Goal: Task Accomplishment & Management: Manage account settings

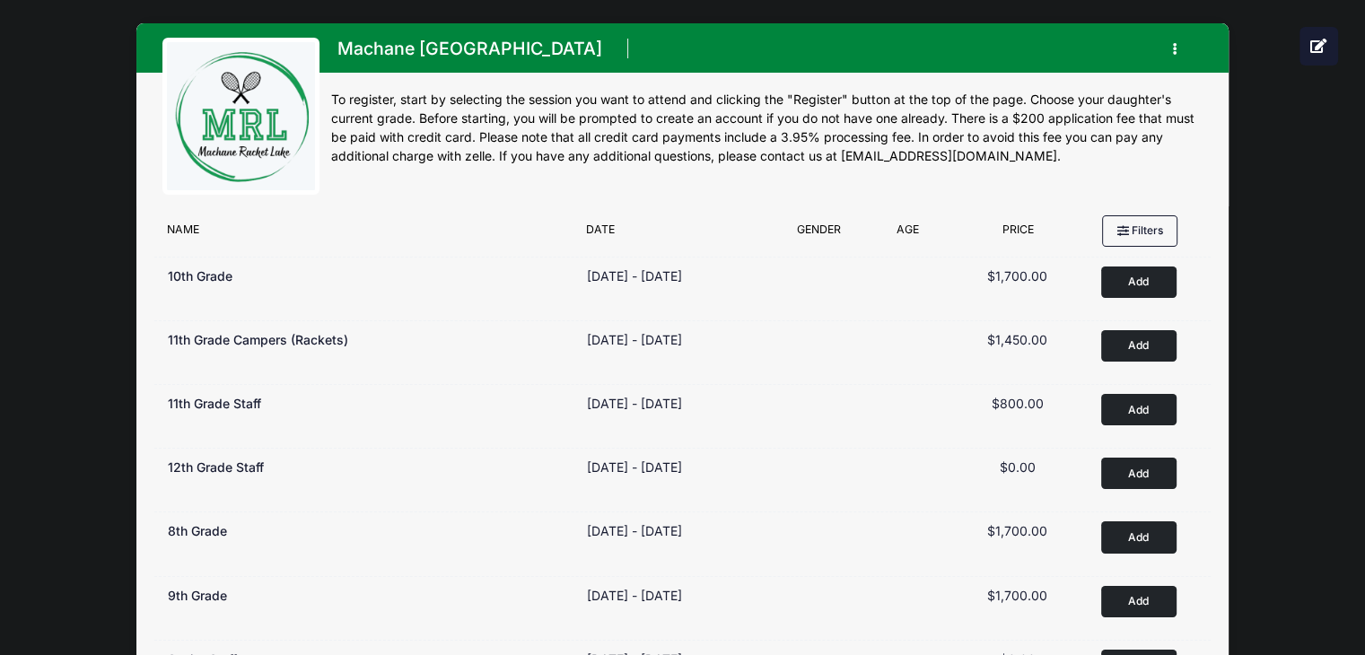
click at [1171, 51] on button "button" at bounding box center [1178, 48] width 48 height 31
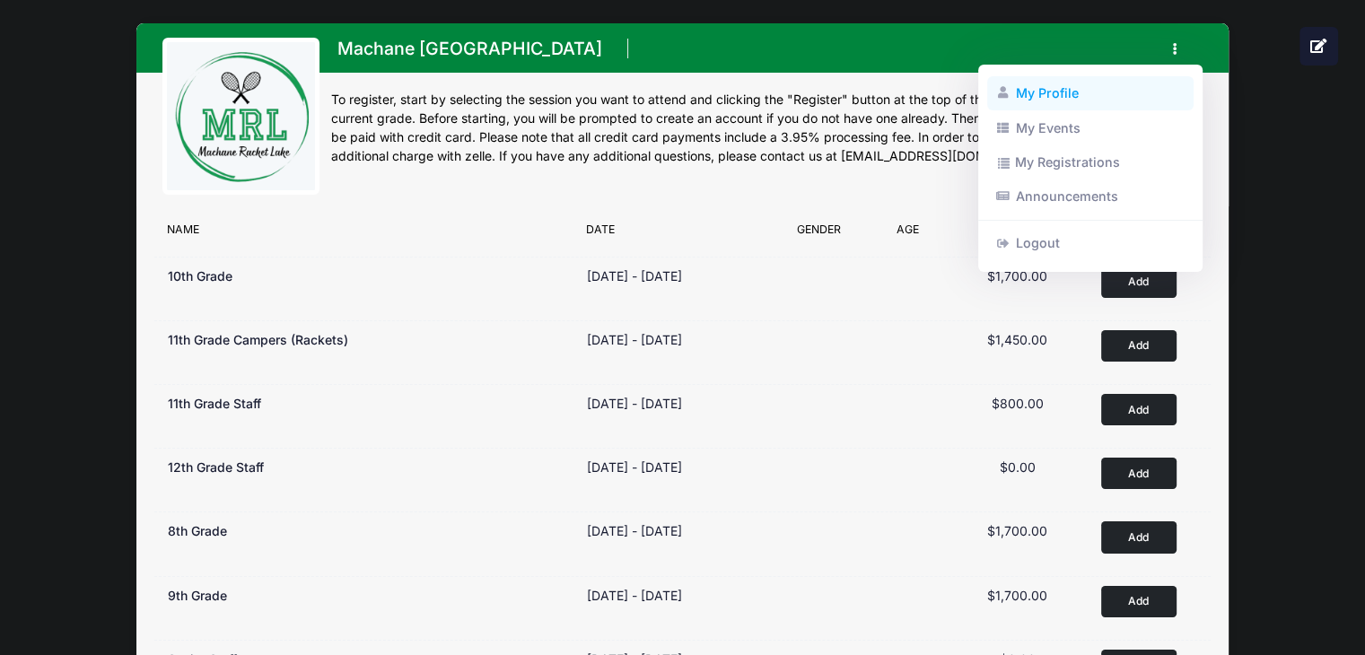
click at [1060, 87] on link "My Profile" at bounding box center [1090, 93] width 207 height 34
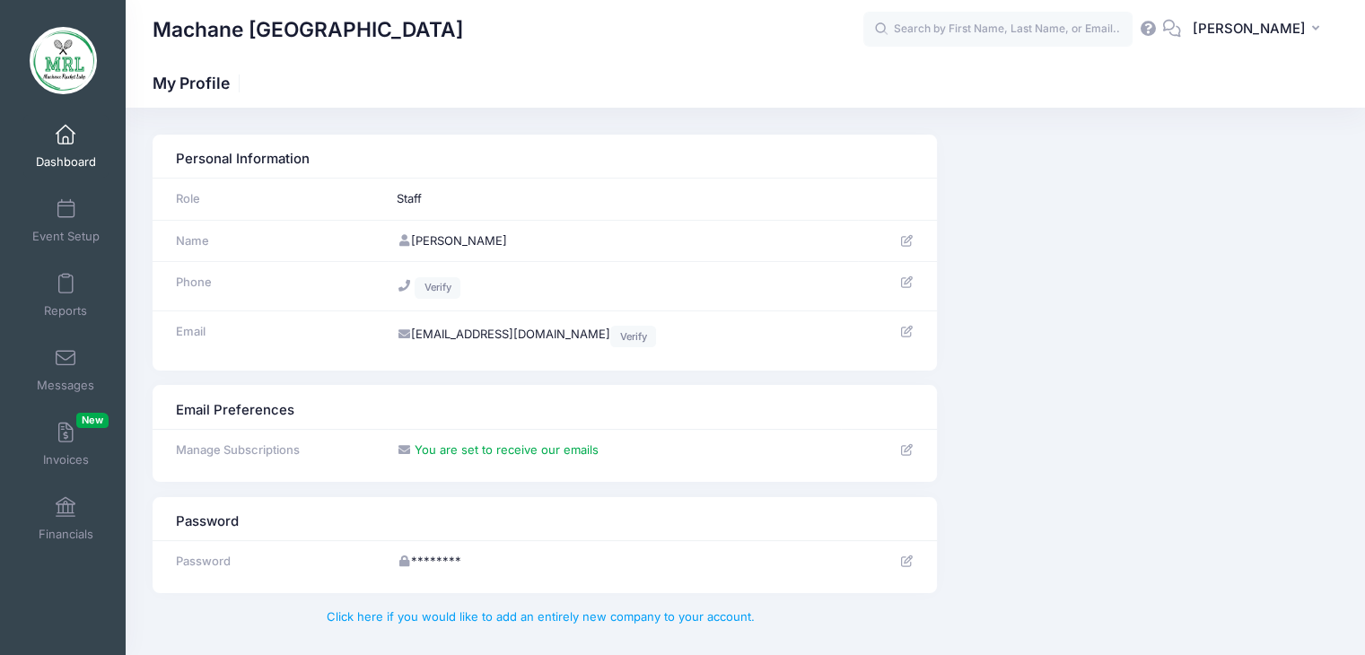
click at [66, 145] on span at bounding box center [66, 136] width 0 height 20
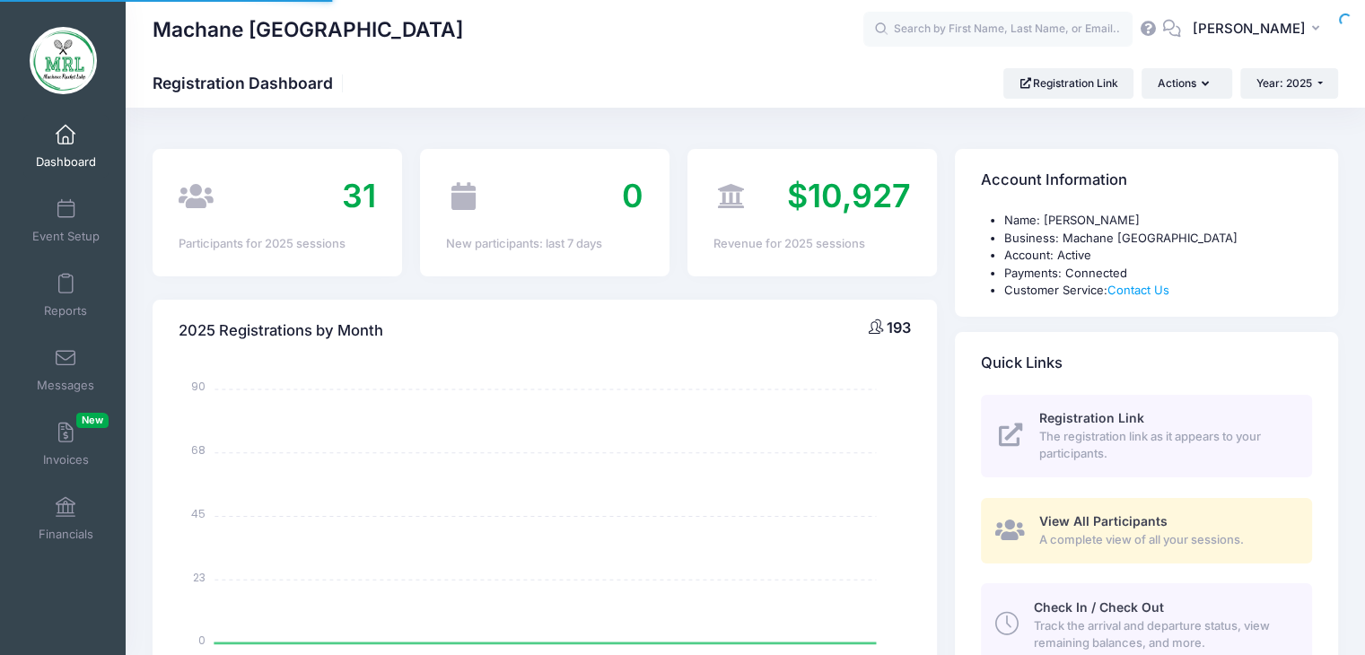
select select
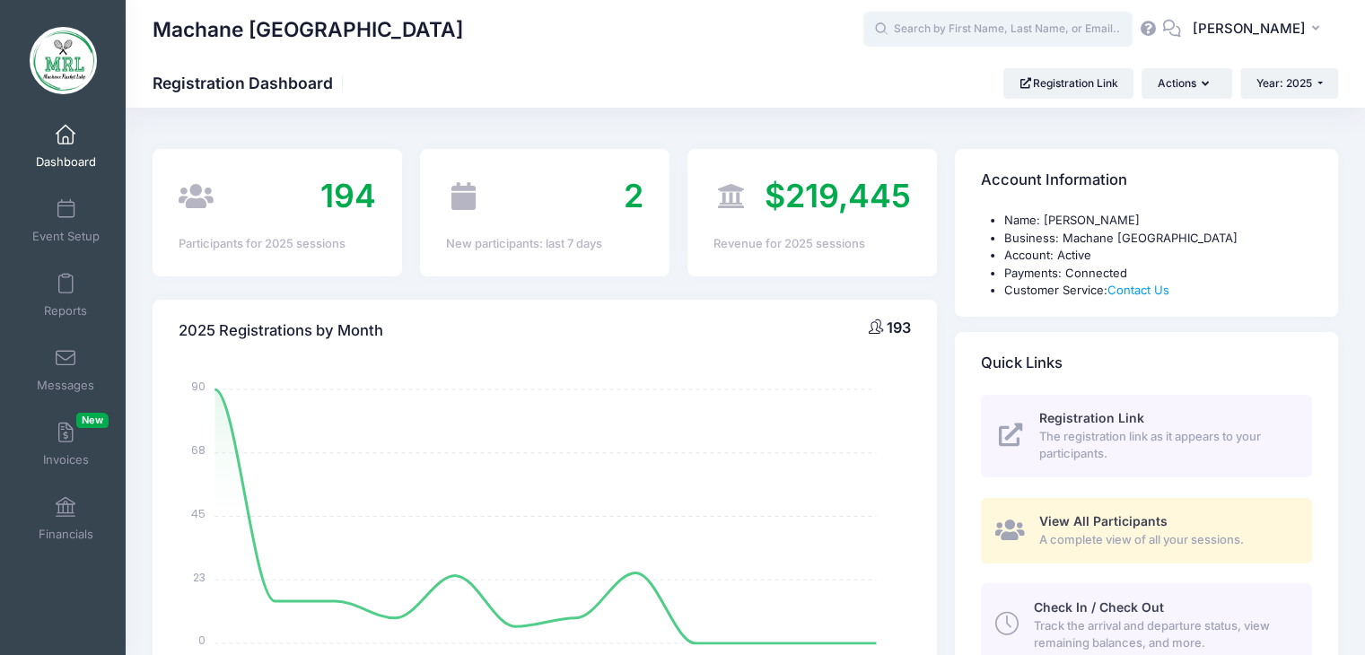
click at [1040, 25] on input "text" at bounding box center [998, 30] width 269 height 36
click at [1058, 26] on input "text" at bounding box center [998, 30] width 269 height 36
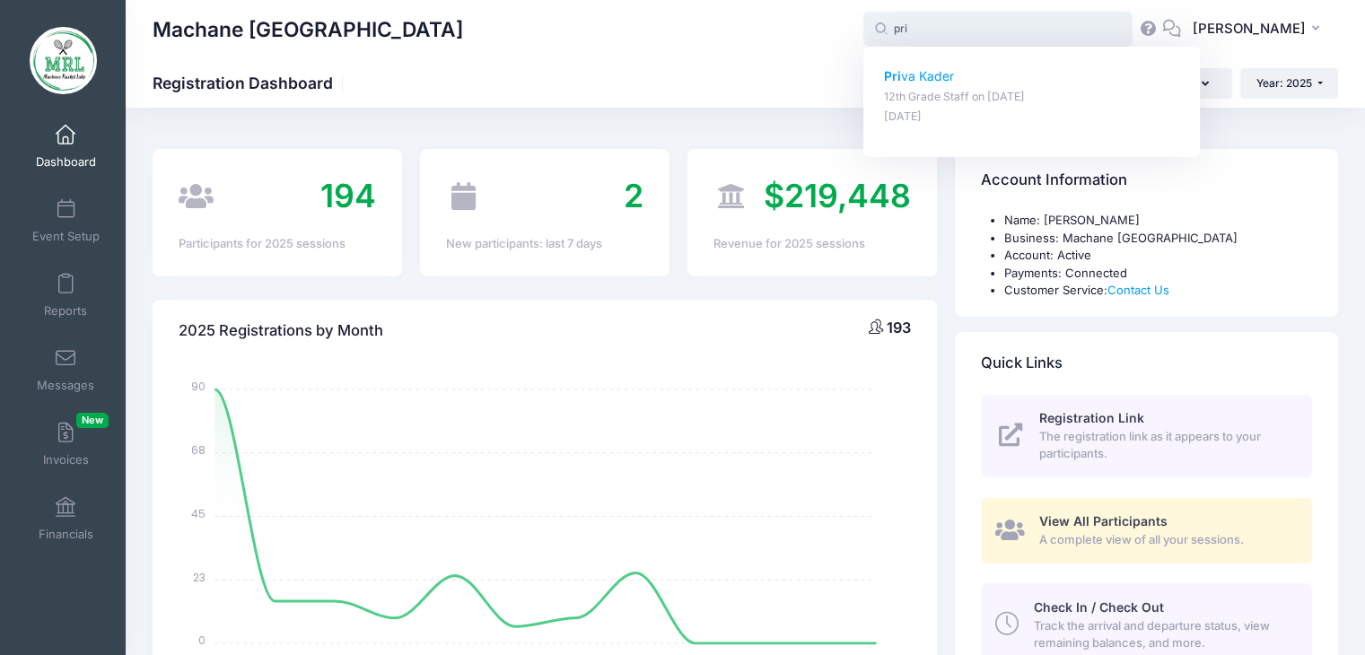
click at [977, 73] on p "Pri va Kader" at bounding box center [1032, 76] width 296 height 19
type input "Priva Kader (12th Grade Staff, Aug-14, 2025)"
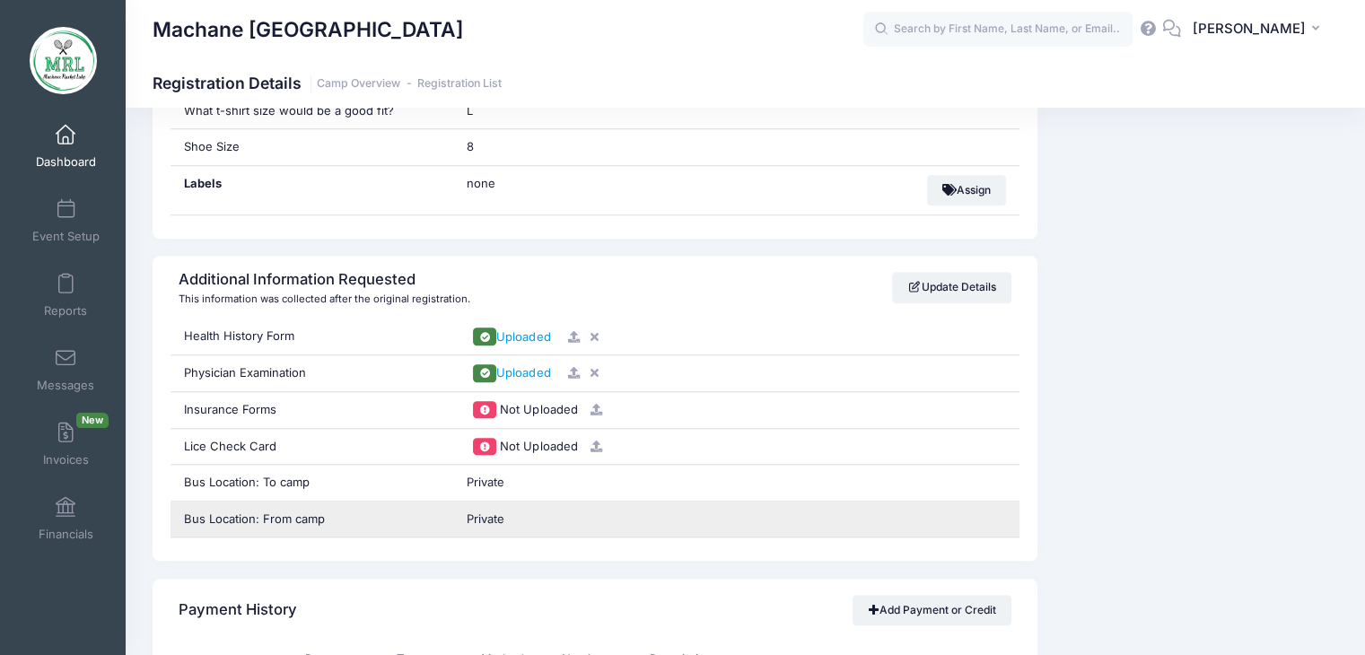
scroll to position [1576, 0]
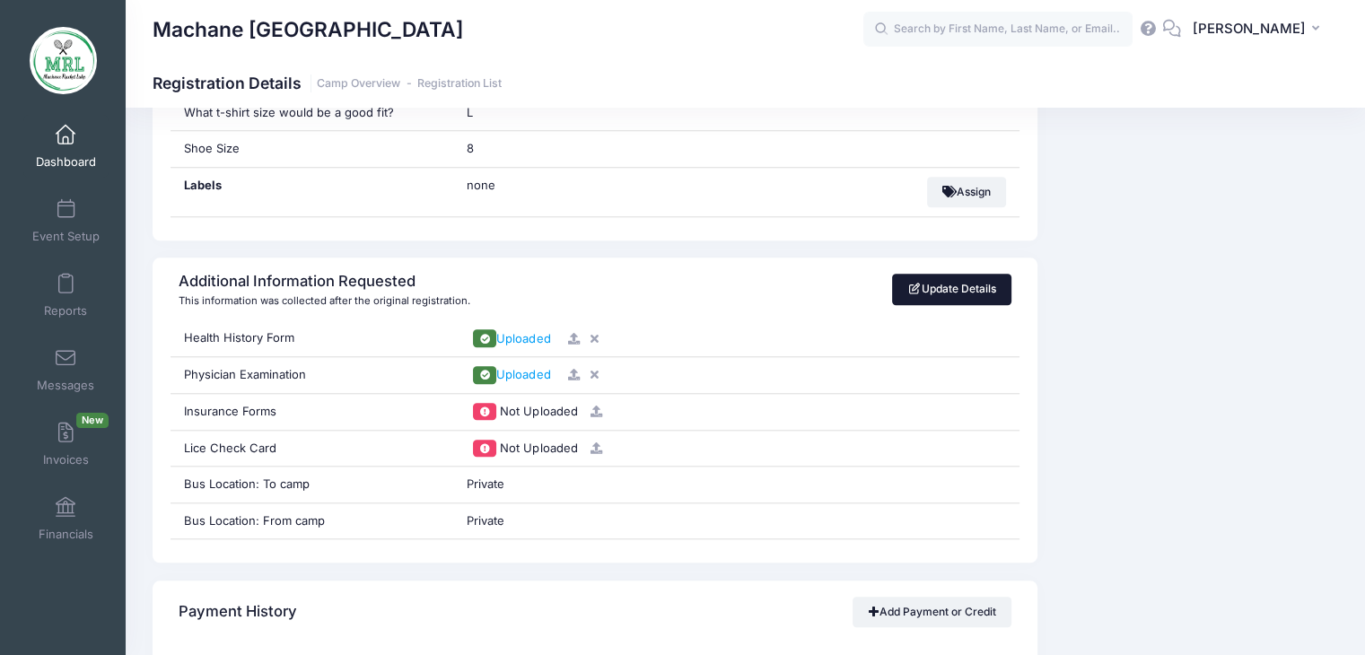
click at [941, 282] on link "Update Details" at bounding box center [951, 289] width 119 height 31
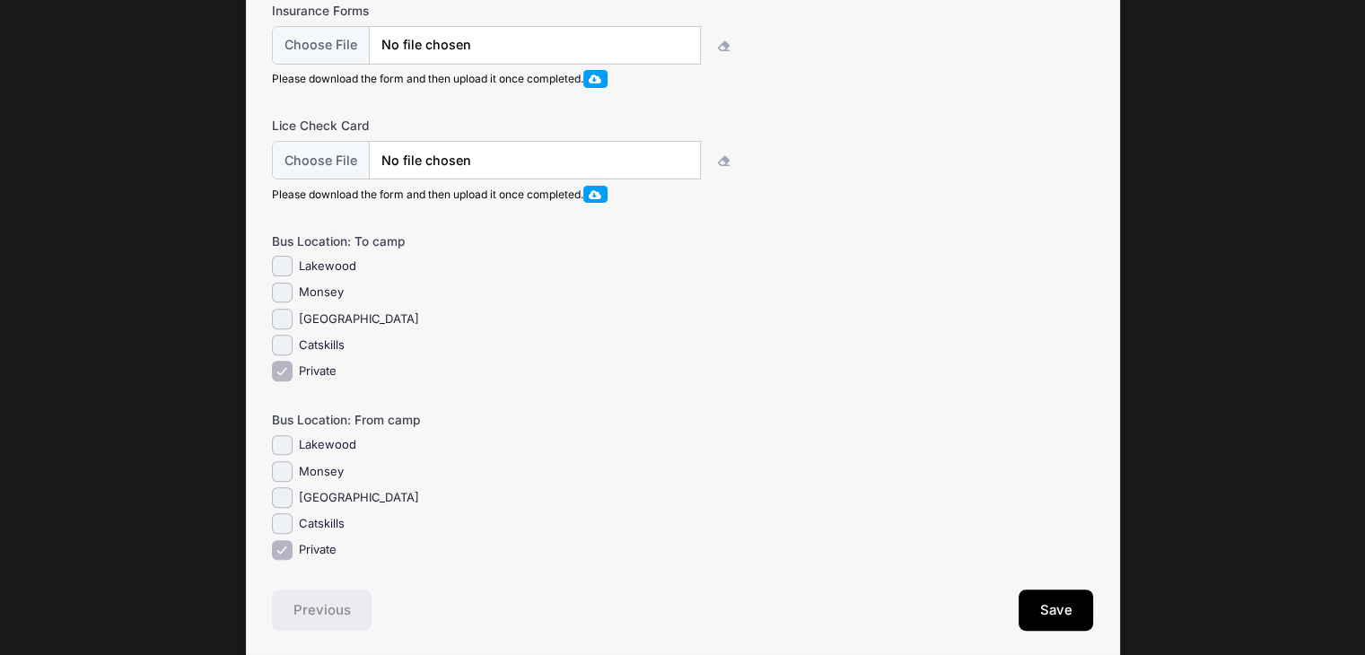
scroll to position [646, 0]
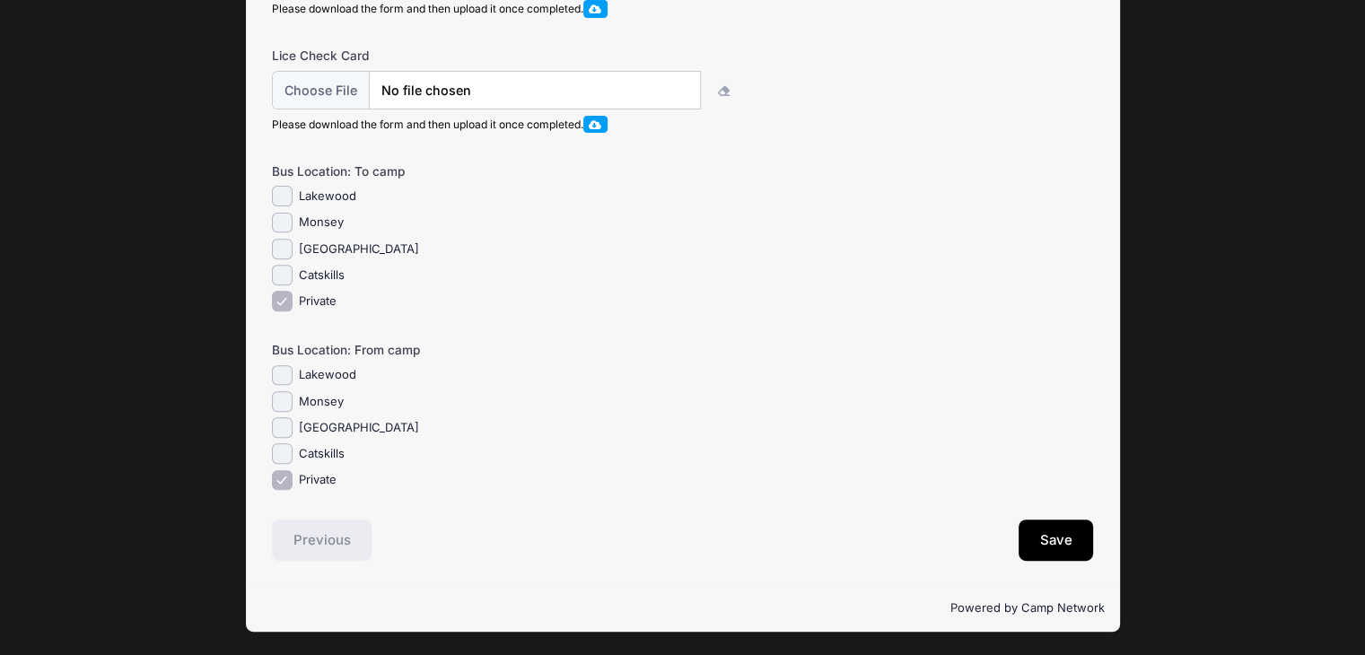
click at [1214, 295] on div "Priva Kader 12th Grade Staff from 08/14 to 08/28/2025 Return Step 1 /7 Return S…" at bounding box center [683, 11] width 1312 height 1288
click at [1044, 537] on button "Save" at bounding box center [1056, 540] width 75 height 41
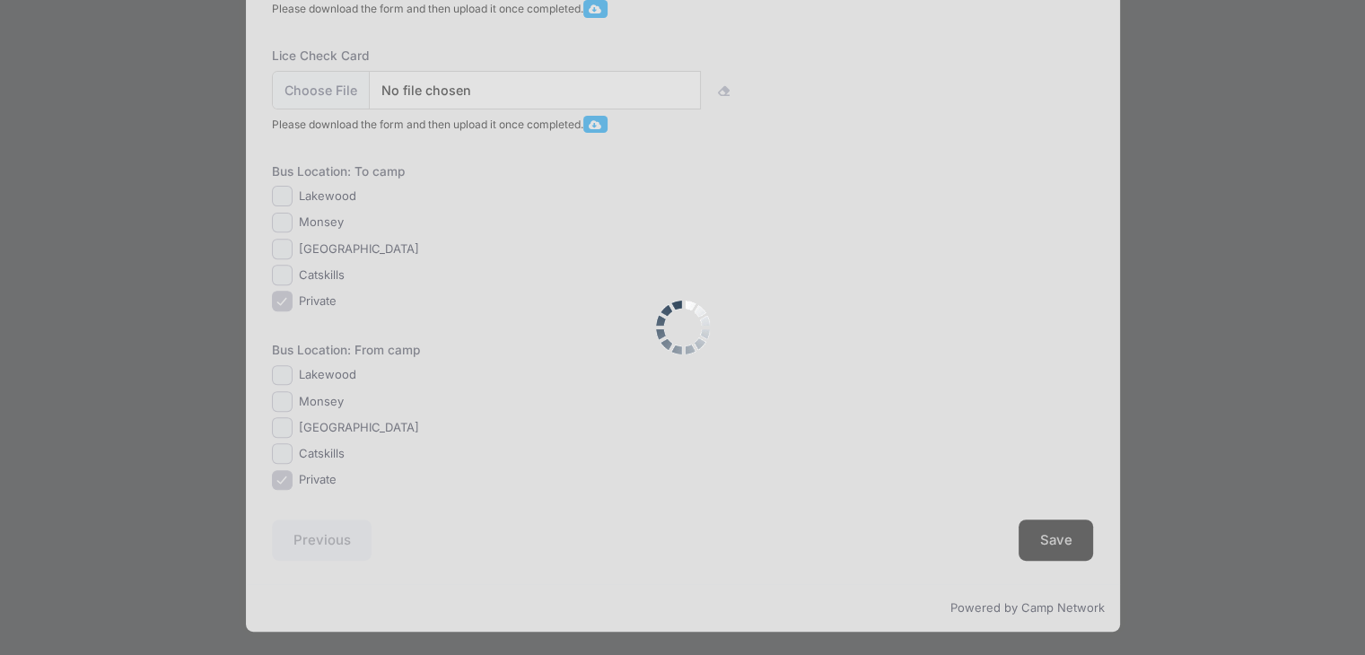
scroll to position [0, 0]
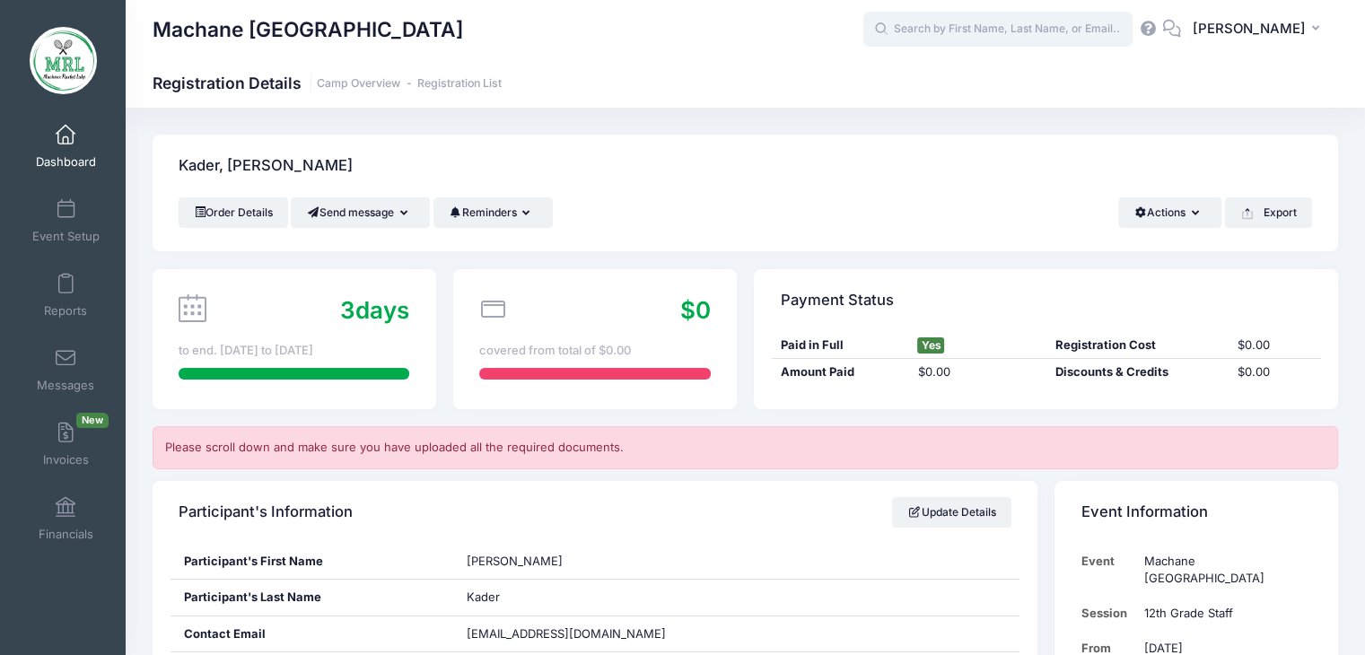
click at [1058, 39] on input "text" at bounding box center [998, 30] width 269 height 36
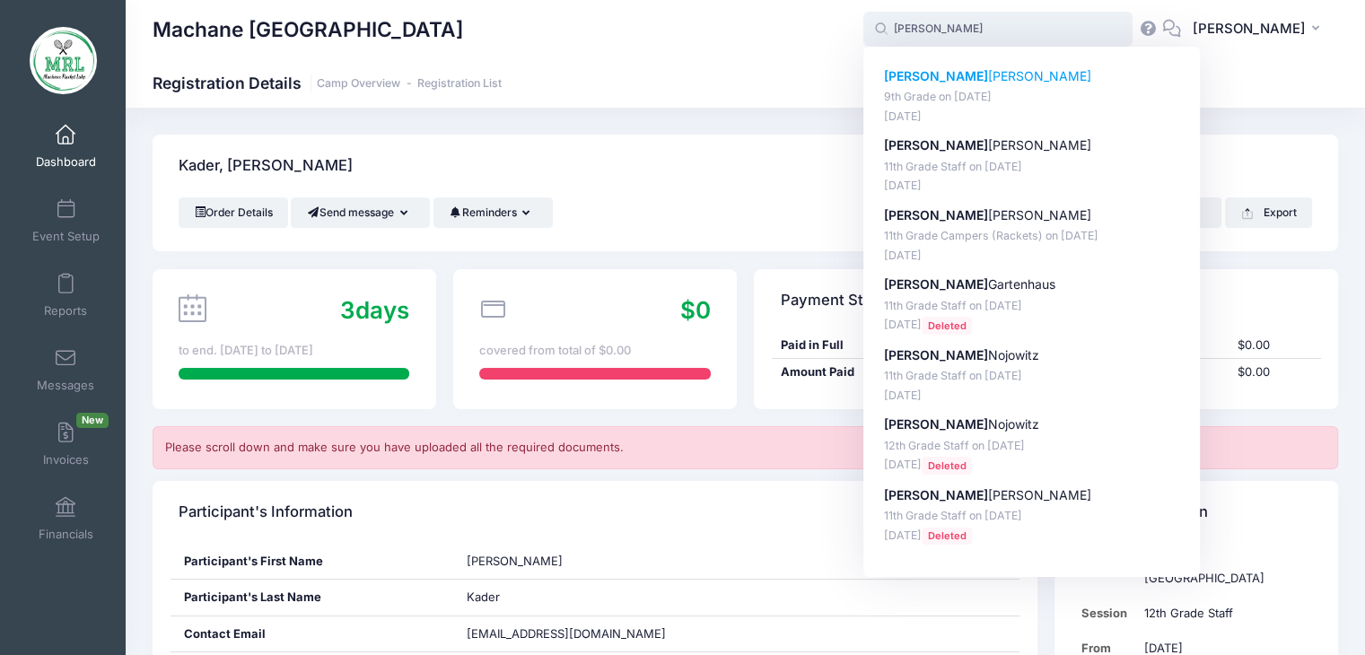
click at [922, 79] on p "Gitty Schuster" at bounding box center [1032, 76] width 296 height 19
type input "Gitty Schuster (9th Grade, Aug-14, 2025)"
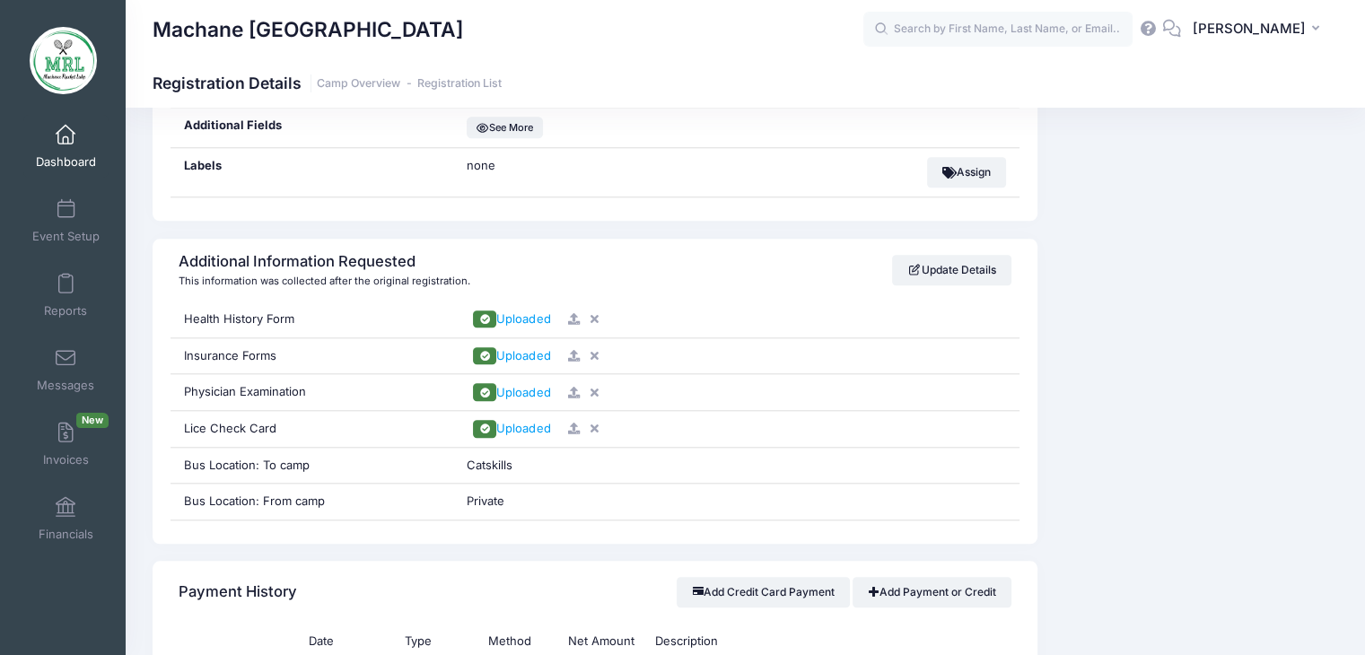
scroll to position [1702, 0]
click at [917, 265] on link "Update Details" at bounding box center [951, 269] width 119 height 31
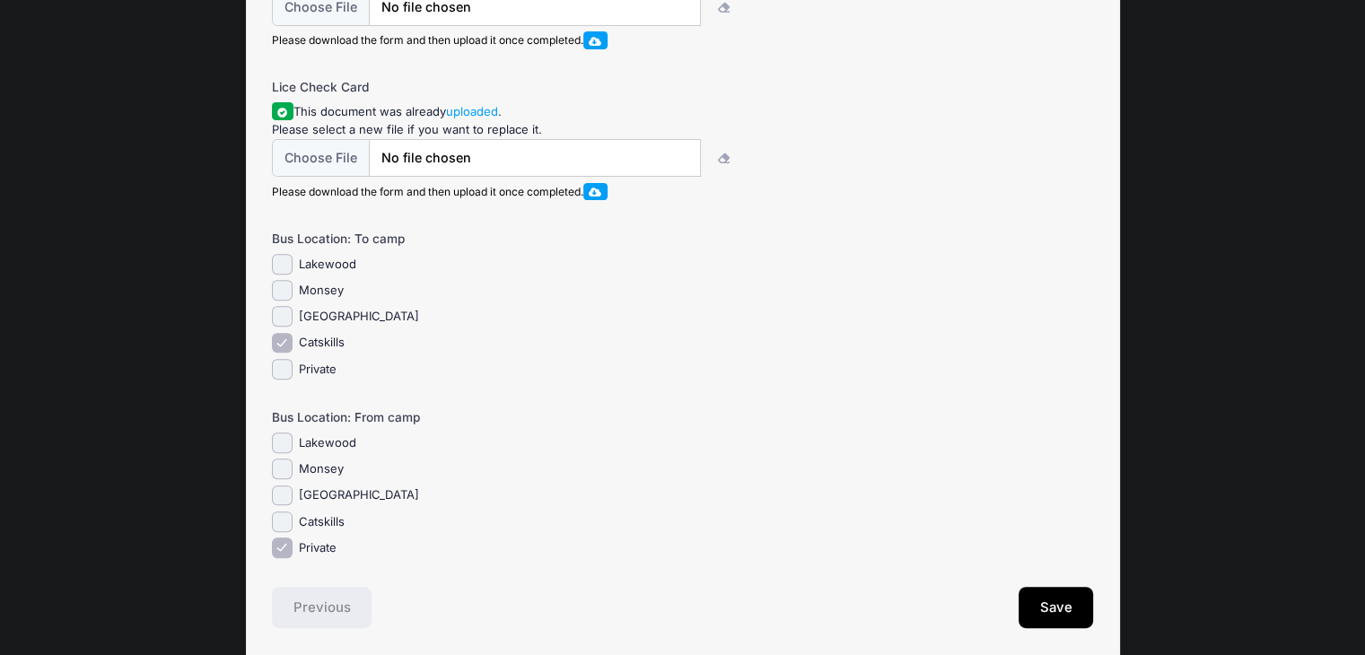
scroll to position [717, 0]
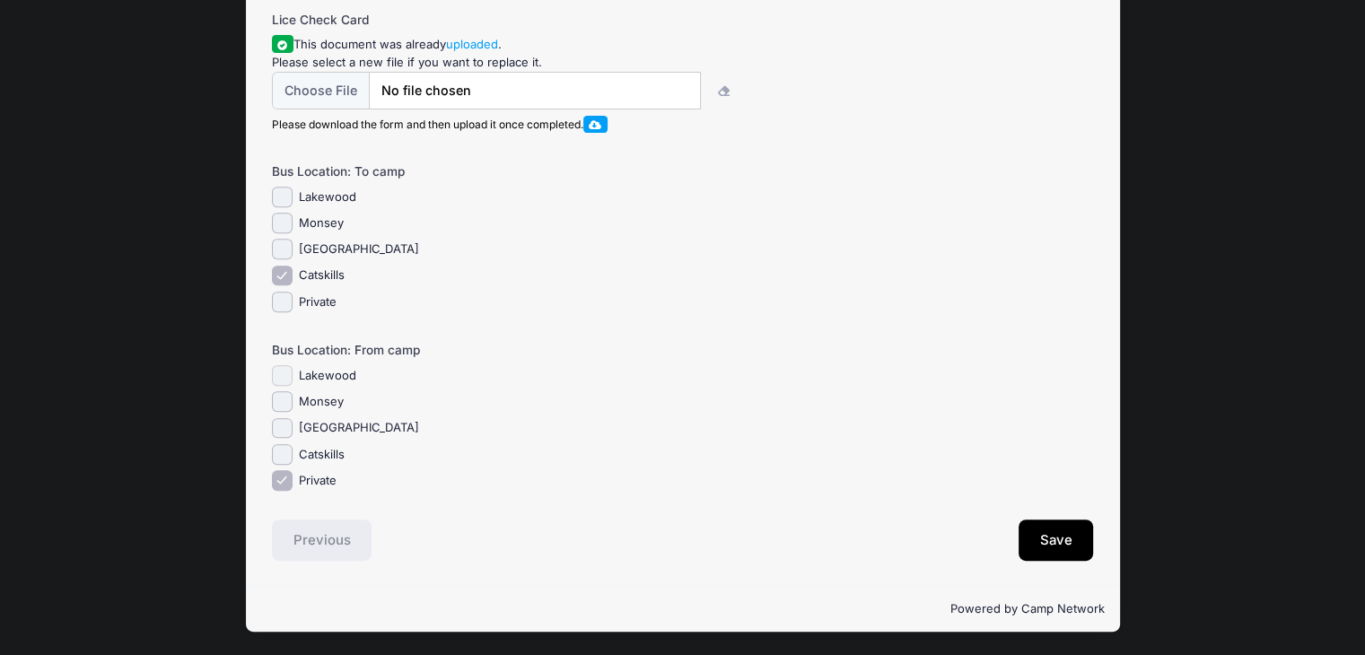
click at [286, 374] on input "Lakewood" at bounding box center [282, 375] width 21 height 21
checkbox input "true"
click at [280, 475] on input "Private" at bounding box center [282, 480] width 21 height 21
checkbox input "false"
click at [1063, 540] on button "Save" at bounding box center [1056, 540] width 75 height 41
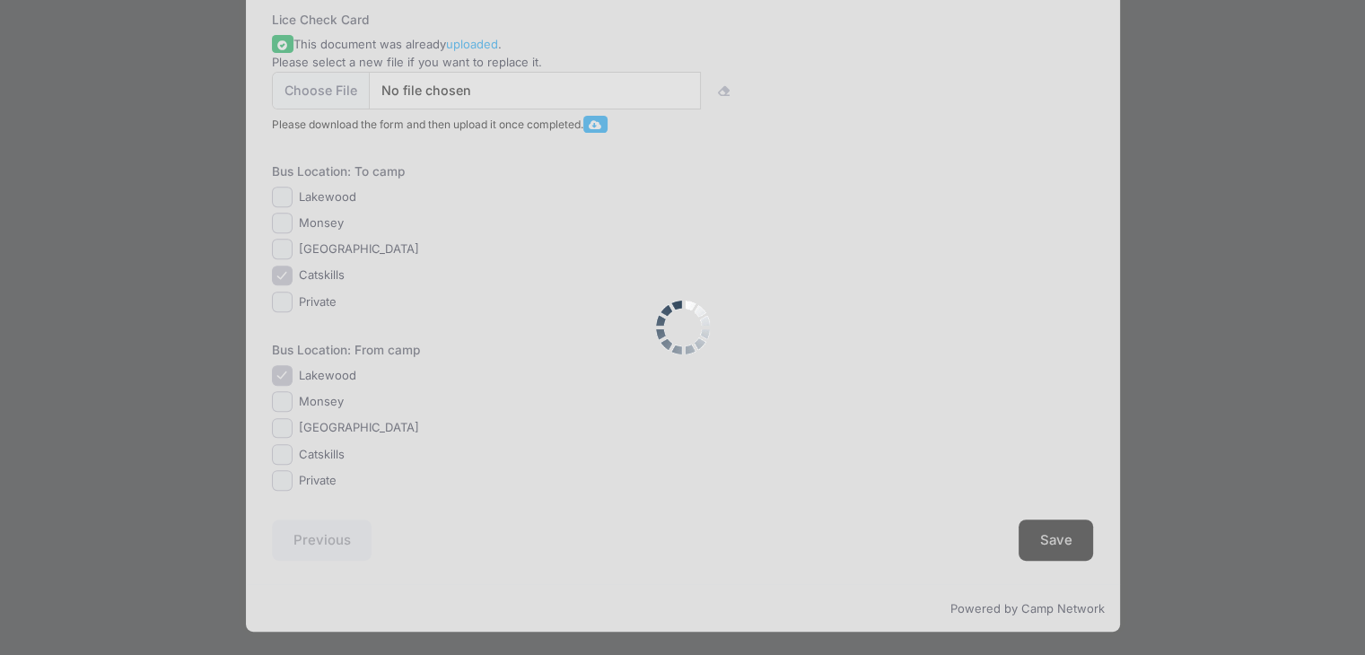
scroll to position [0, 0]
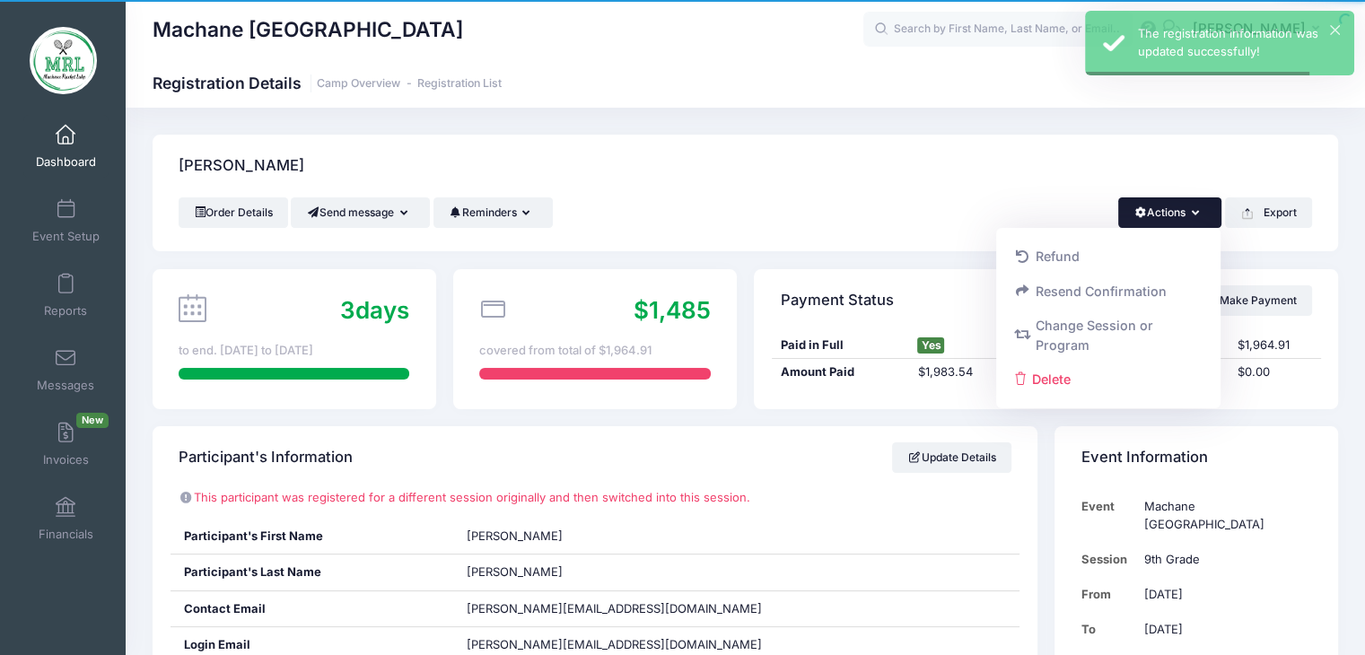
click at [1018, 179] on div "Schuster, Gitty" at bounding box center [746, 166] width 1186 height 63
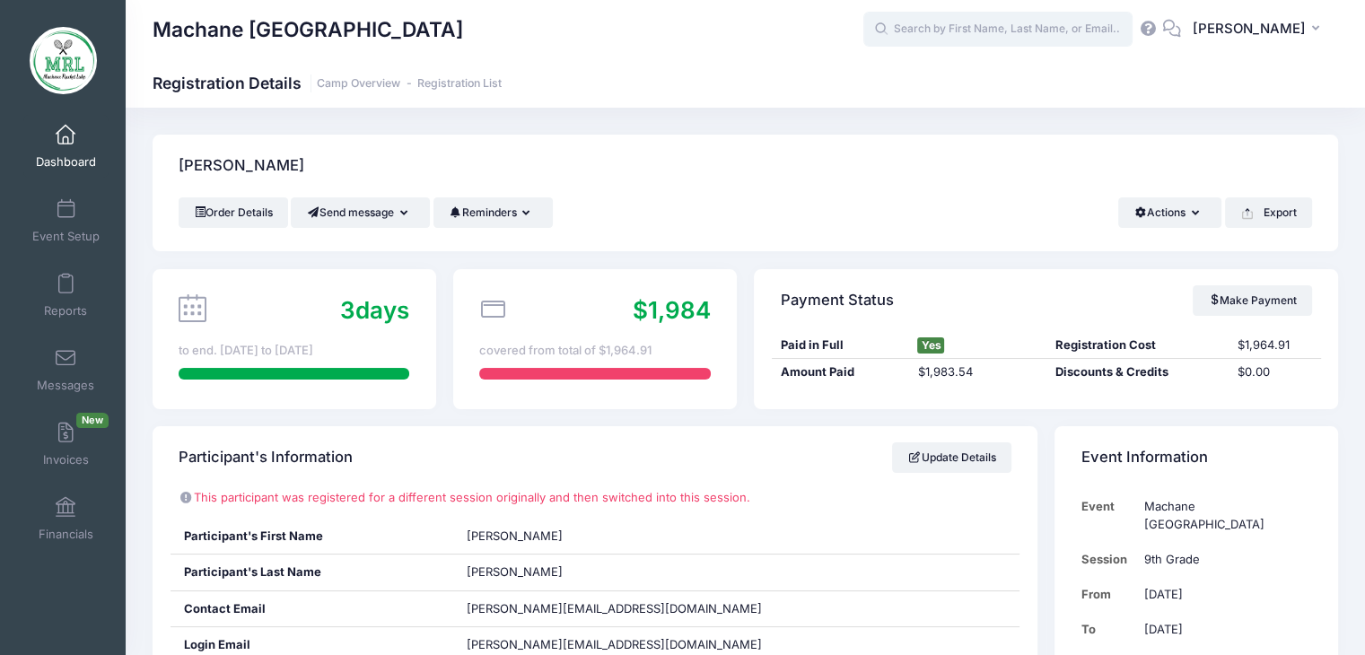
click at [930, 25] on input "text" at bounding box center [998, 30] width 269 height 36
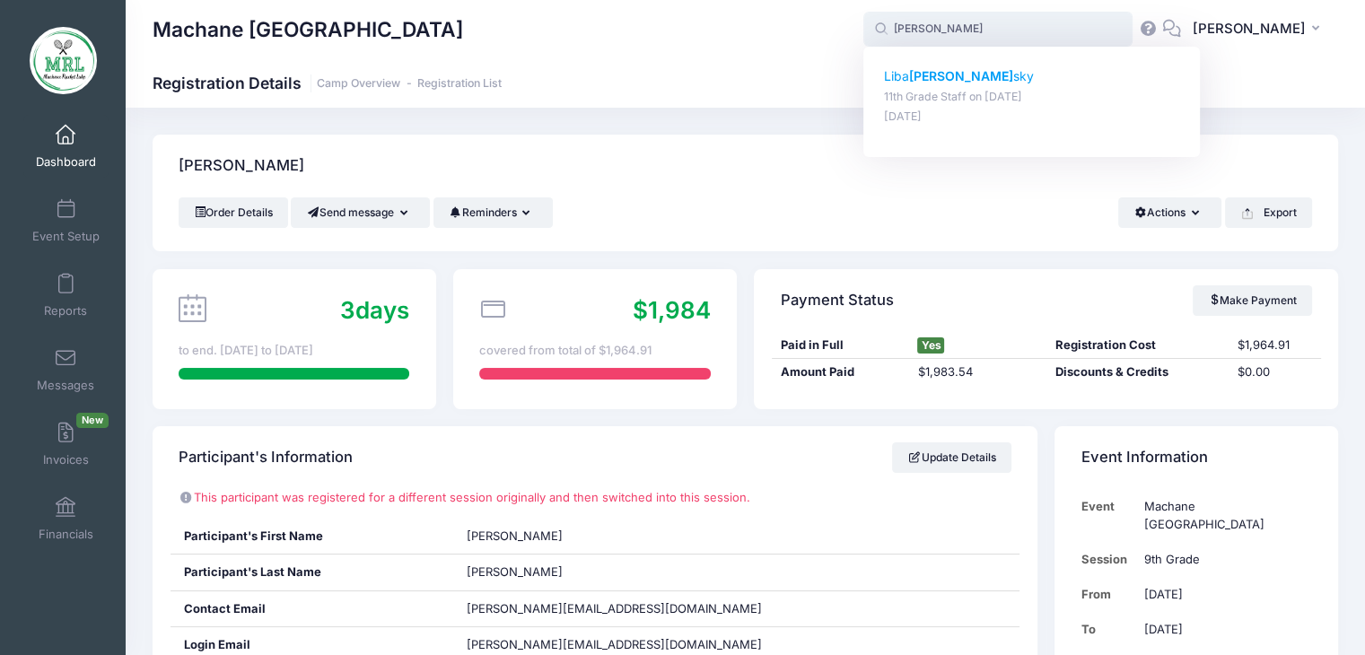
click at [935, 78] on strong "[PERSON_NAME]" at bounding box center [961, 75] width 104 height 15
type input "Liba Polansky (11th Grade Staff, Aug-14, 2025)"
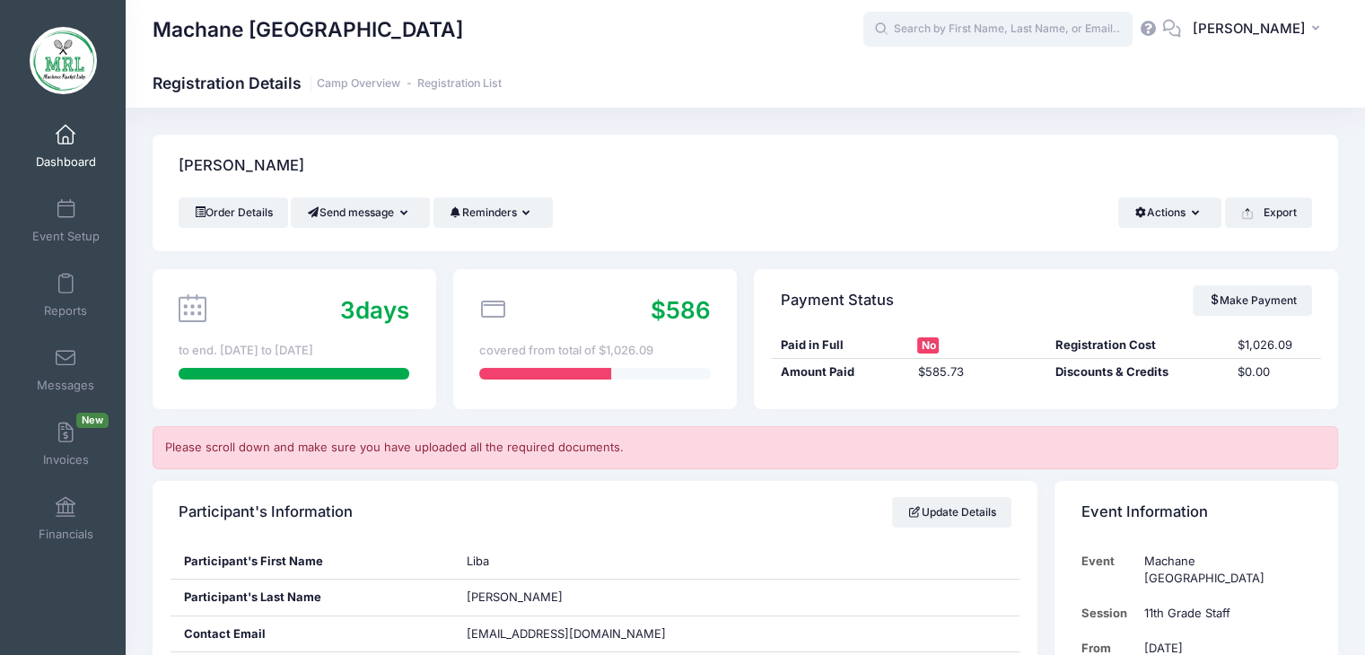
click at [952, 35] on input "text" at bounding box center [998, 30] width 269 height 36
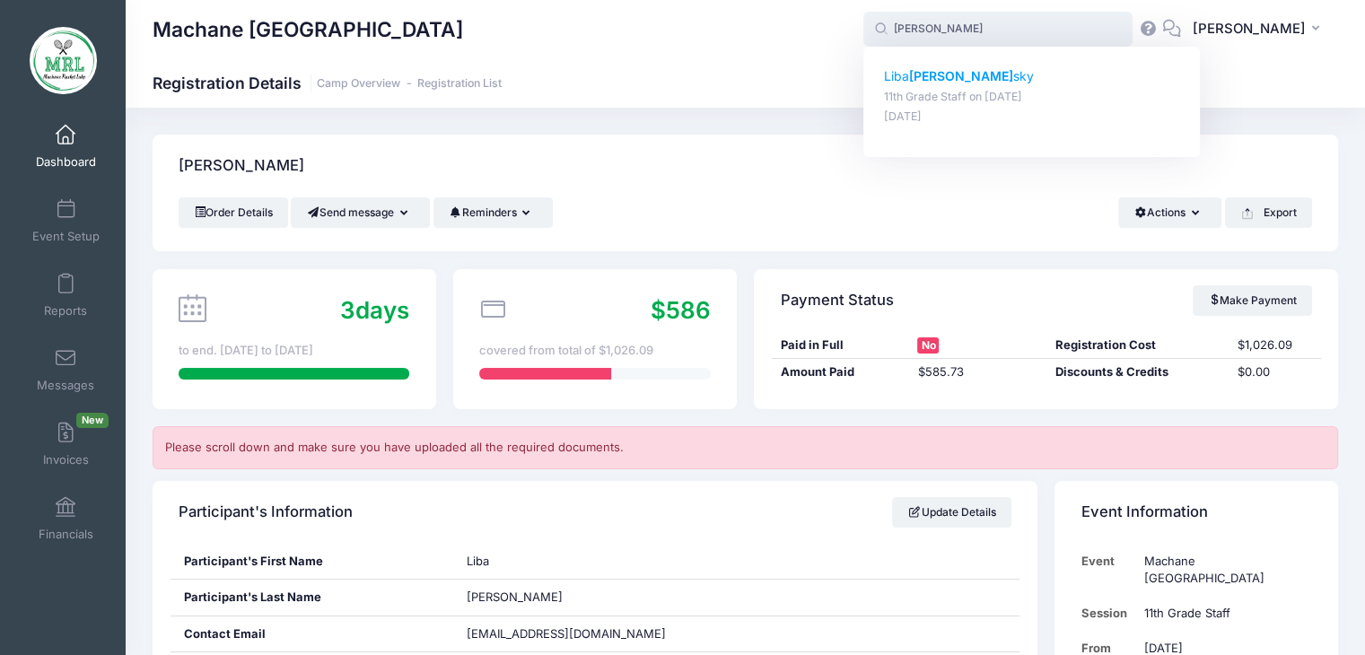
click at [947, 82] on strong "Polan" at bounding box center [961, 75] width 104 height 15
type input "Liba Polansky (11th Grade Staff, Aug-14, 2025)"
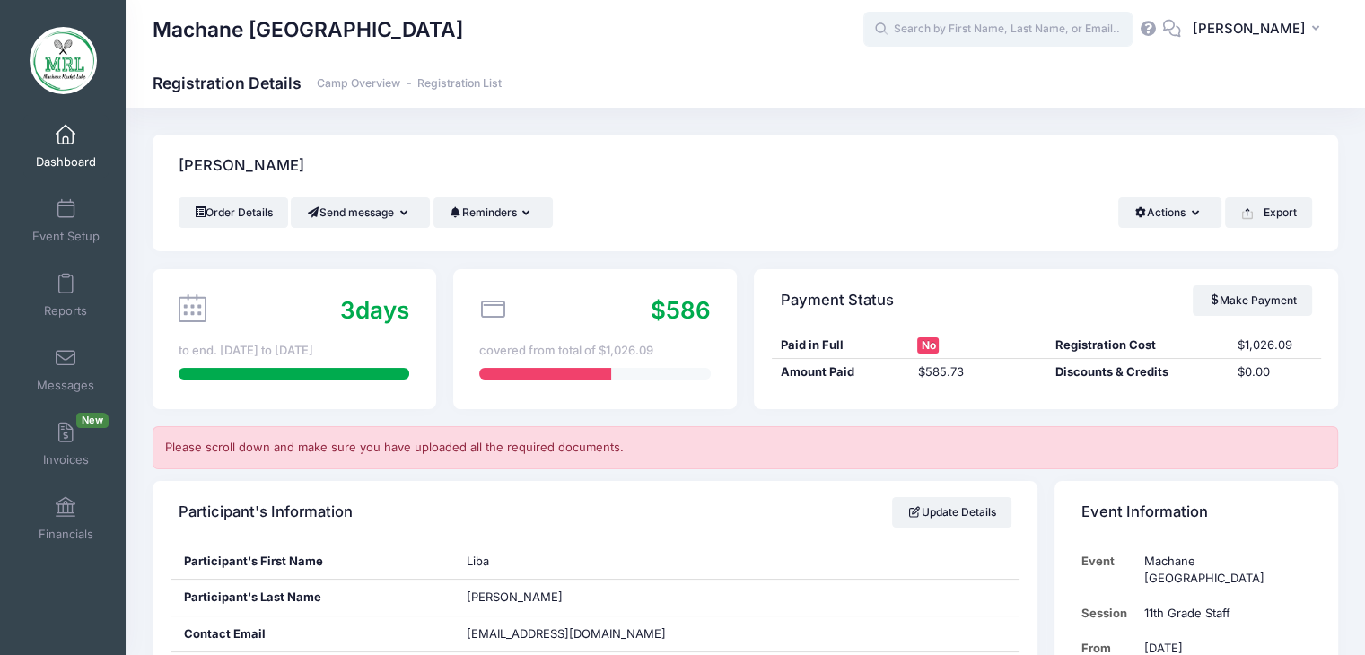
click at [998, 32] on input "text" at bounding box center [998, 30] width 269 height 36
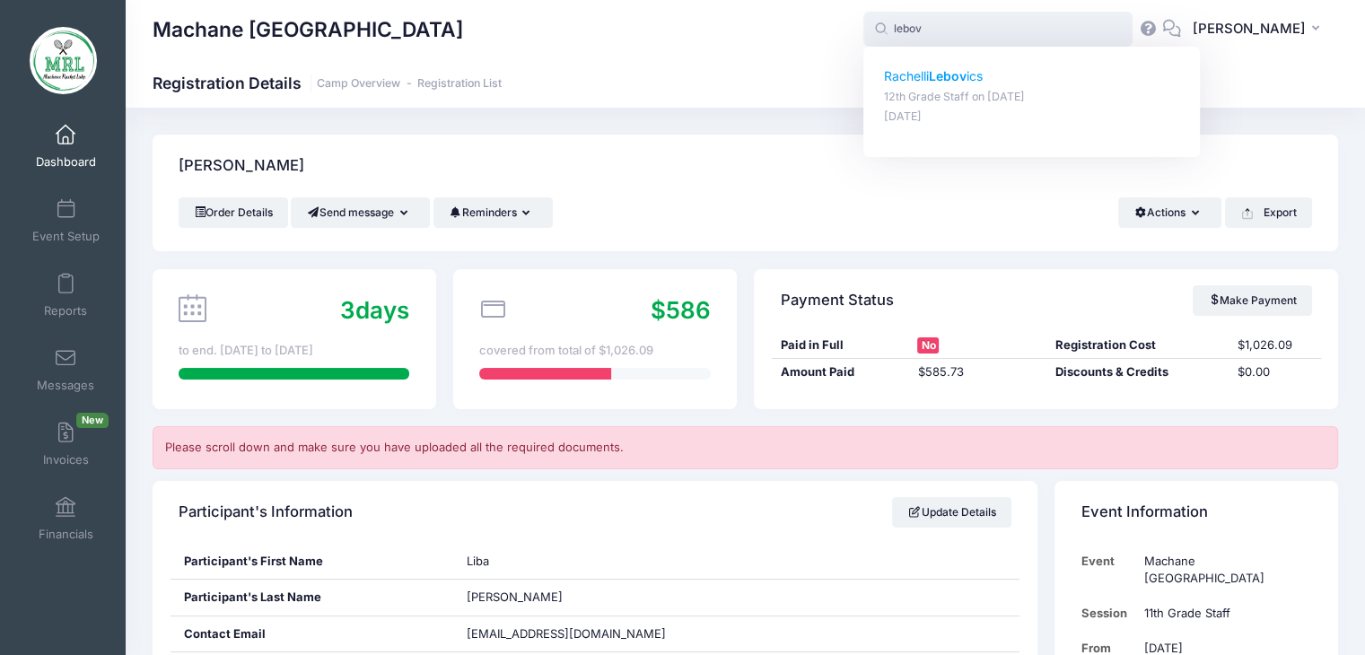
click at [961, 74] on strong "Lebov" at bounding box center [948, 75] width 38 height 15
type input "Rachelli Lebovics (12th Grade Staff, Aug-14, 2025)"
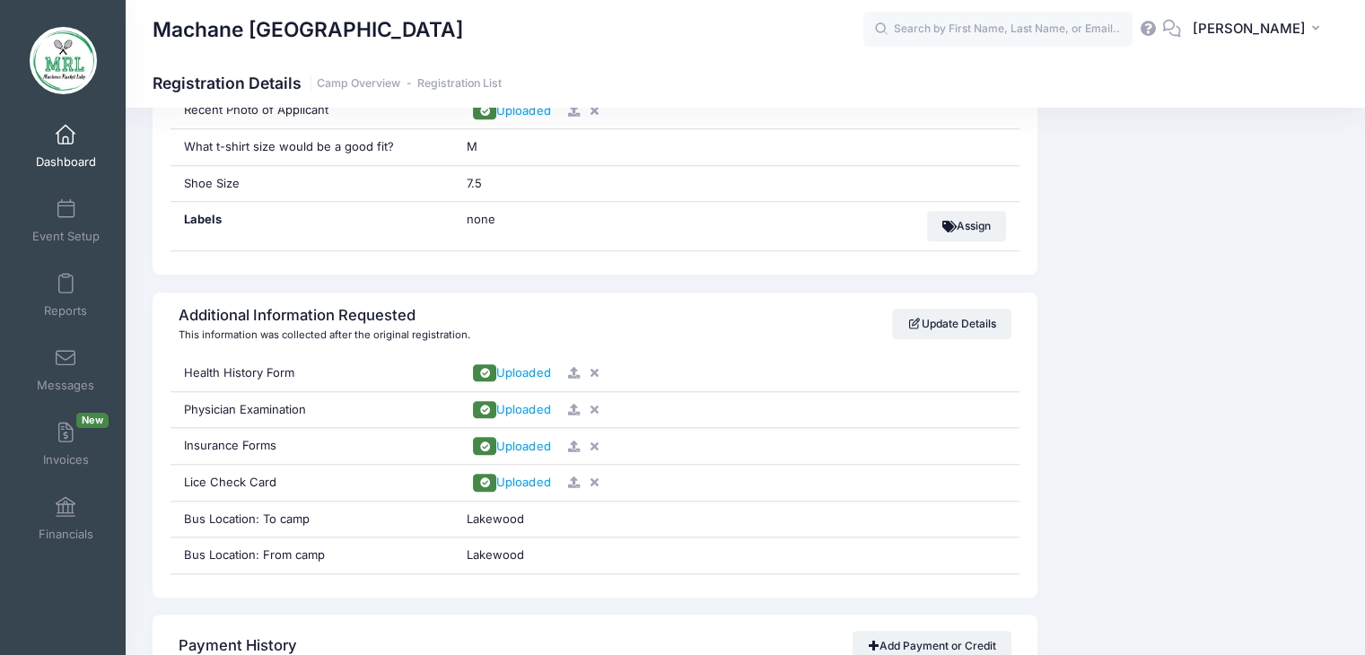
scroll to position [1513, 0]
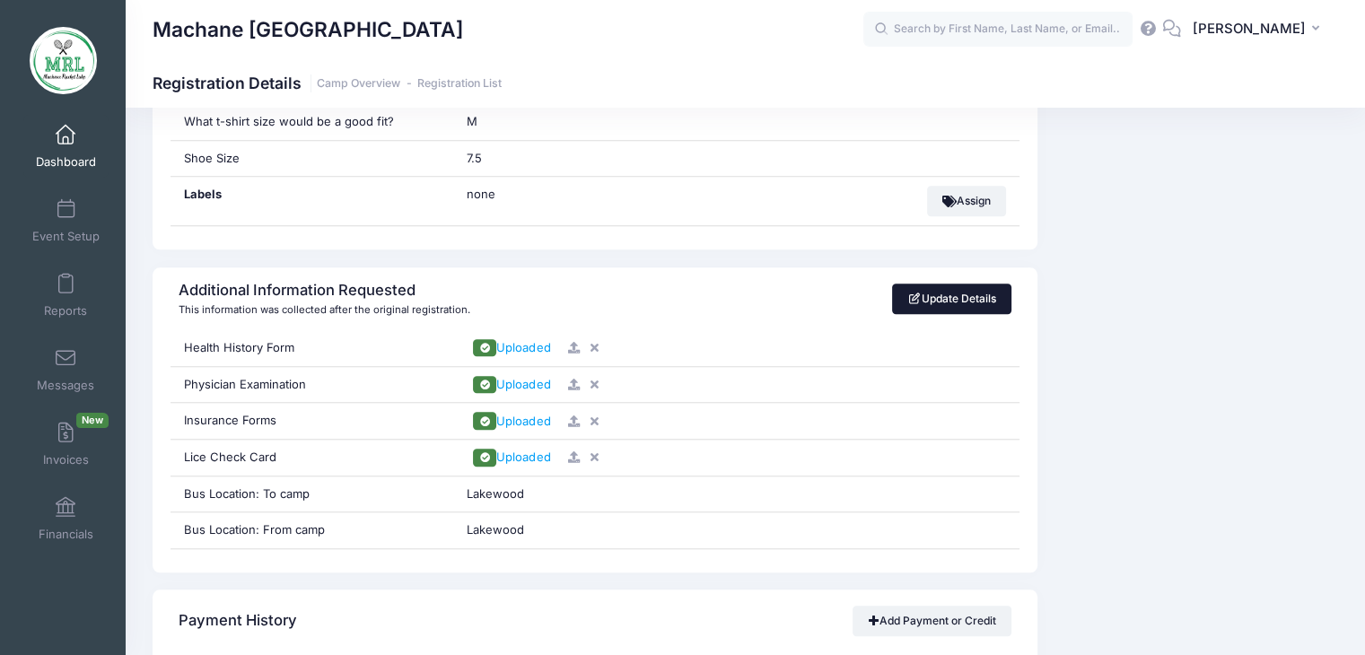
click at [949, 295] on link "Update Details" at bounding box center [951, 299] width 119 height 31
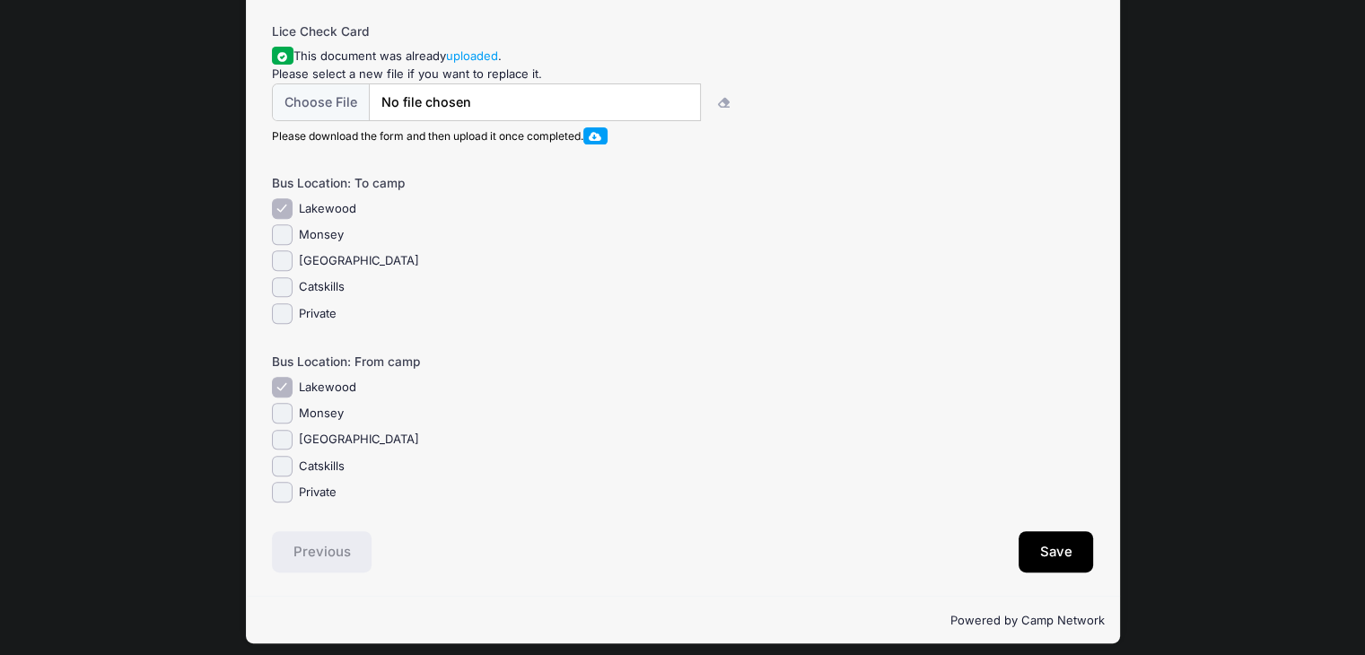
scroll to position [711, 0]
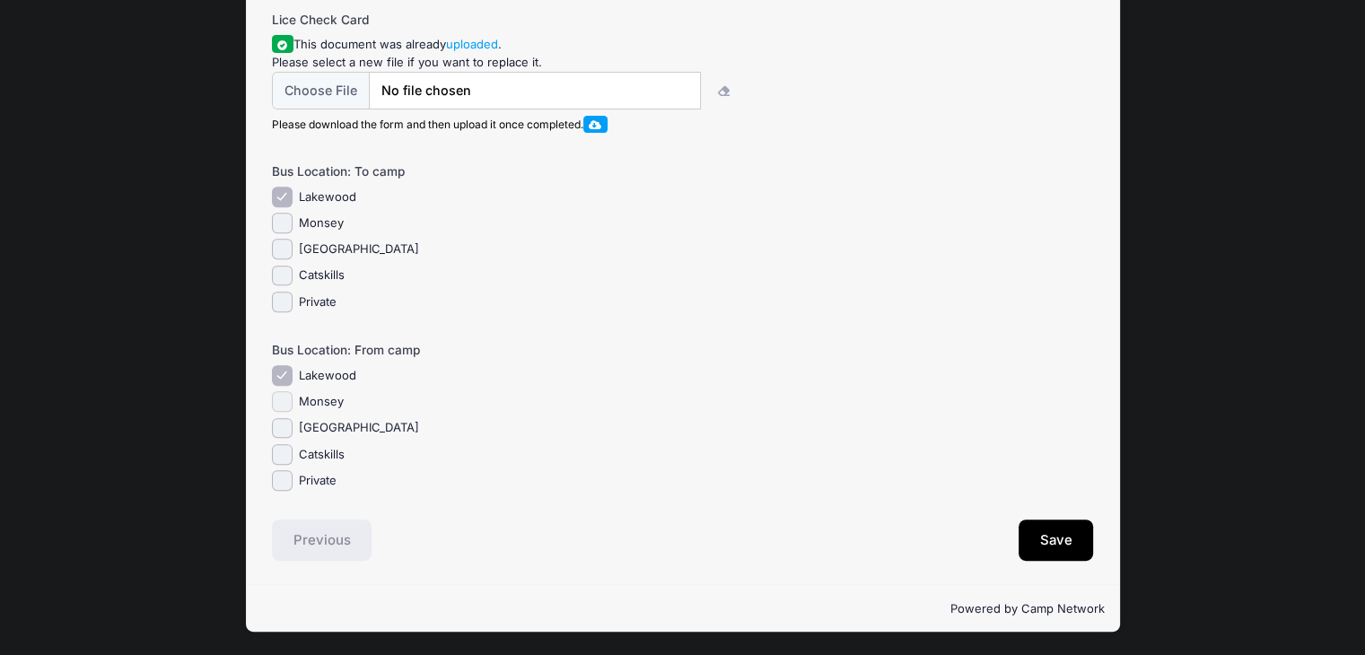
click at [285, 410] on input "Monsey" at bounding box center [282, 401] width 21 height 21
checkbox input "true"
click at [285, 385] on input "Lakewood" at bounding box center [282, 375] width 21 height 21
checkbox input "false"
click at [1037, 548] on button "Save" at bounding box center [1056, 540] width 75 height 41
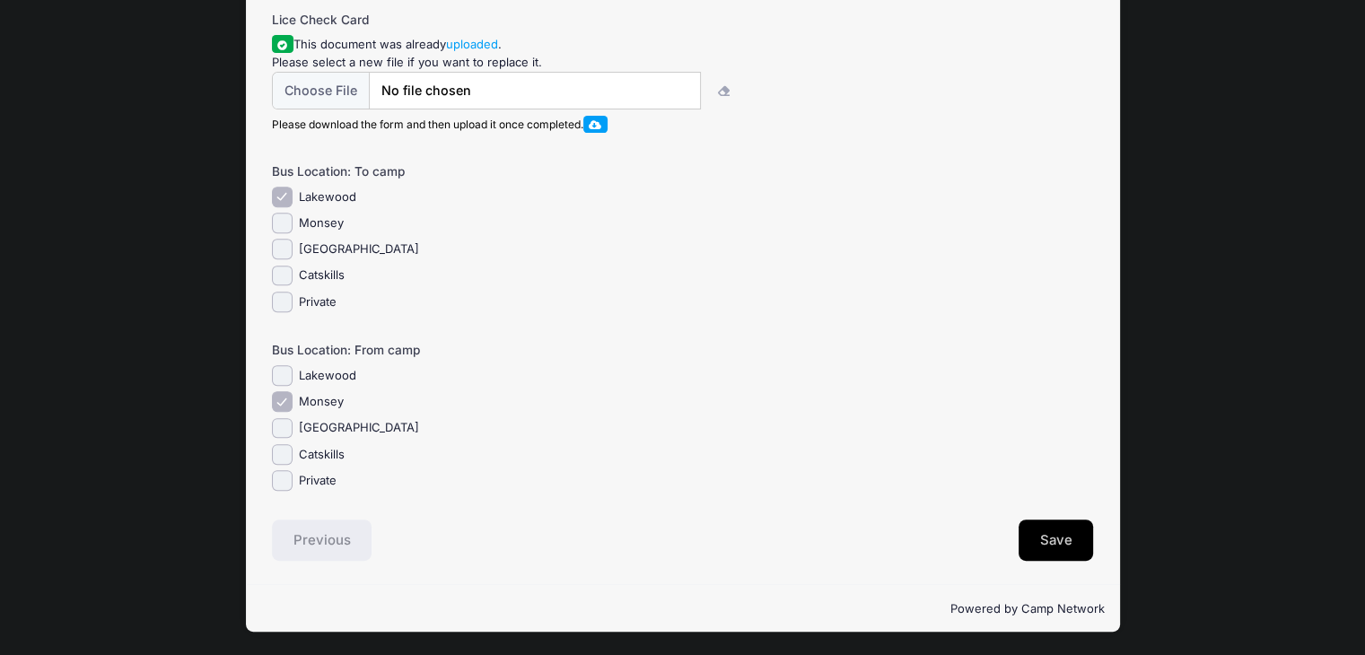
scroll to position [0, 0]
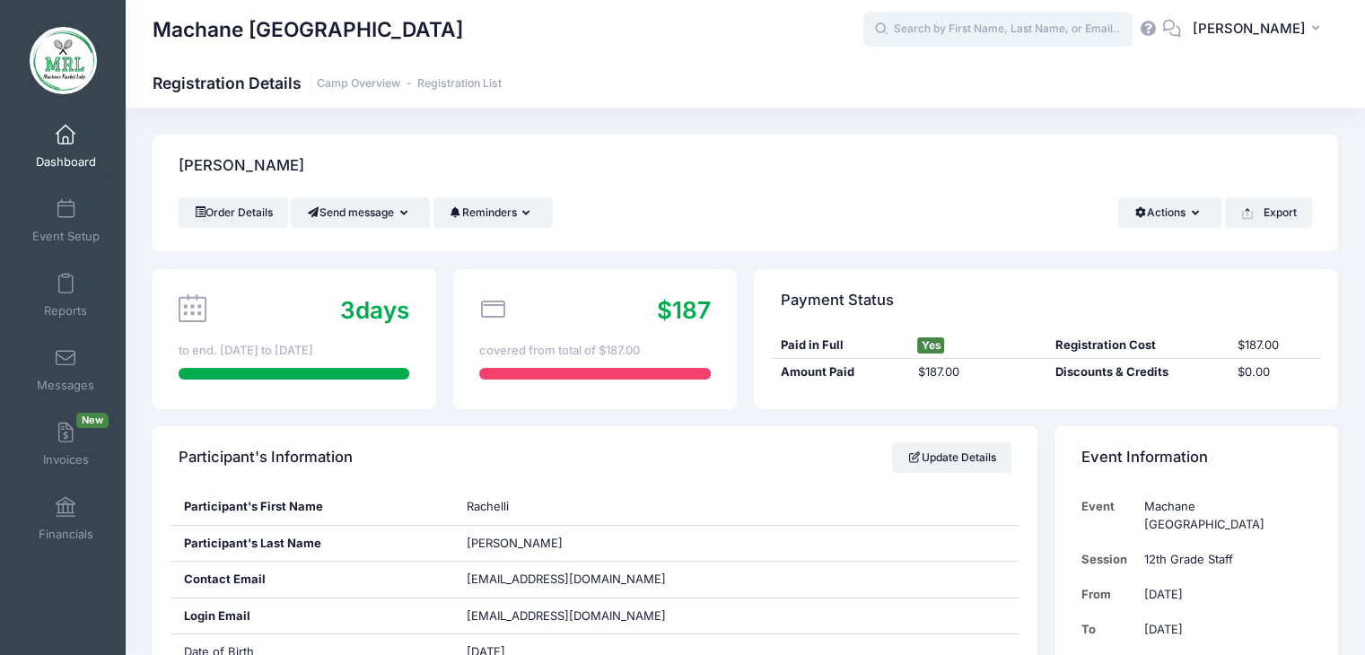
click at [925, 31] on input "text" at bounding box center [998, 30] width 269 height 36
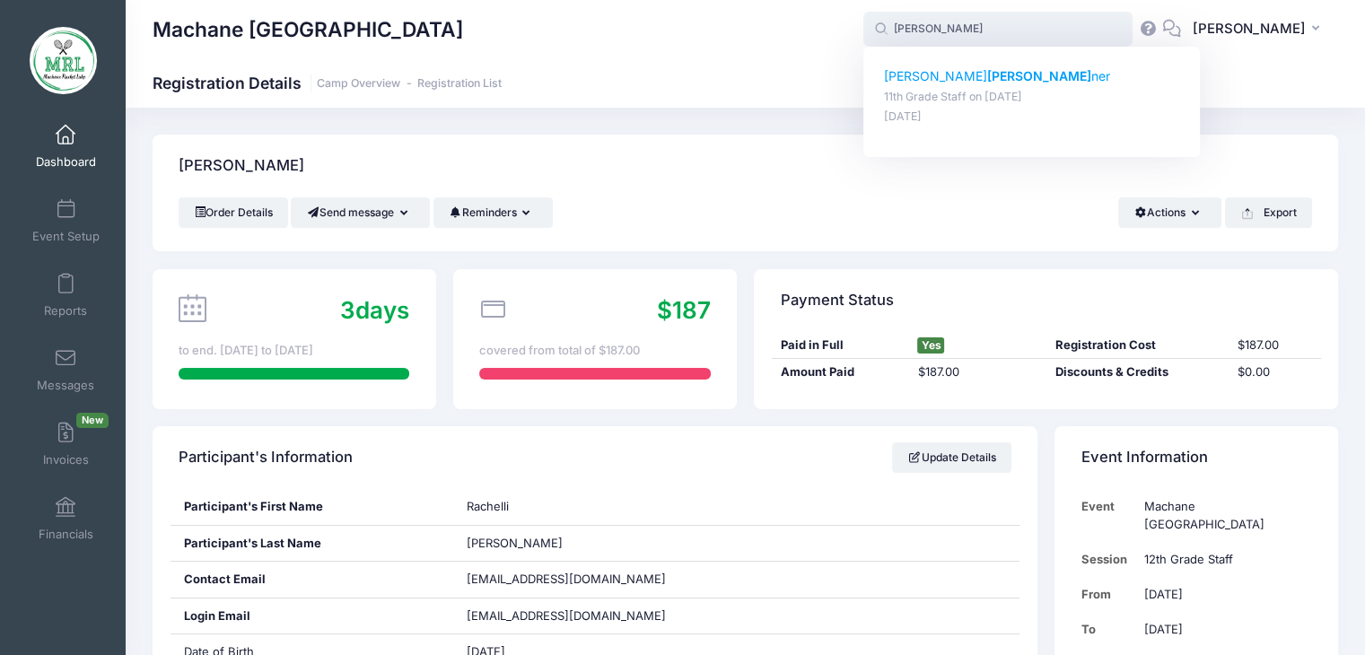
click at [987, 75] on strong "Walt" at bounding box center [1039, 75] width 104 height 15
type input "Sara Waltner (11th Grade Staff, Aug-14, 2025)"
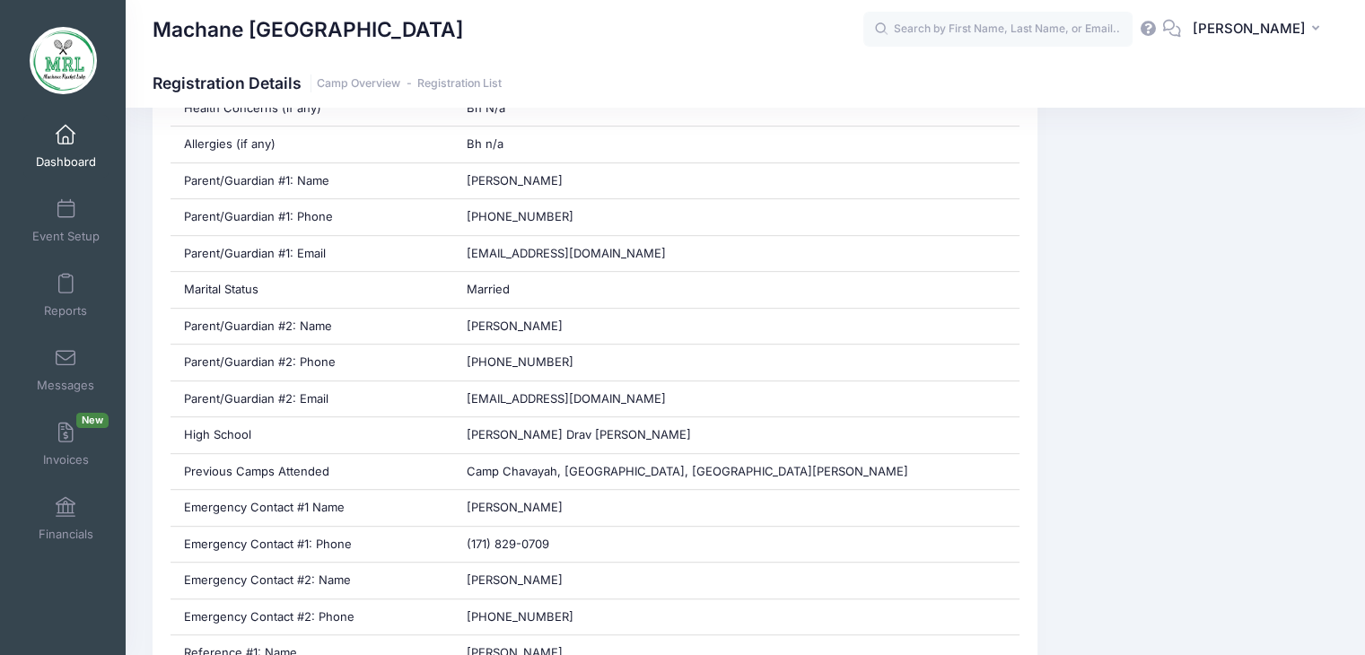
scroll to position [760, 0]
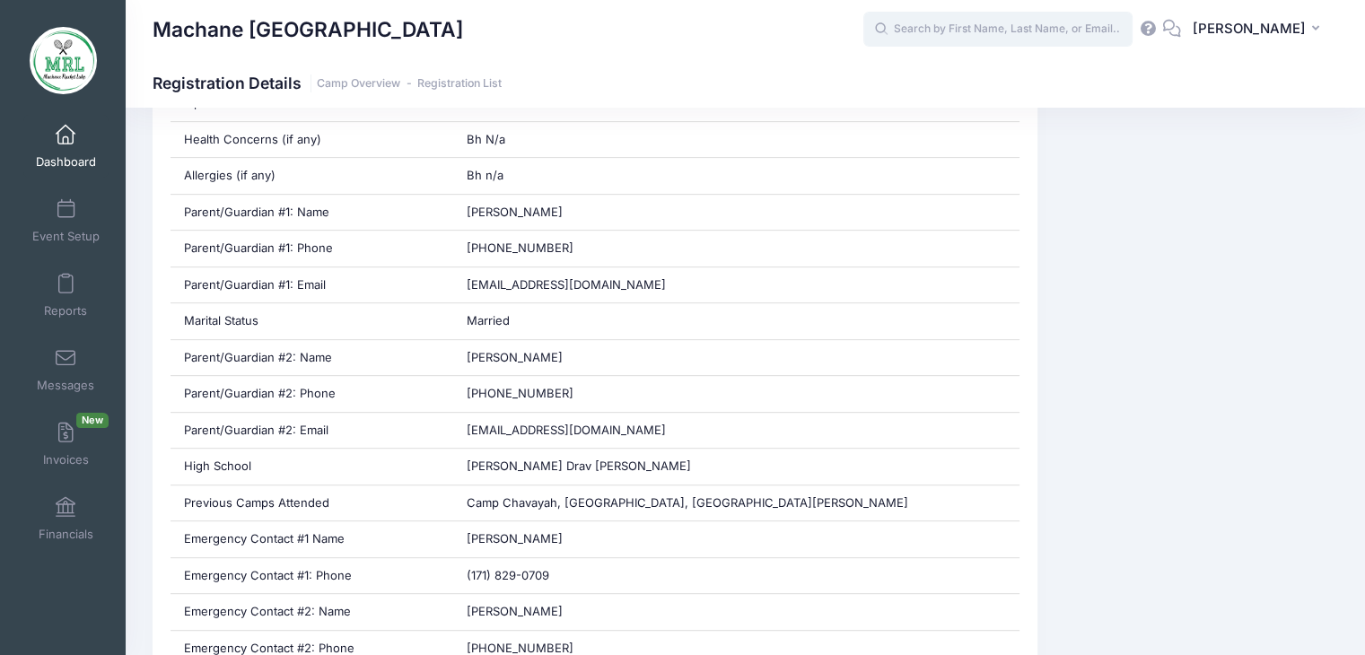
click at [1009, 33] on input "text" at bounding box center [998, 30] width 269 height 36
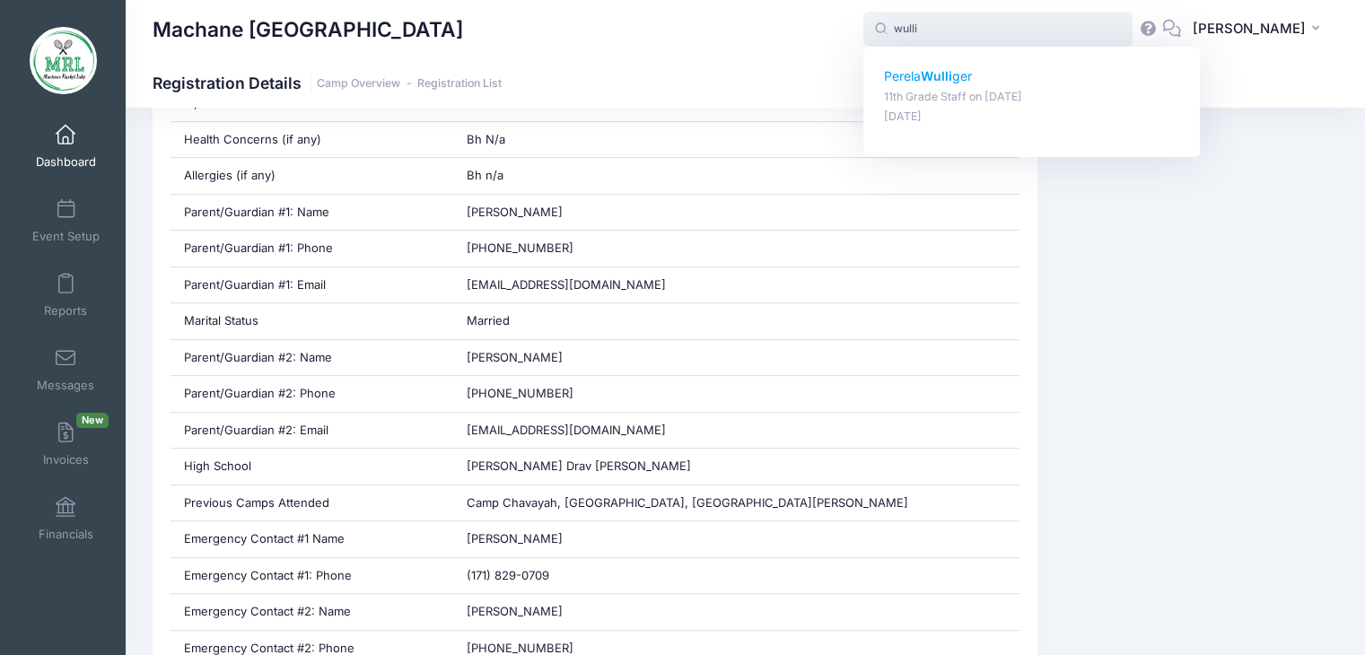
click at [952, 78] on strong "Wulli" at bounding box center [936, 75] width 31 height 15
type input "Perela Wulliger (11th Grade Staff, Aug-14, 2025)"
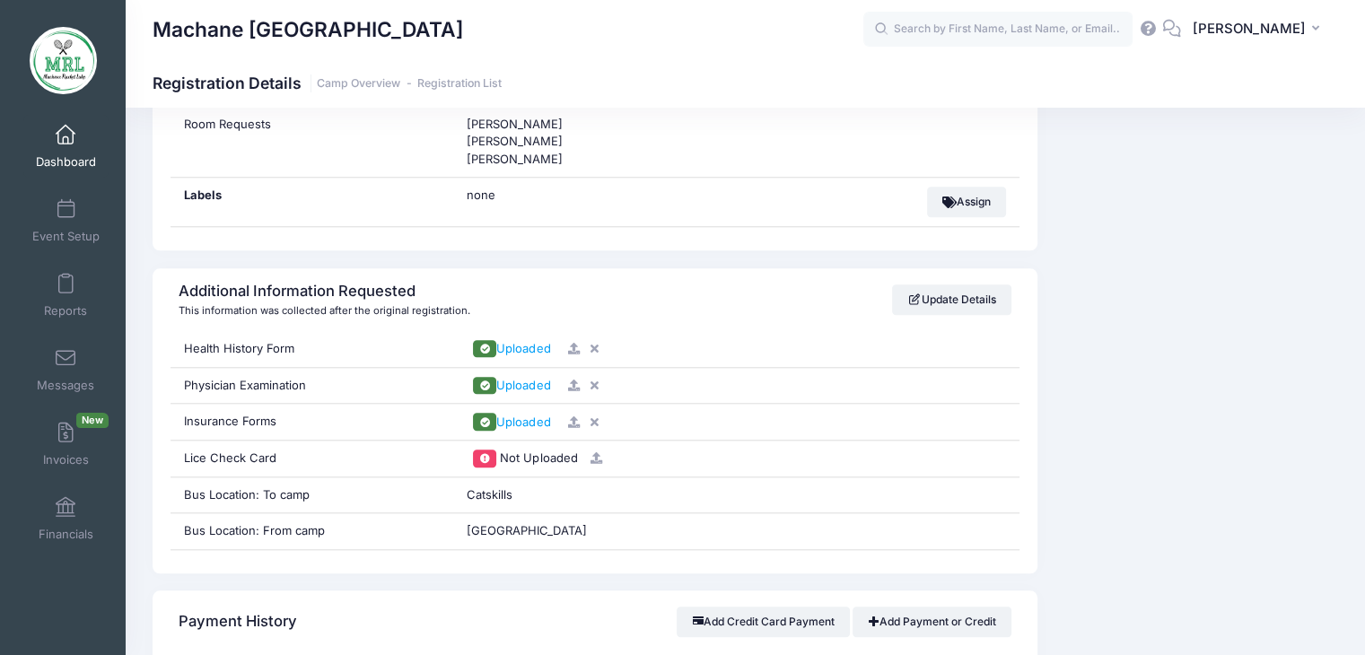
scroll to position [1697, 0]
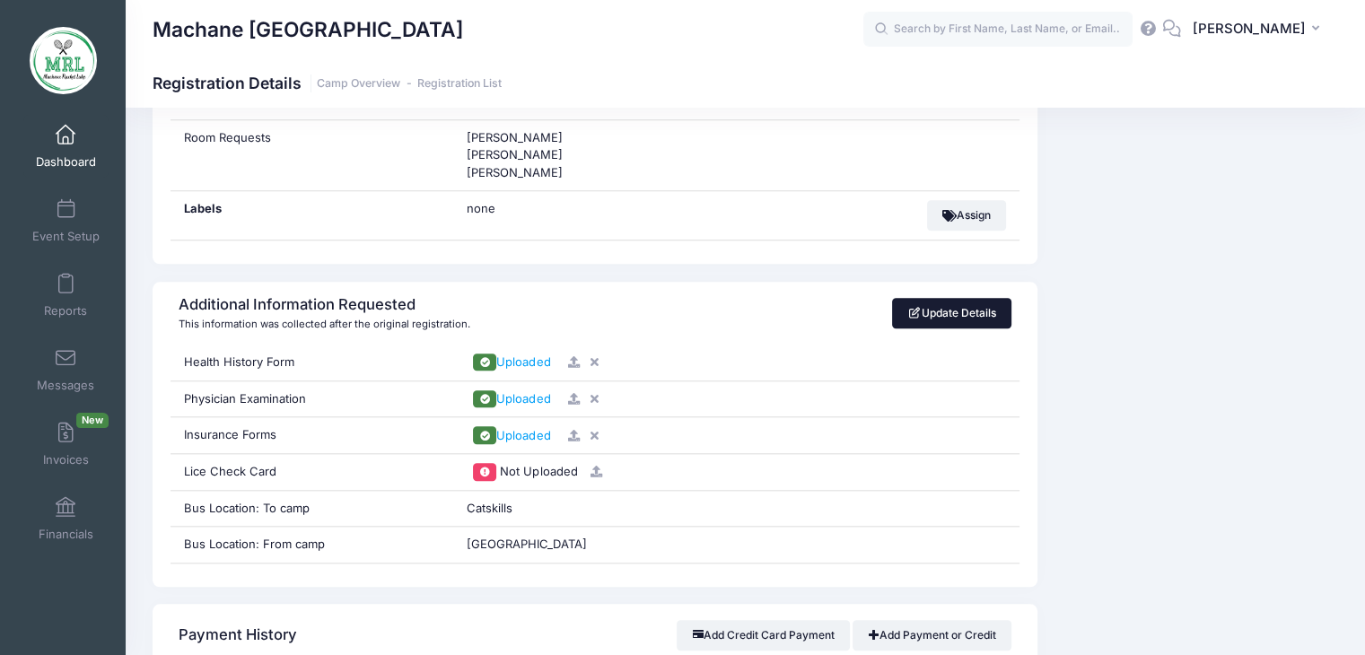
click at [957, 303] on link "Update Details" at bounding box center [951, 313] width 119 height 31
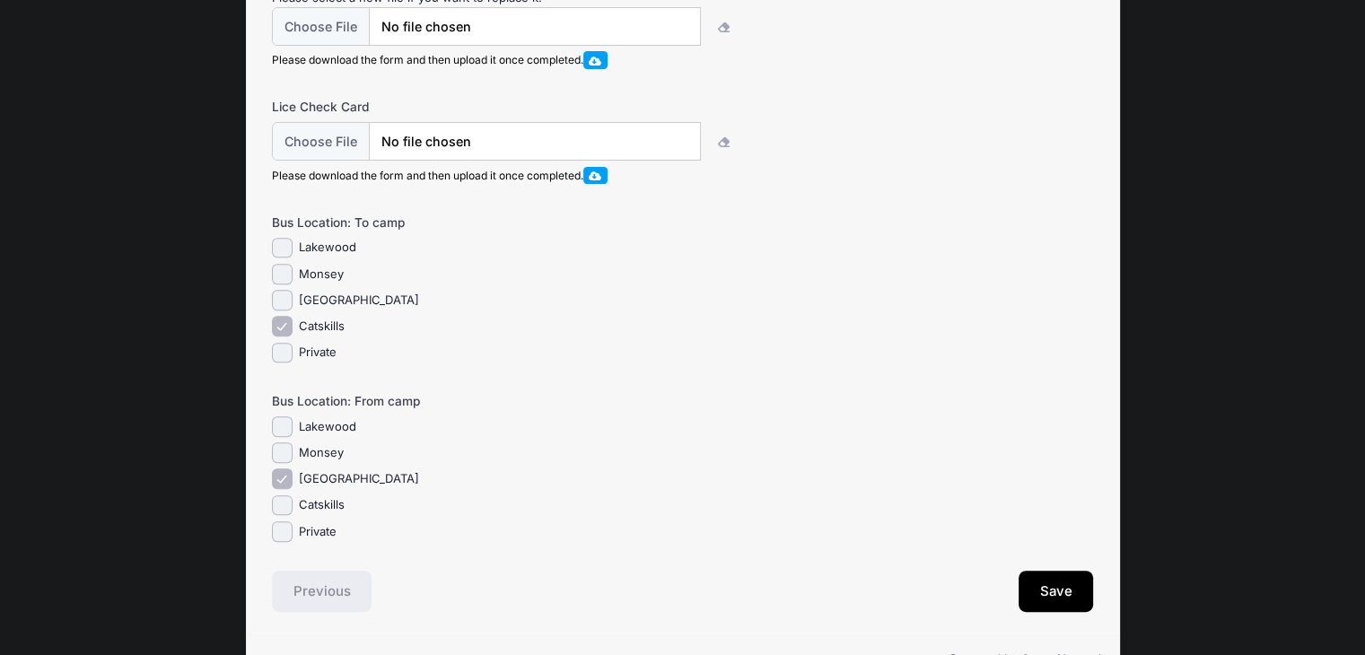
scroll to position [631, 0]
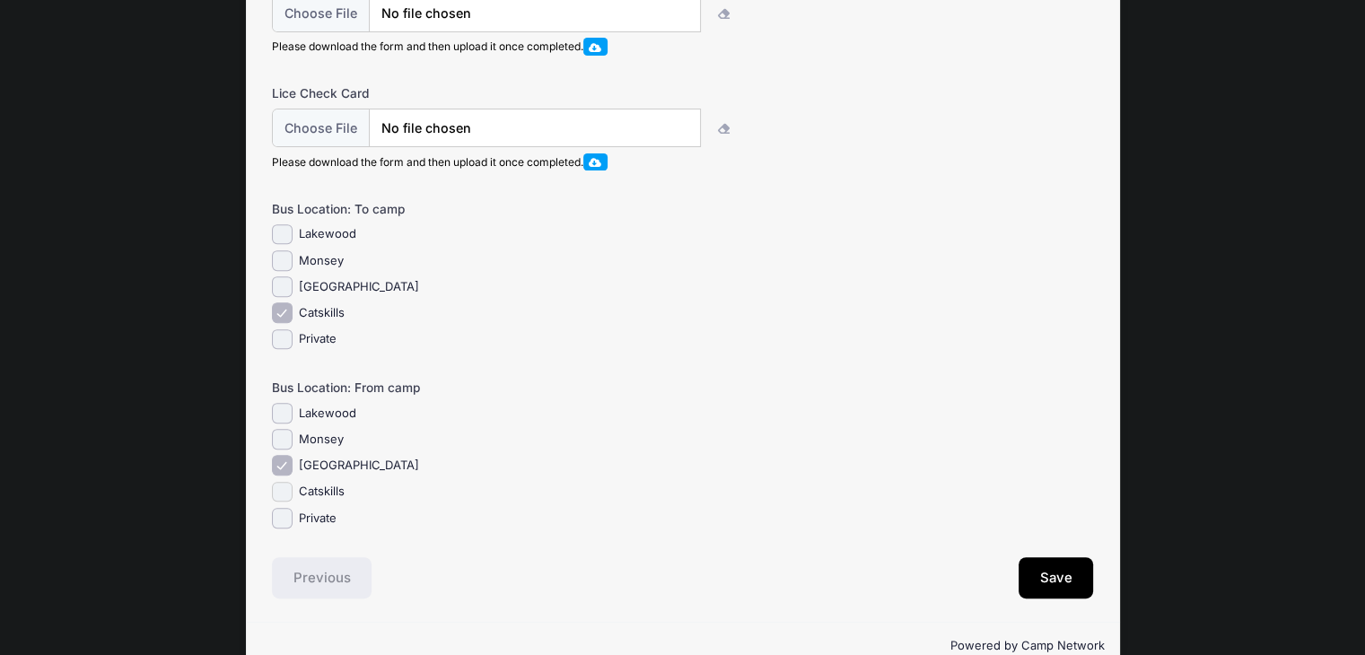
click at [284, 501] on input "Catskills" at bounding box center [282, 492] width 21 height 21
checkbox input "true"
click at [285, 476] on input "[GEOGRAPHIC_DATA]" at bounding box center [282, 465] width 21 height 21
checkbox input "false"
click at [1056, 590] on button "Save" at bounding box center [1056, 577] width 75 height 41
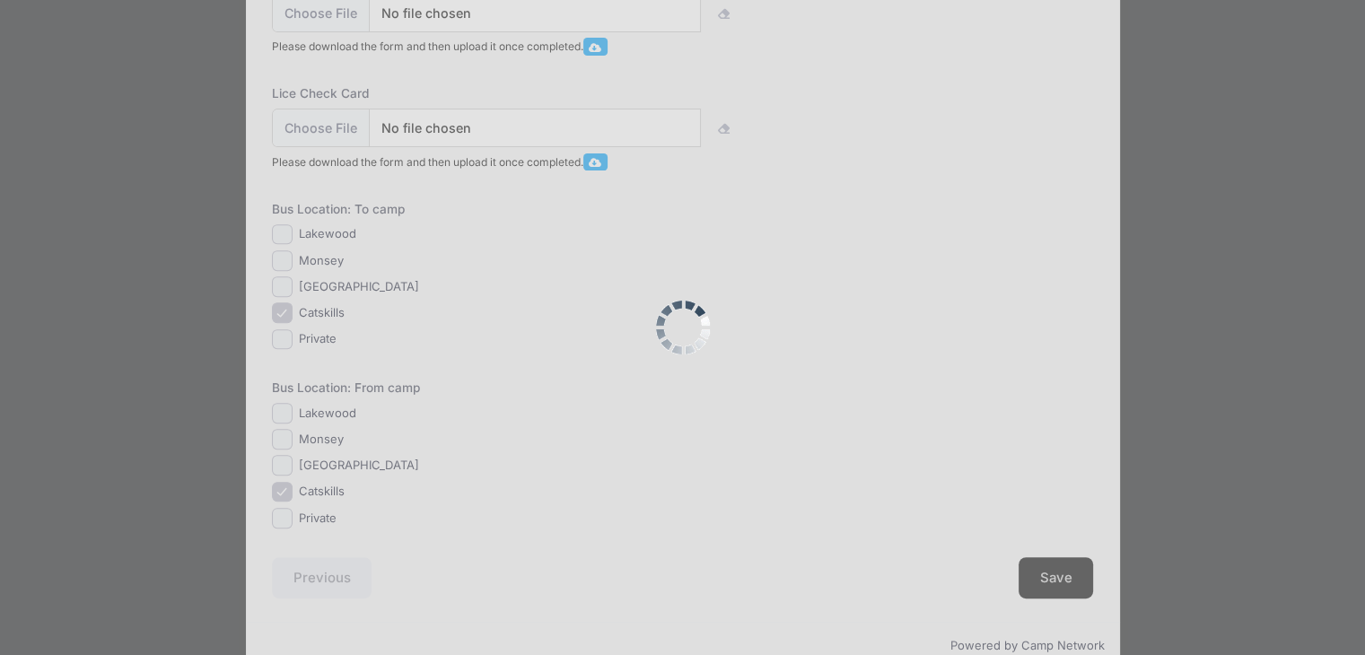
scroll to position [0, 0]
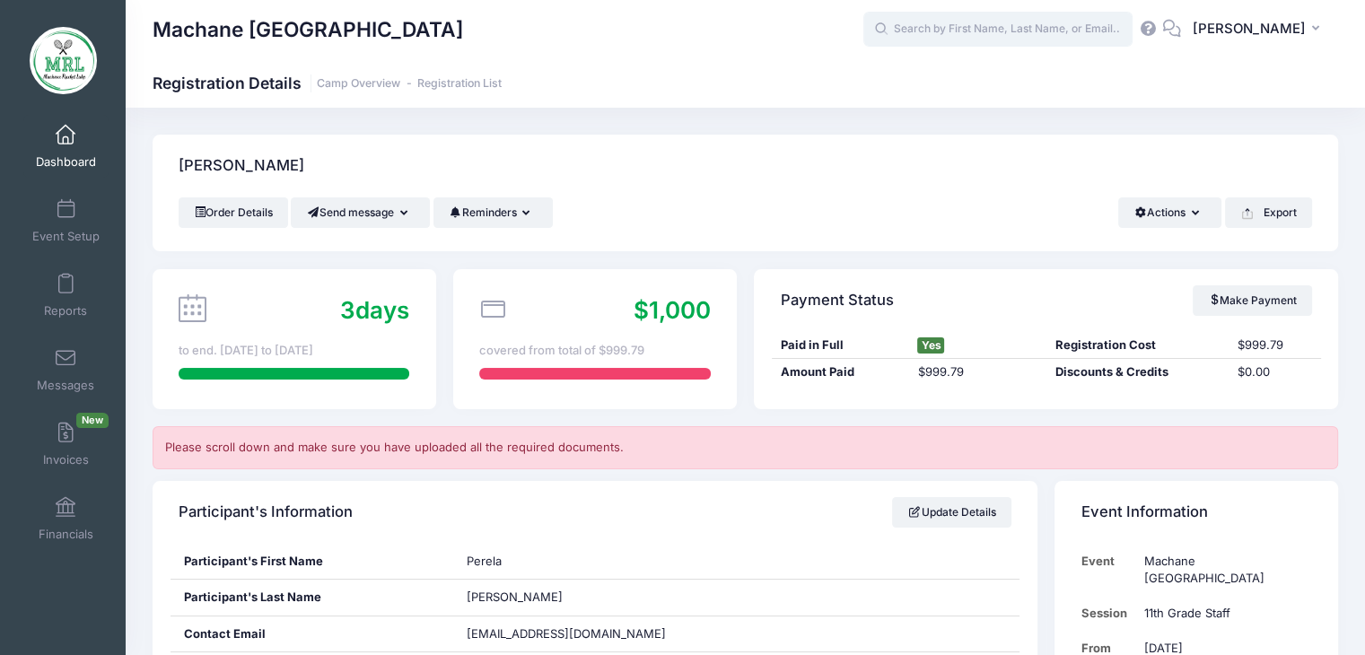
click at [948, 37] on input "text" at bounding box center [998, 30] width 269 height 36
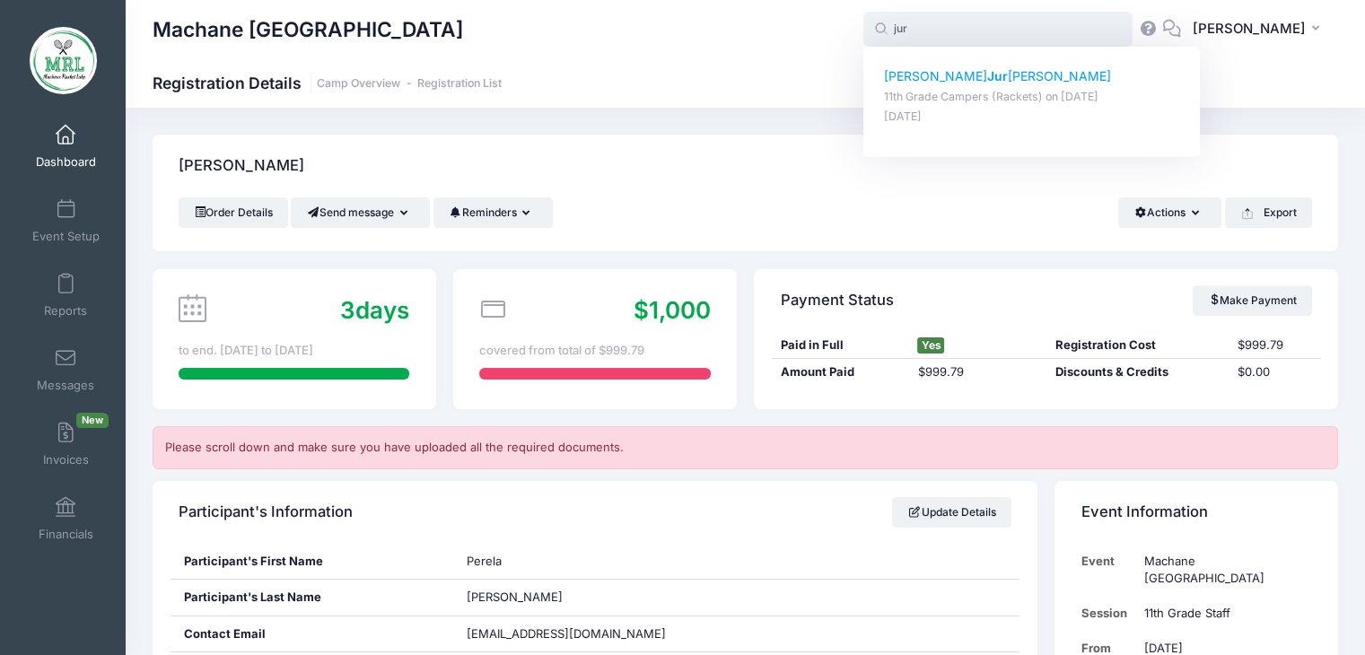
click at [987, 80] on strong "Jur" at bounding box center [997, 75] width 21 height 15
type input "Leah Jurkansky (11th Grade Campers (Rackets), Aug-14, 2025)"
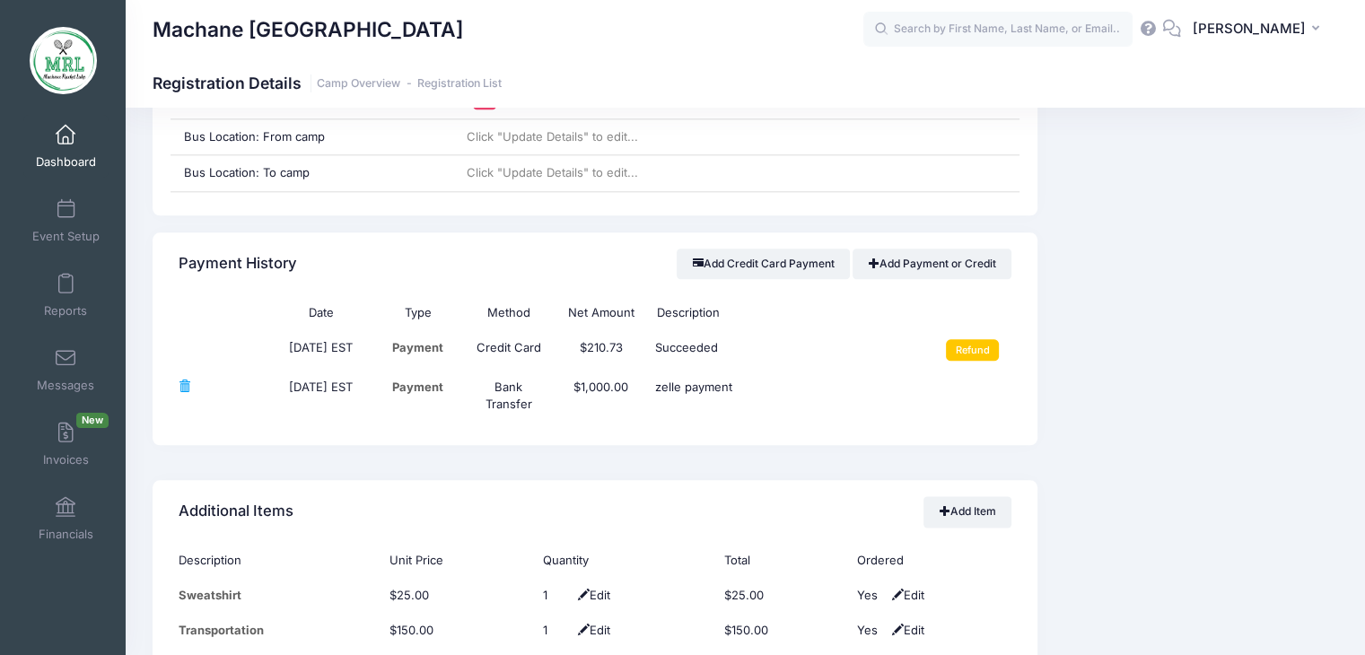
scroll to position [2062, 0]
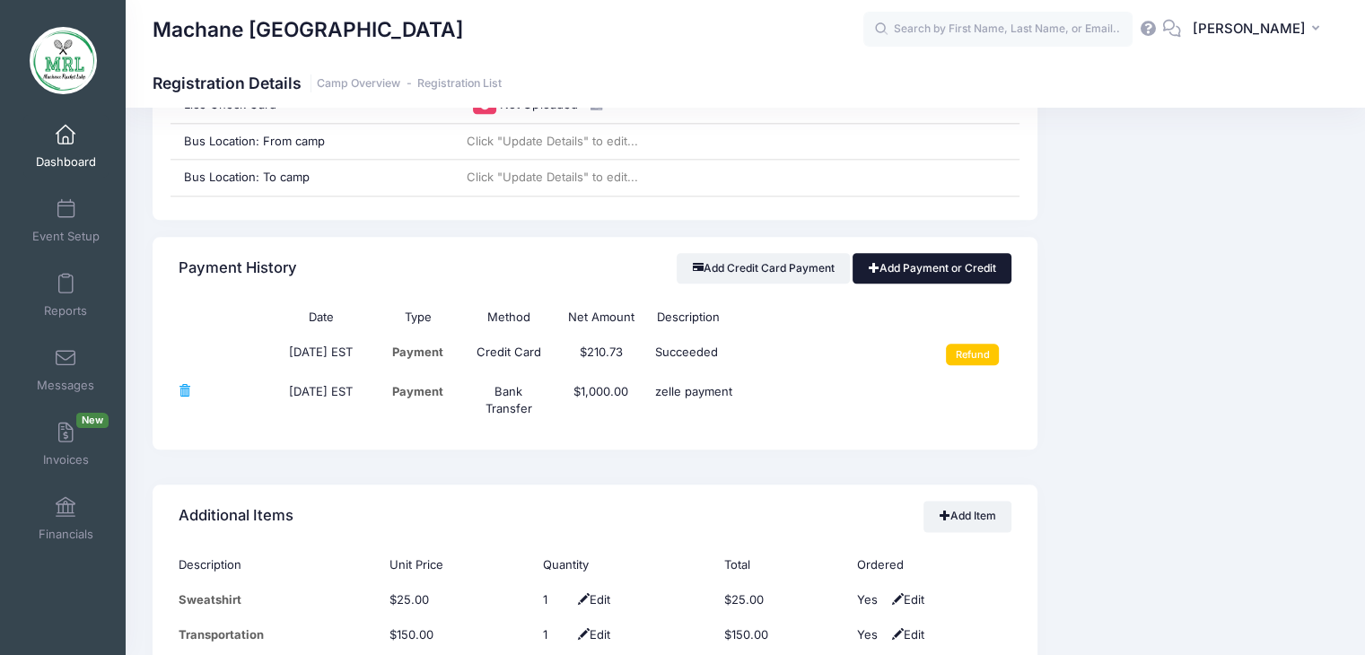
click at [926, 275] on link "Add Payment or Credit" at bounding box center [932, 268] width 159 height 31
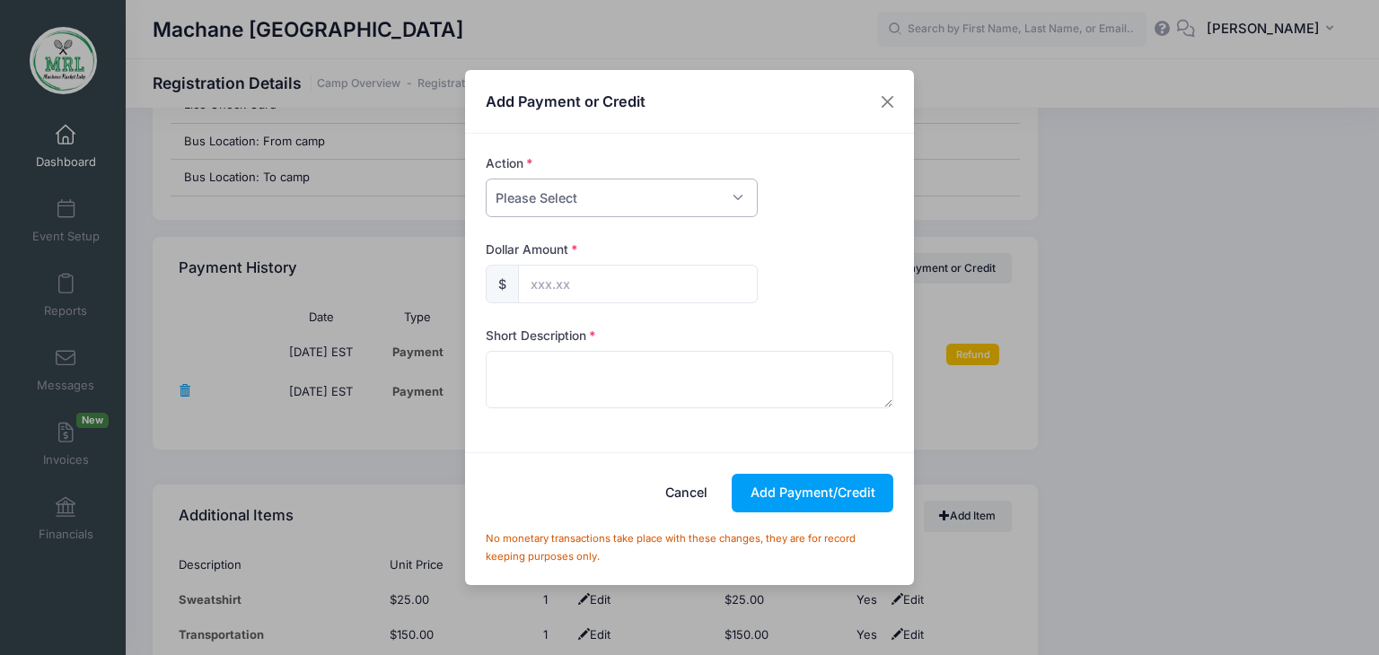
click at [729, 207] on select "Please Select Payment Credit Refund (Offline)" at bounding box center [622, 198] width 272 height 39
select select "payment"
click at [486, 179] on select "Please Select Payment Credit Refund (Offline)" at bounding box center [622, 198] width 272 height 39
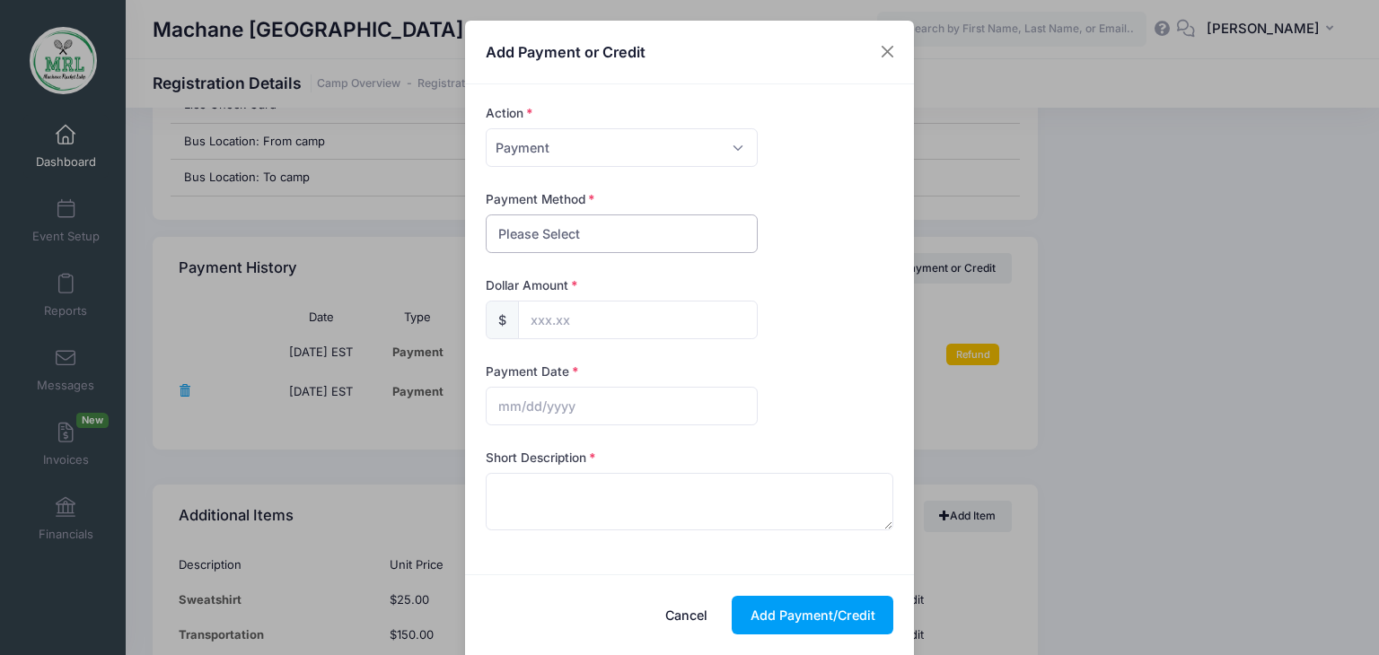
click at [643, 250] on select "Please Select PayPal Cash Check Bank Transfer Other" at bounding box center [622, 234] width 272 height 39
select select "bank transfer"
click at [486, 215] on select "Please Select PayPal Cash Check Bank Transfer Other" at bounding box center [622, 234] width 272 height 39
click at [602, 308] on input "text" at bounding box center [638, 320] width 240 height 39
type input "500.00"
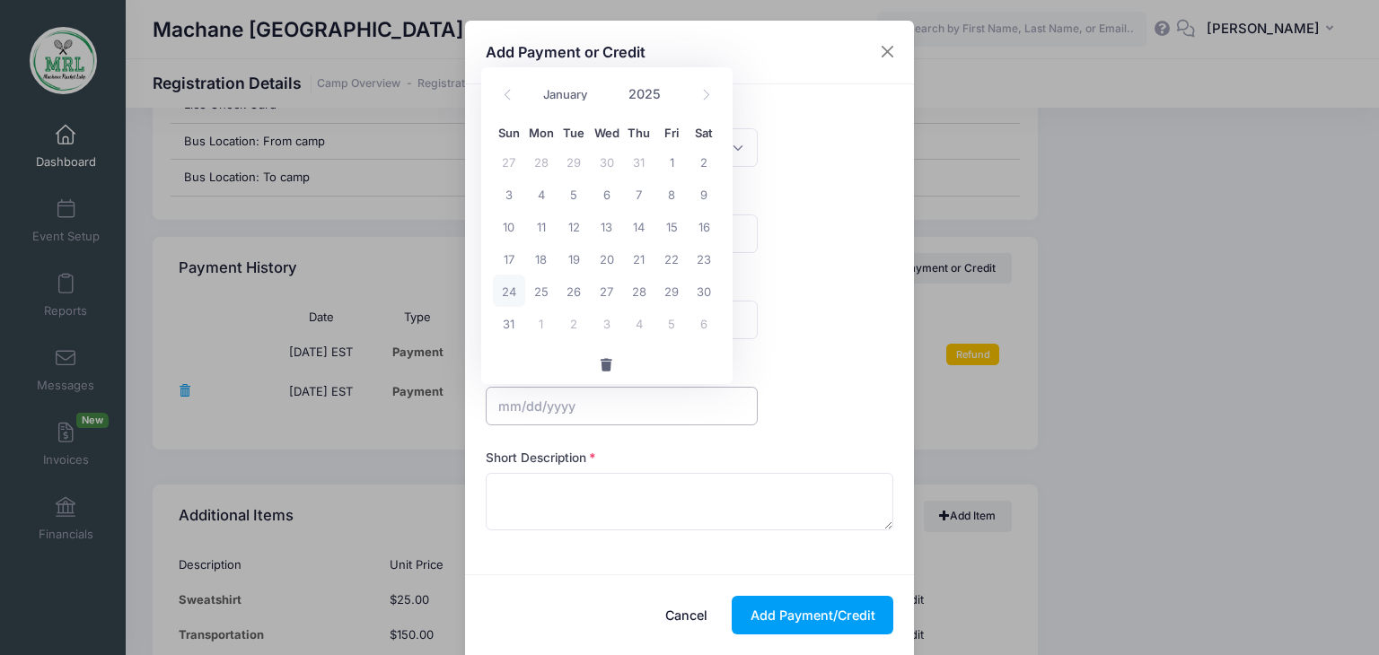
click at [557, 398] on input "text" at bounding box center [622, 406] width 272 height 39
click at [513, 295] on span "24" at bounding box center [509, 291] width 32 height 32
type input "08/24/2025"
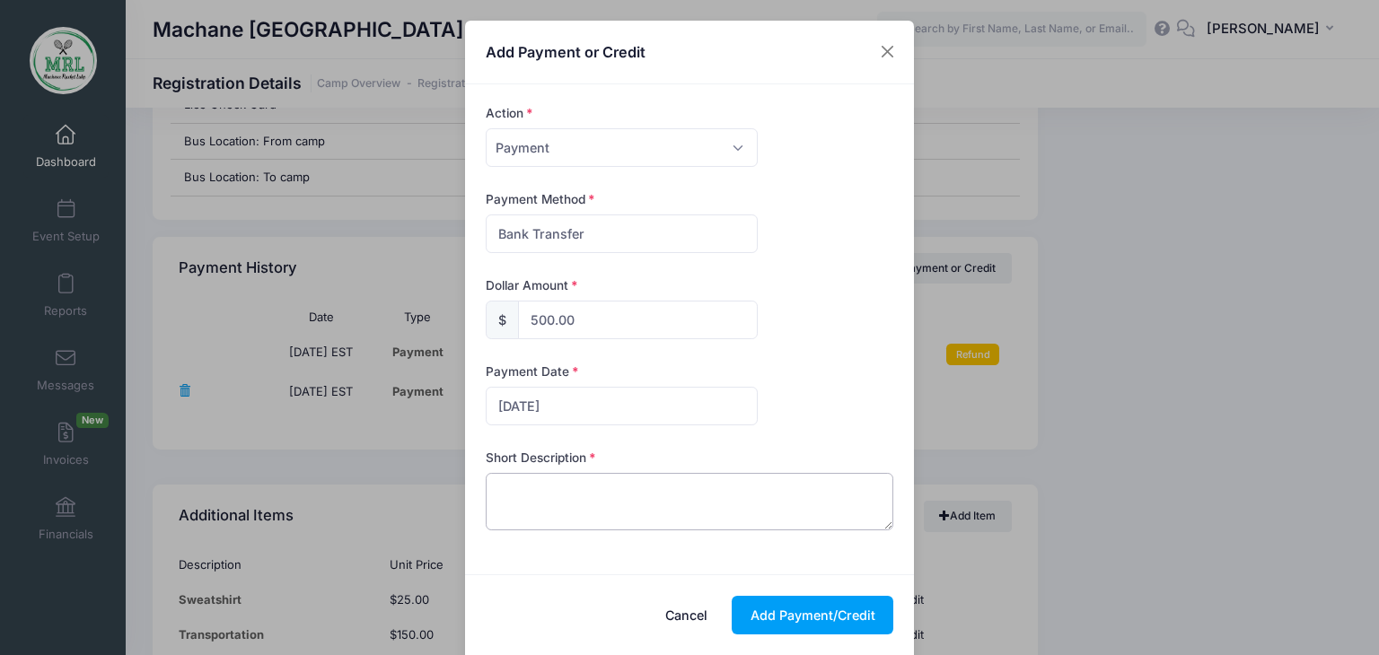
click at [532, 497] on textarea at bounding box center [690, 501] width 408 height 57
type textarea "zelle"
click at [806, 627] on button "Add Payment/Credit" at bounding box center [813, 615] width 162 height 39
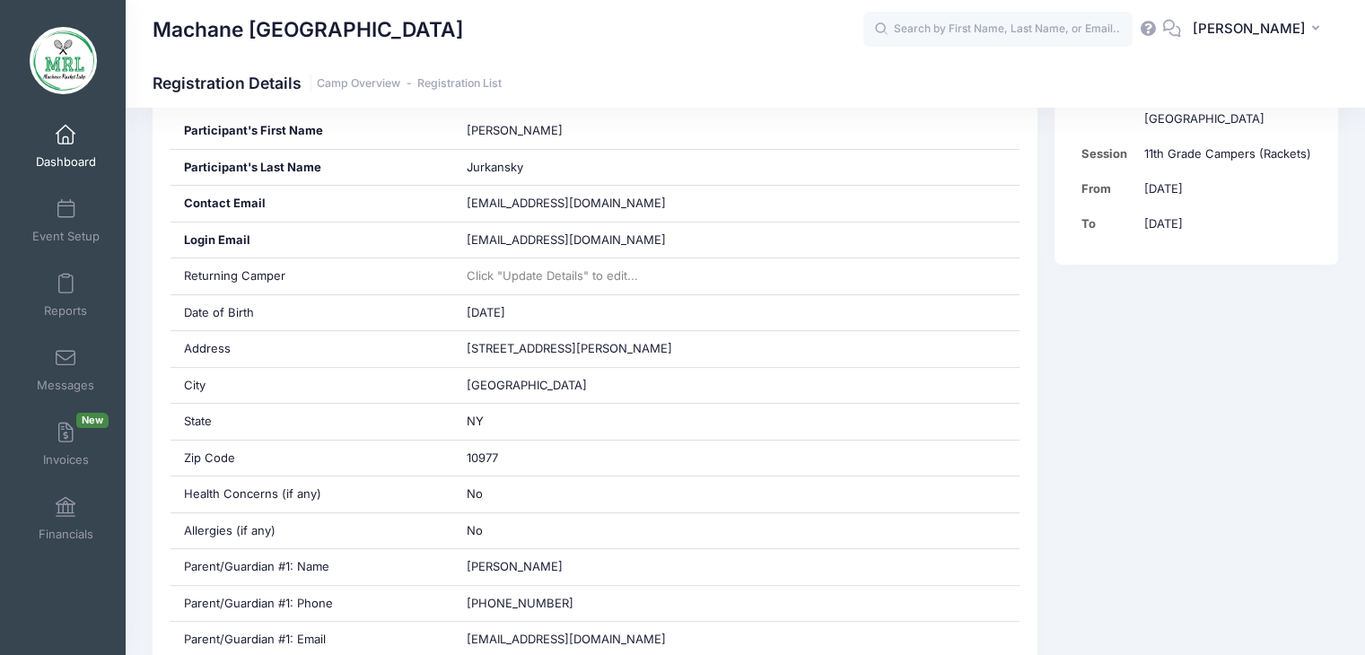
scroll to position [0, 0]
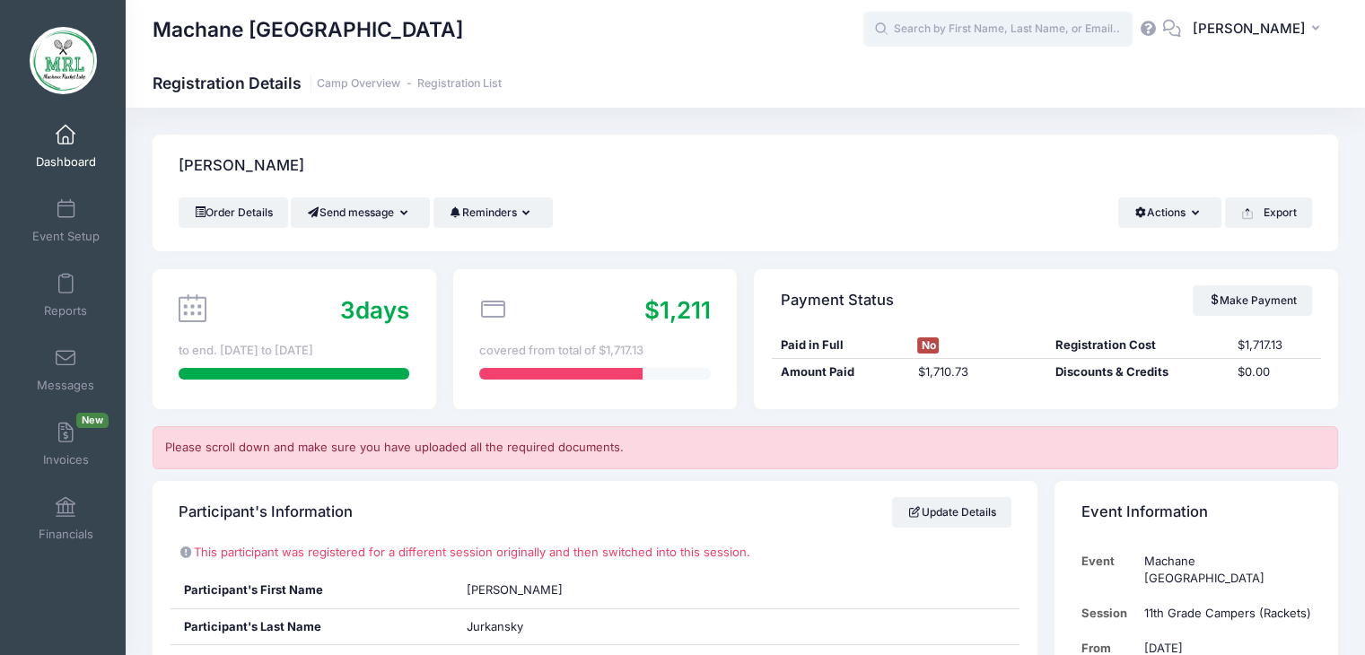
click at [952, 26] on input "text" at bounding box center [998, 30] width 269 height 36
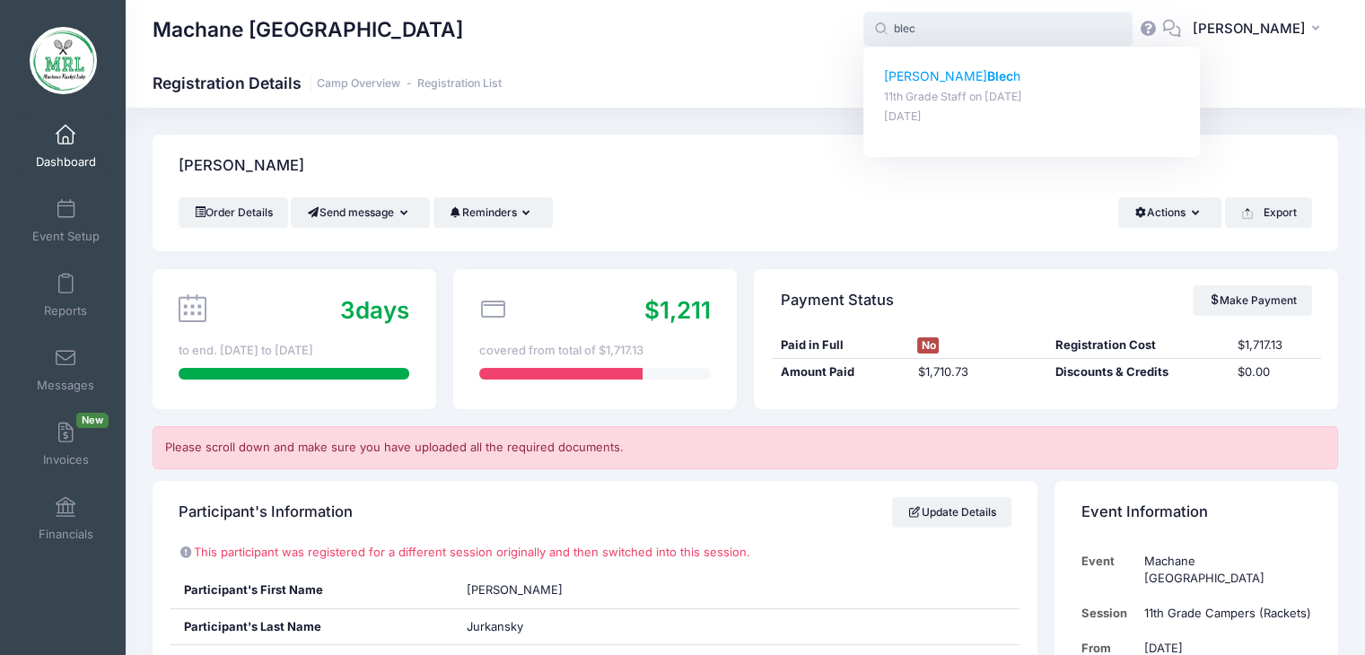
click at [912, 80] on p "Leah Blec h" at bounding box center [1032, 76] width 296 height 19
type input "Leah Blech (11th Grade Staff, Aug-14, 2025)"
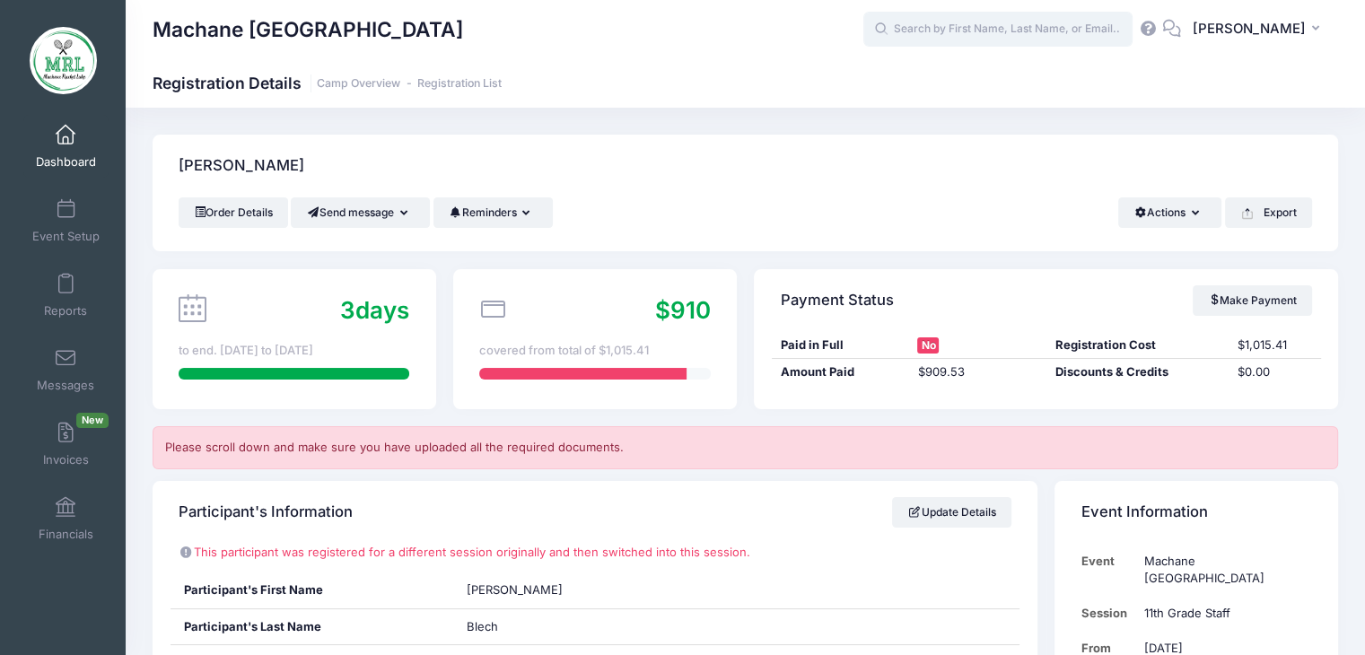
click at [957, 30] on input "text" at bounding box center [998, 30] width 269 height 36
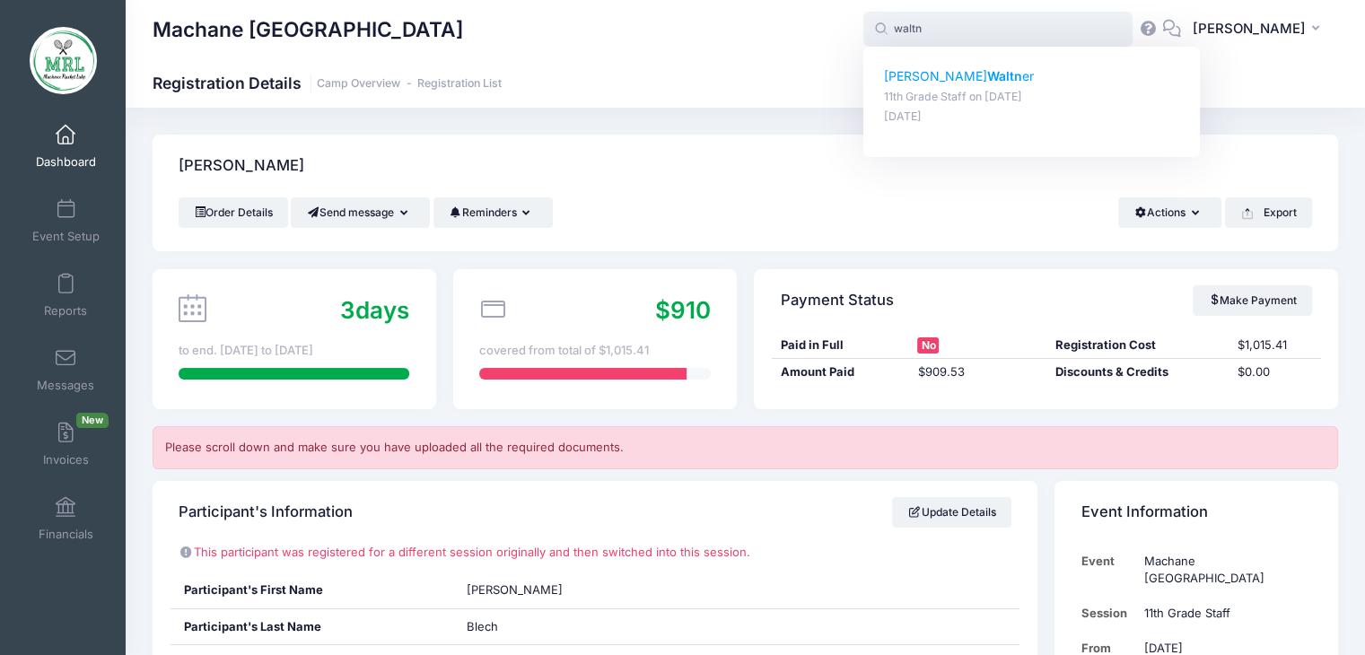
click at [987, 70] on strong "Waltn" at bounding box center [1004, 75] width 35 height 15
type input "[PERSON_NAME] (11th Grade Staff, [DATE])"
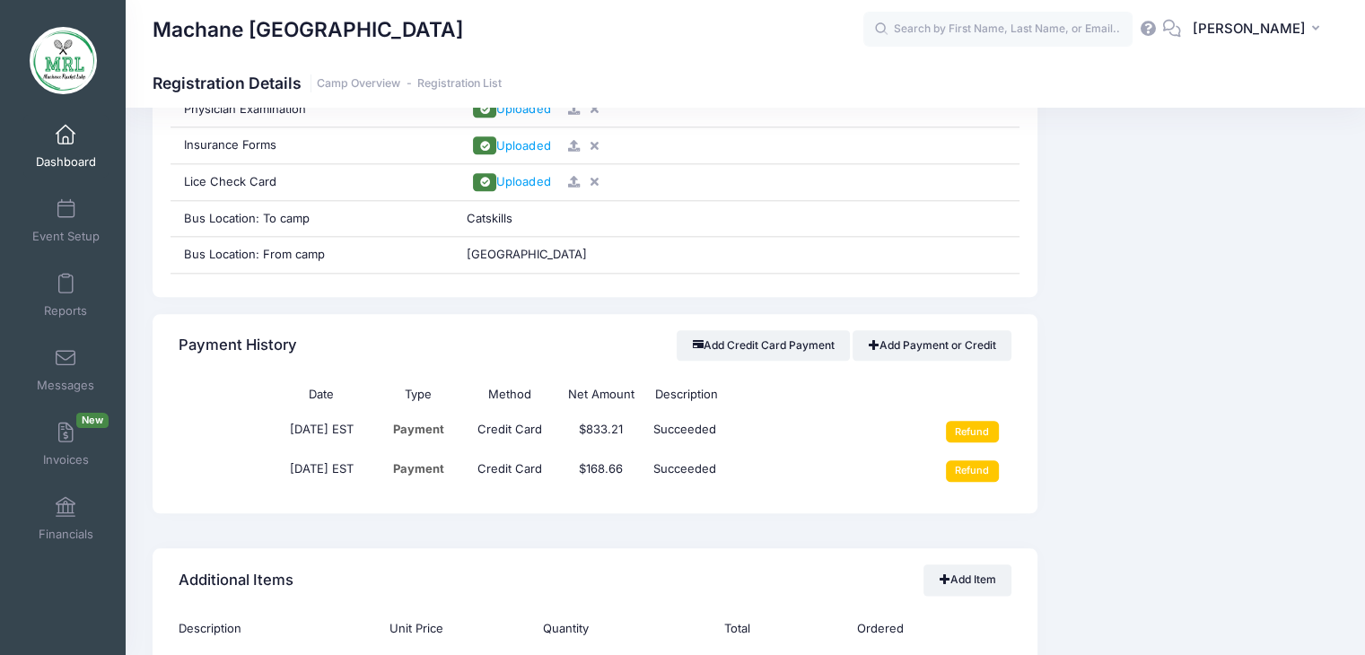
scroll to position [1977, 0]
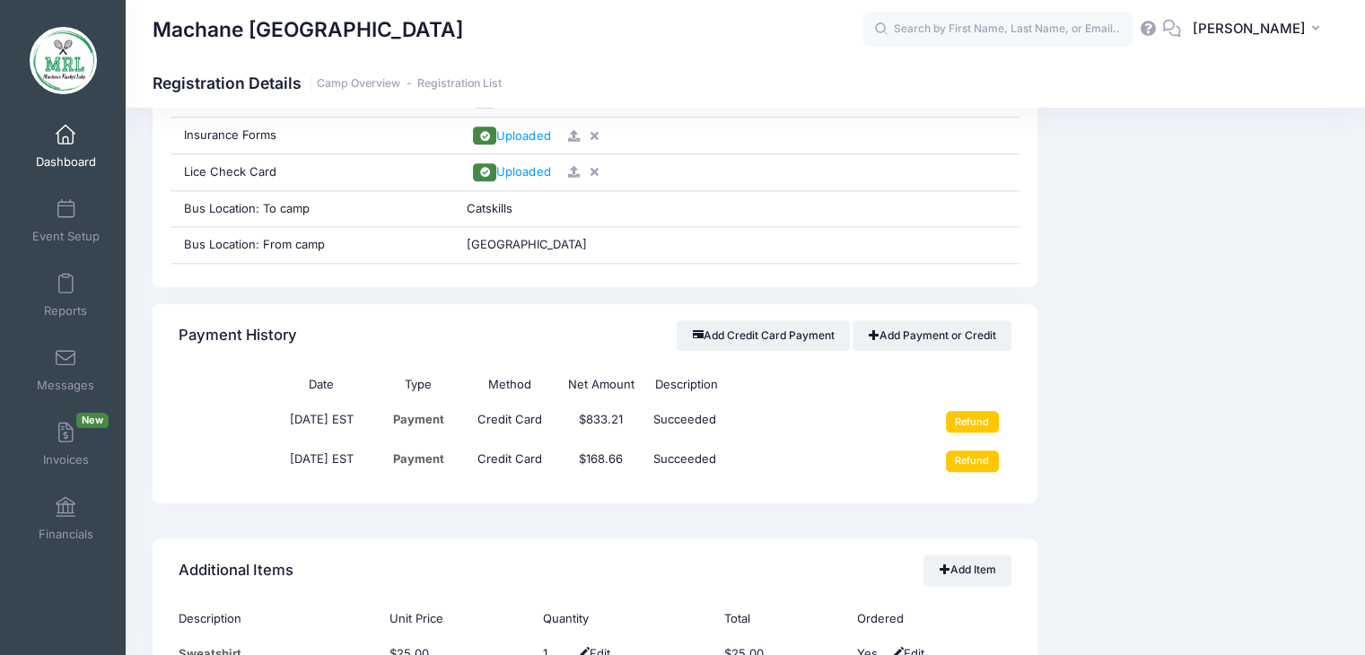
click at [792, 348] on div "Add Credit Card Payment Add Payment or Credit" at bounding box center [844, 336] width 334 height 51
click at [785, 340] on button "Add Credit Card Payment" at bounding box center [763, 335] width 173 height 31
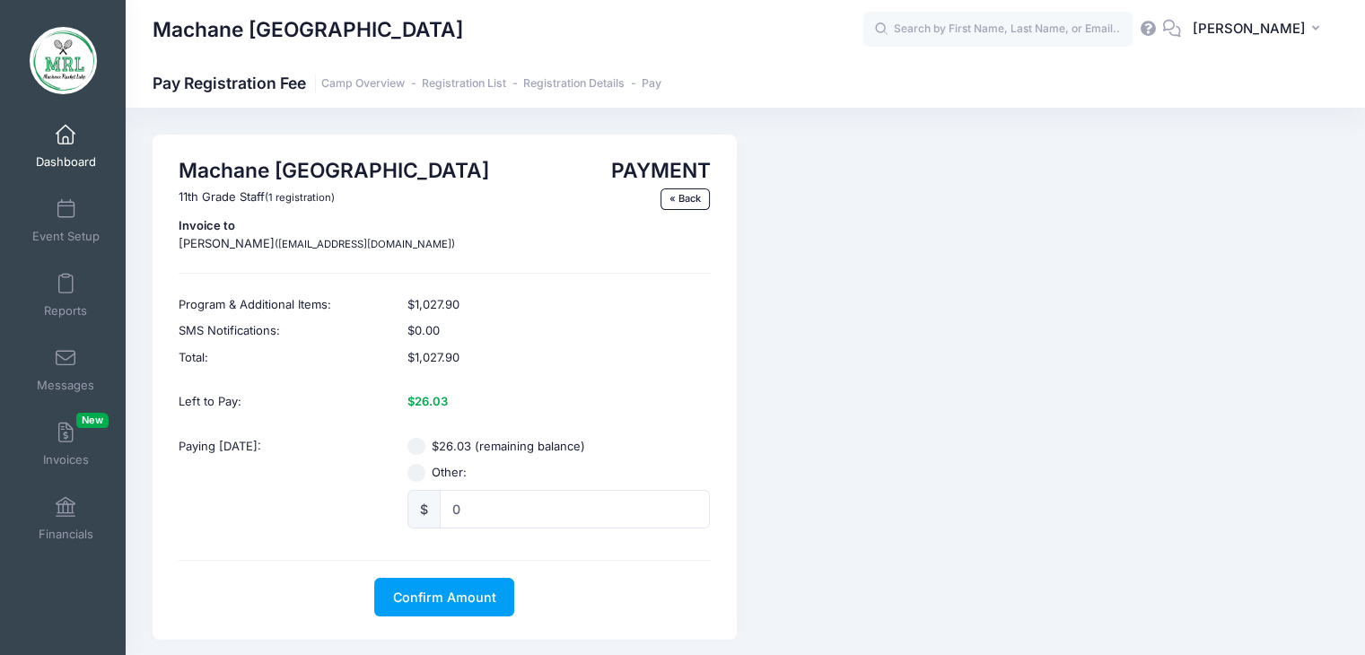
click at [420, 476] on input "Other:" at bounding box center [417, 473] width 18 height 18
radio input "true"
click at [497, 514] on input "0" at bounding box center [575, 509] width 270 height 39
type input "400.00"
click at [431, 601] on span "Confirm Amount" at bounding box center [444, 597] width 103 height 15
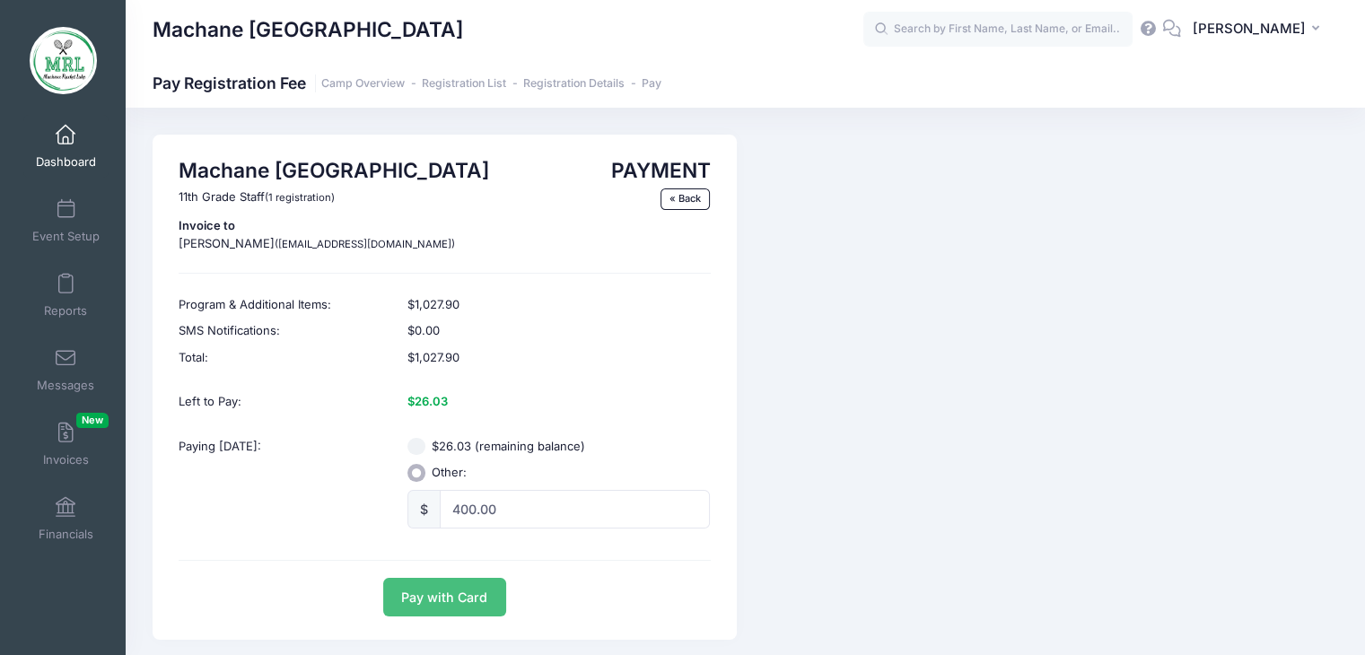
click at [431, 601] on button "Pay with Card" at bounding box center [444, 597] width 123 height 39
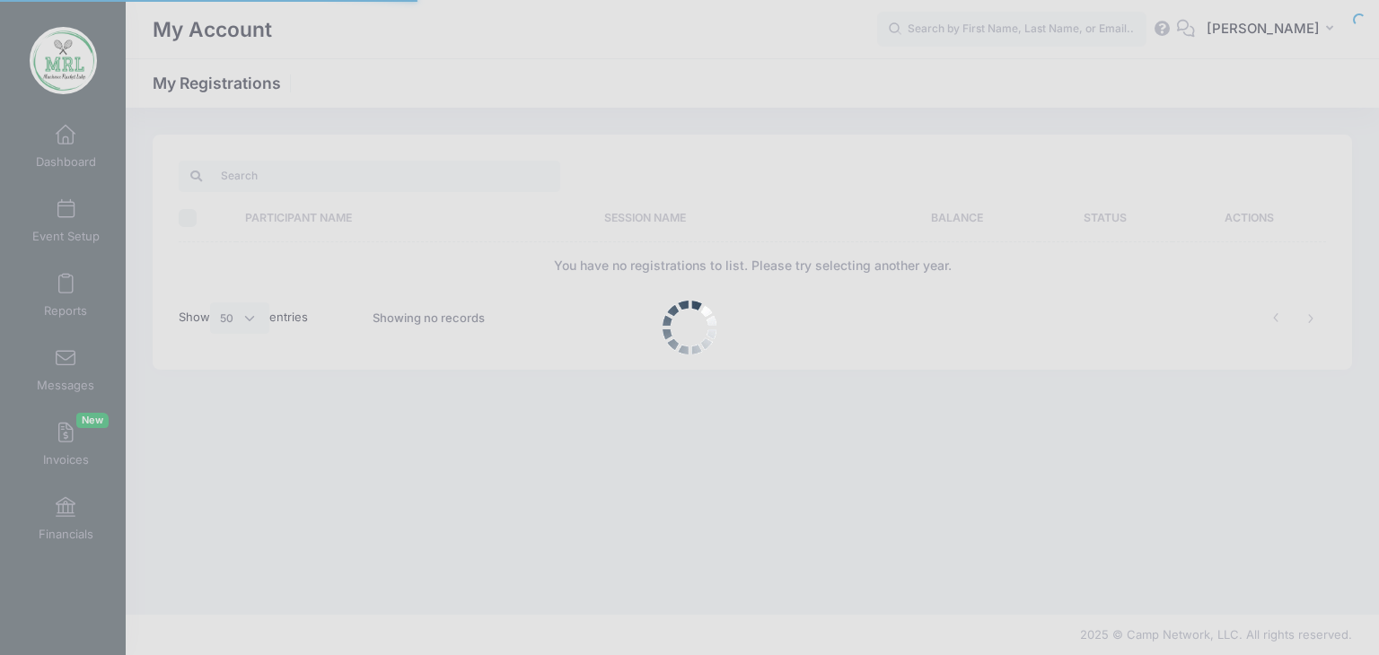
select select "50"
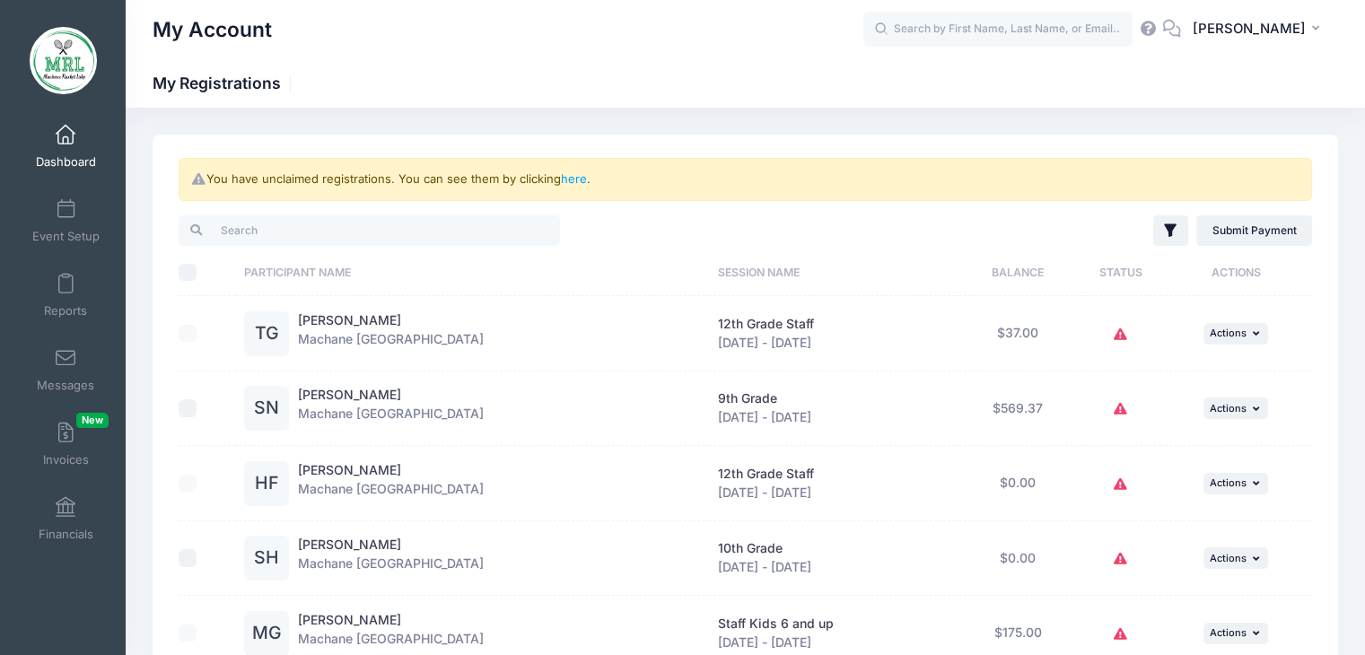
click at [66, 157] on span "Dashboard" at bounding box center [66, 161] width 60 height 15
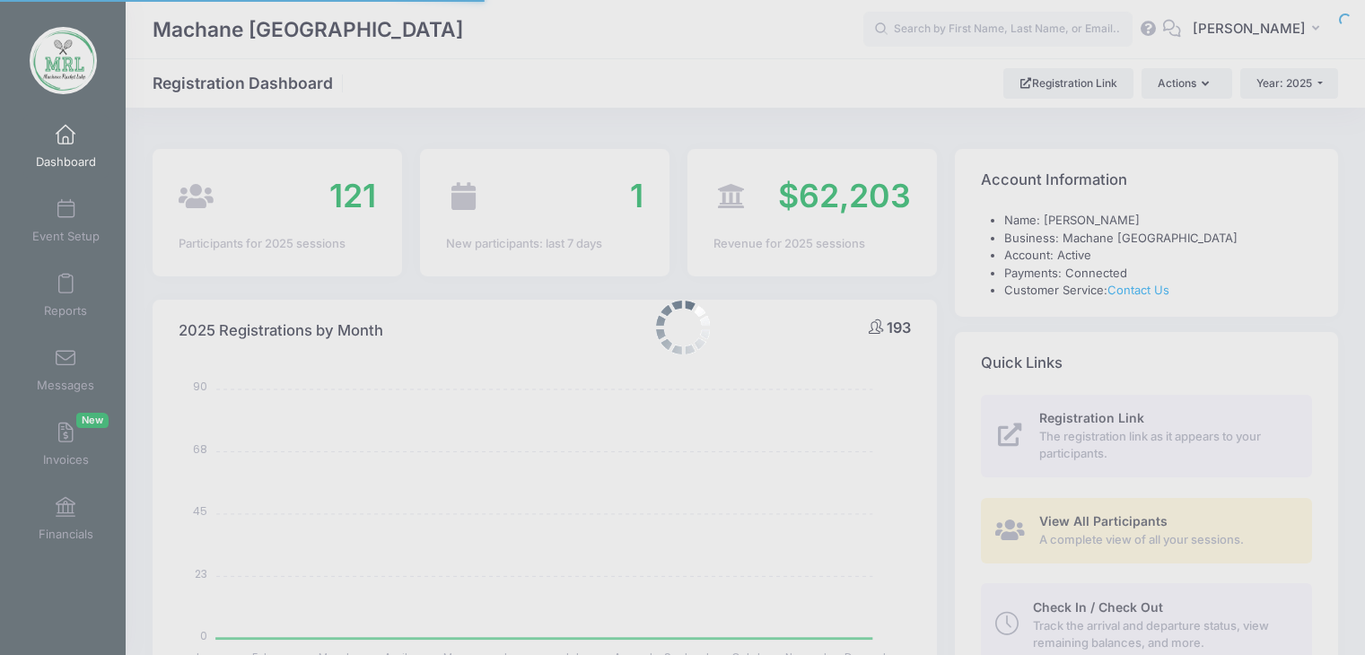
select select
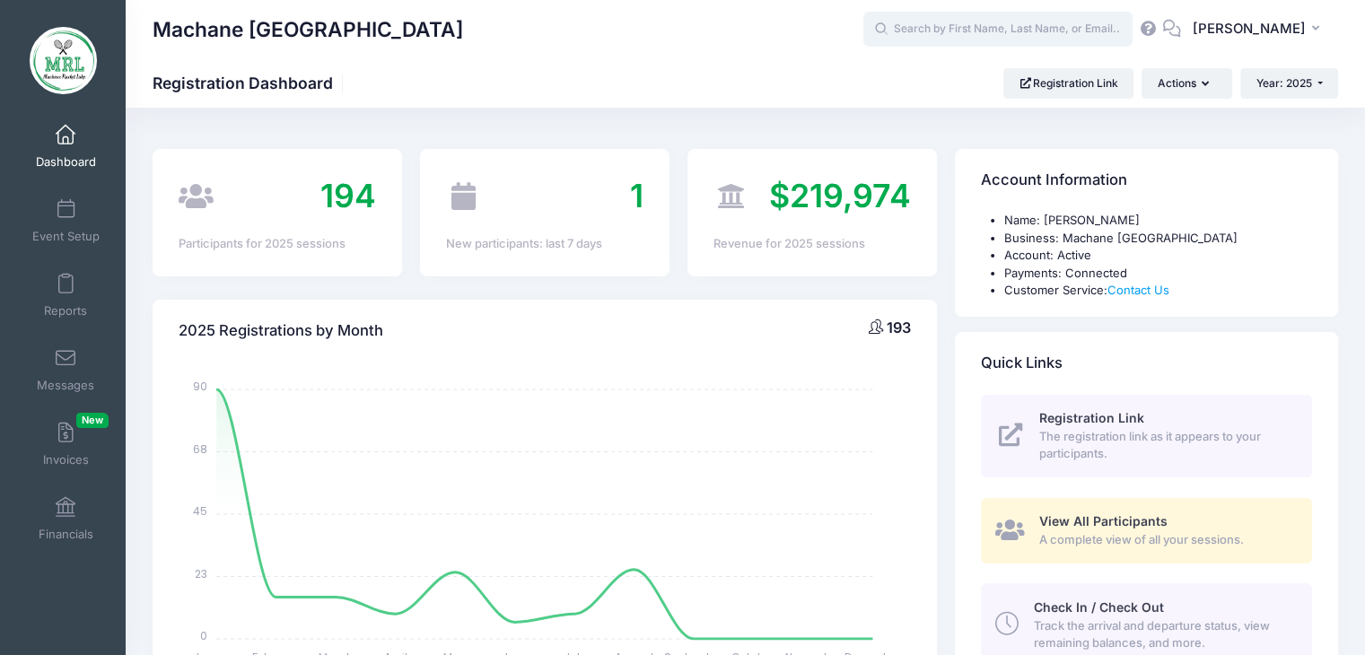
click at [955, 39] on input "text" at bounding box center [998, 30] width 269 height 36
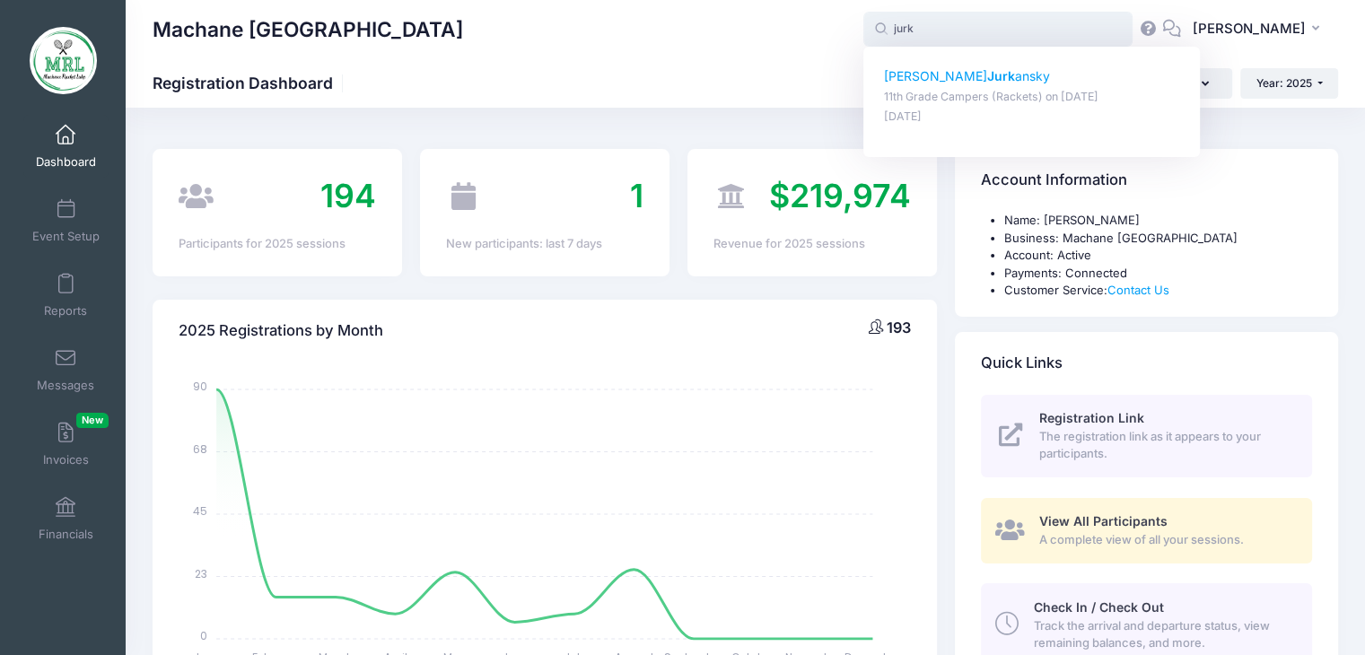
click at [921, 76] on p "[PERSON_NAME] ansky" at bounding box center [1032, 76] width 296 height 19
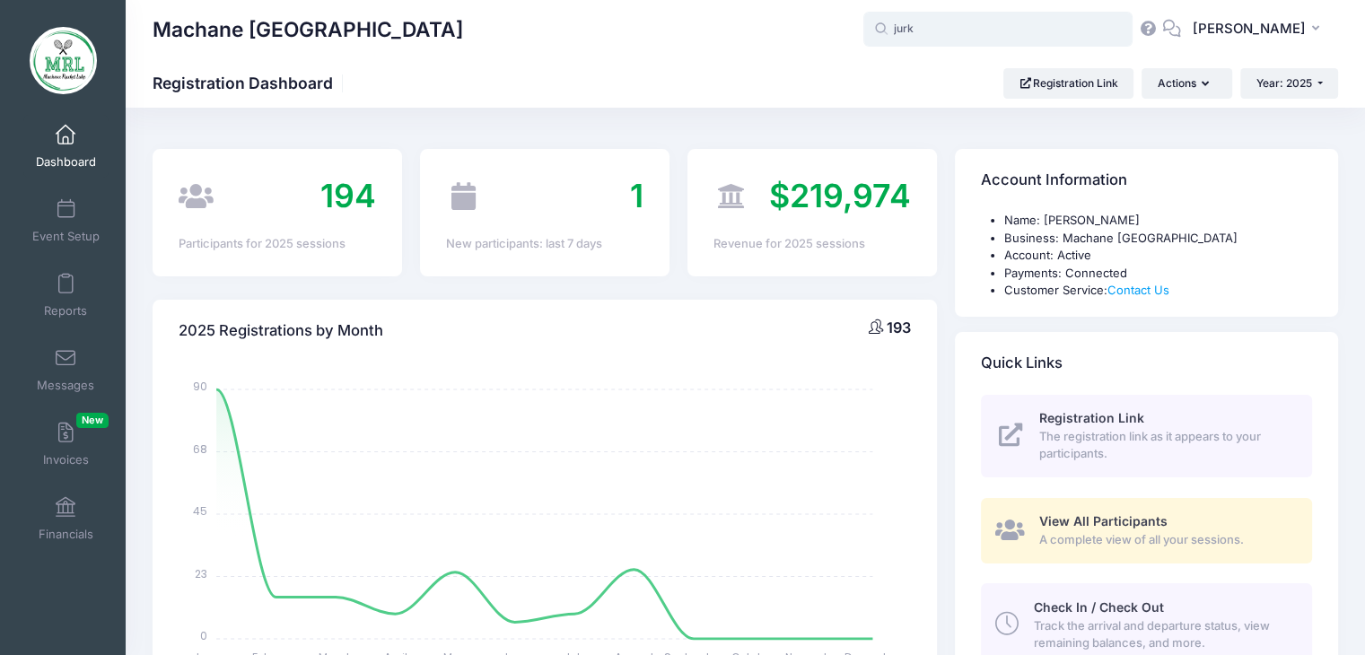
type input "[PERSON_NAME] (11th Grade Campers (Rackets), [DATE])"
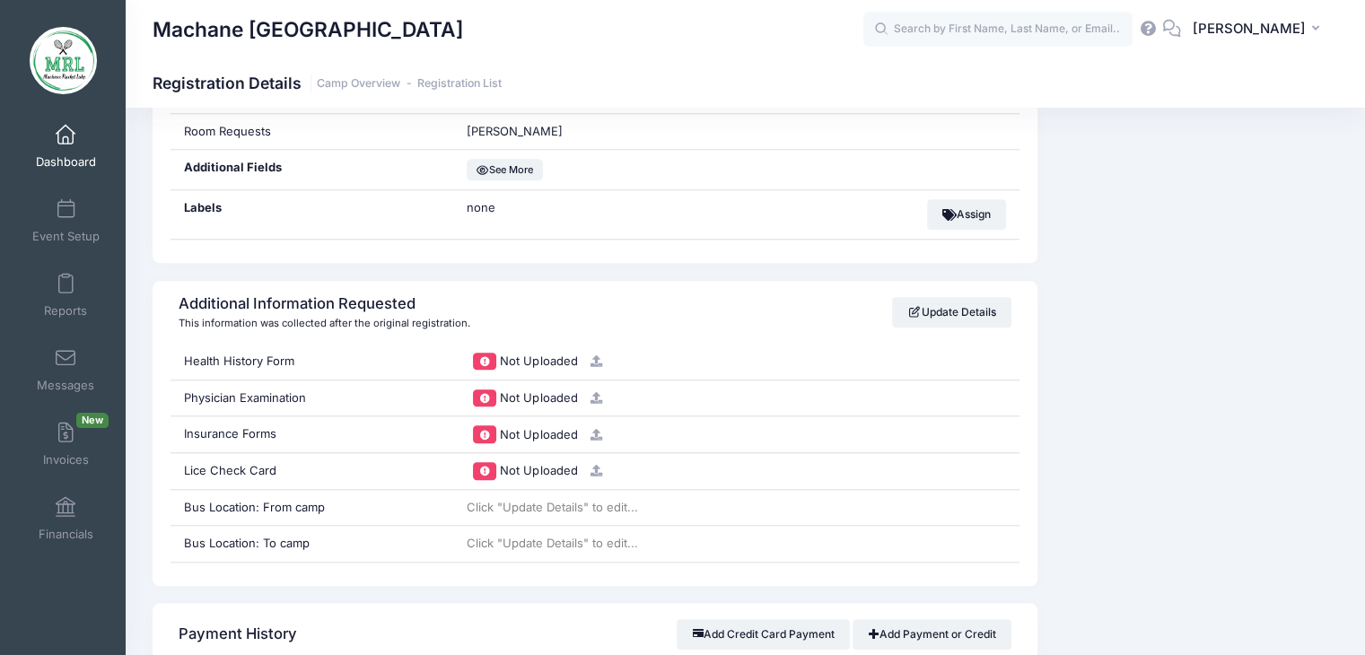
scroll to position [1705, 0]
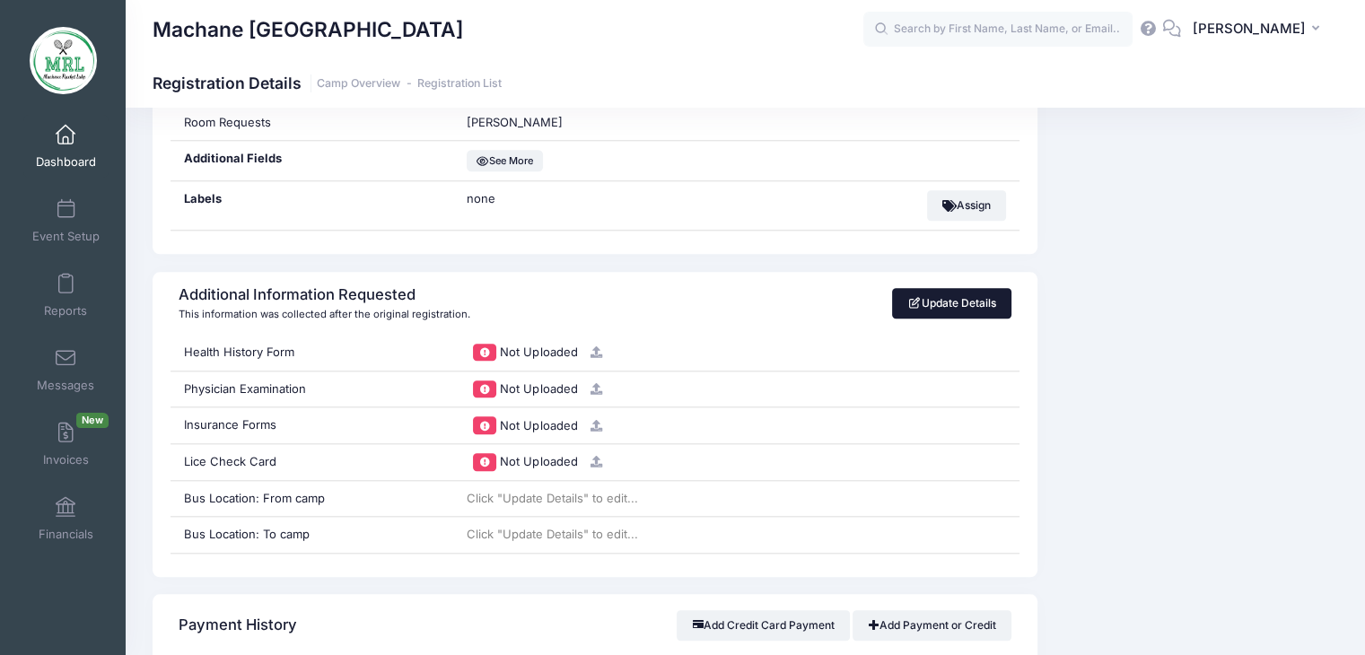
click at [951, 306] on link "Update Details" at bounding box center [951, 303] width 119 height 31
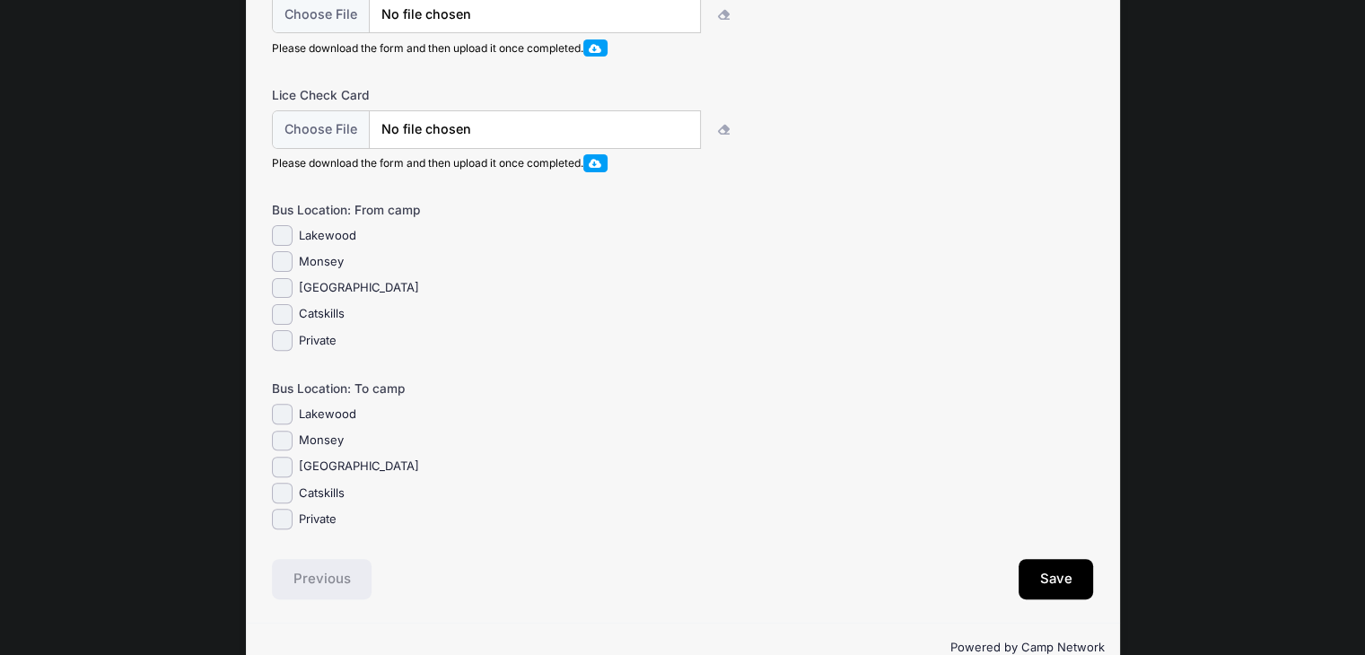
scroll to position [523, 0]
click at [284, 528] on input "Private" at bounding box center [282, 517] width 21 height 21
checkbox input "true"
click at [1038, 593] on button "Save" at bounding box center [1056, 577] width 75 height 41
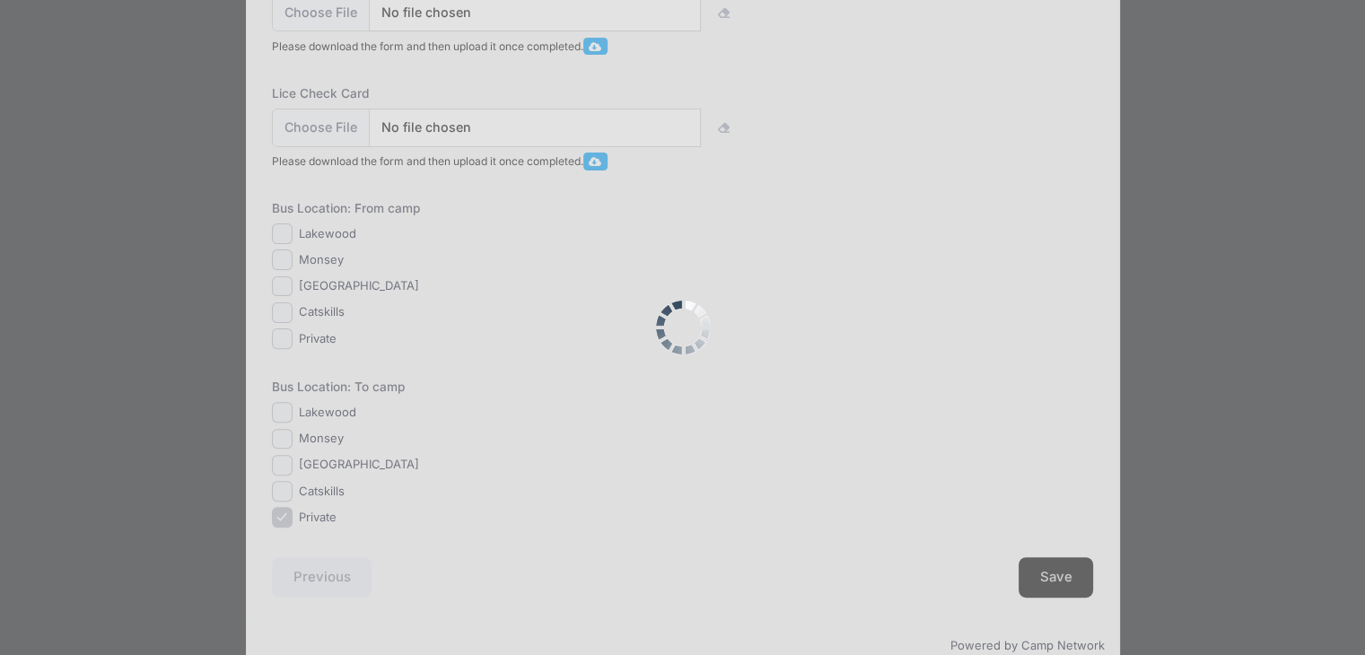
scroll to position [0, 0]
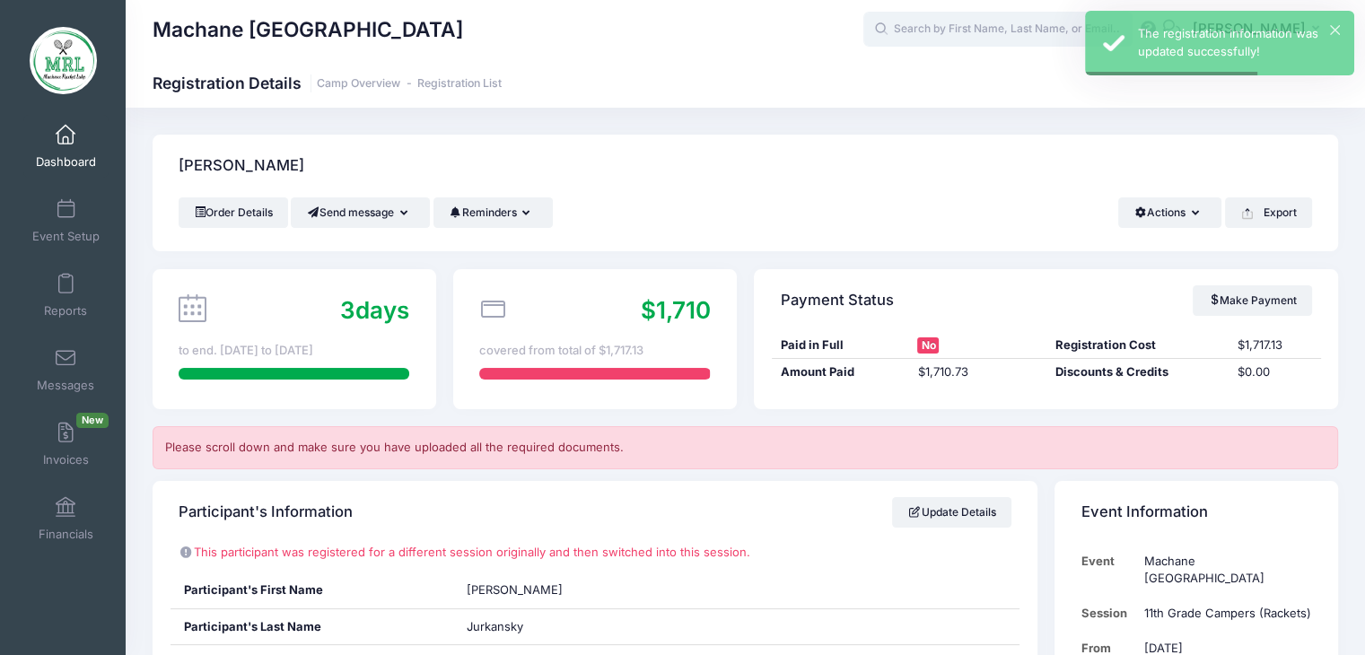
click at [961, 37] on input "text" at bounding box center [998, 30] width 269 height 36
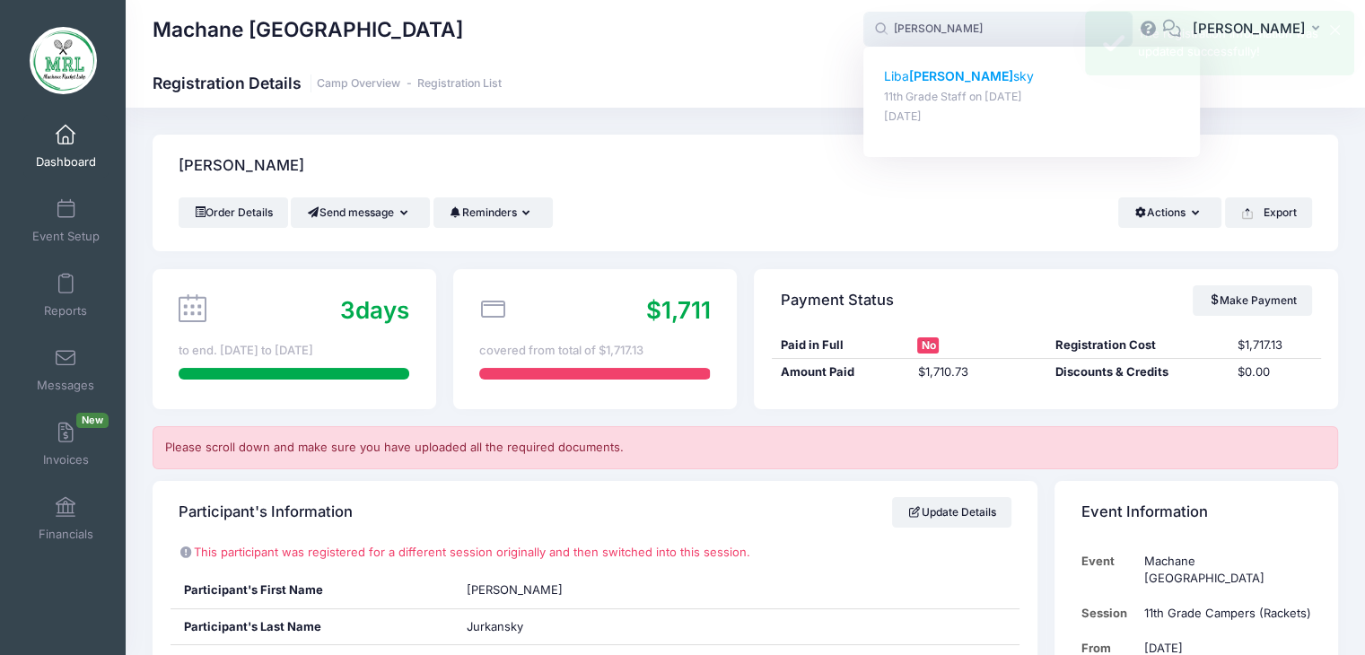
click at [930, 79] on strong "[PERSON_NAME]" at bounding box center [961, 75] width 104 height 15
type input "[PERSON_NAME] (11th Grade Staff, [DATE])"
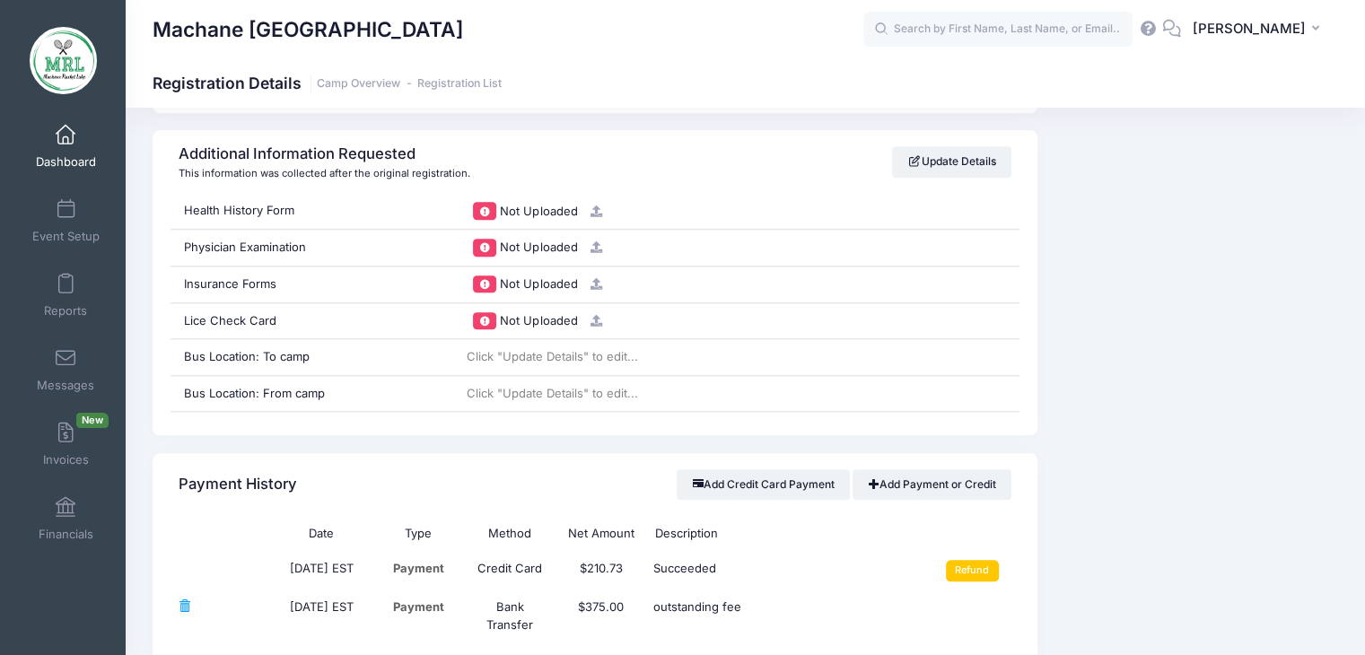
scroll to position [1887, 0]
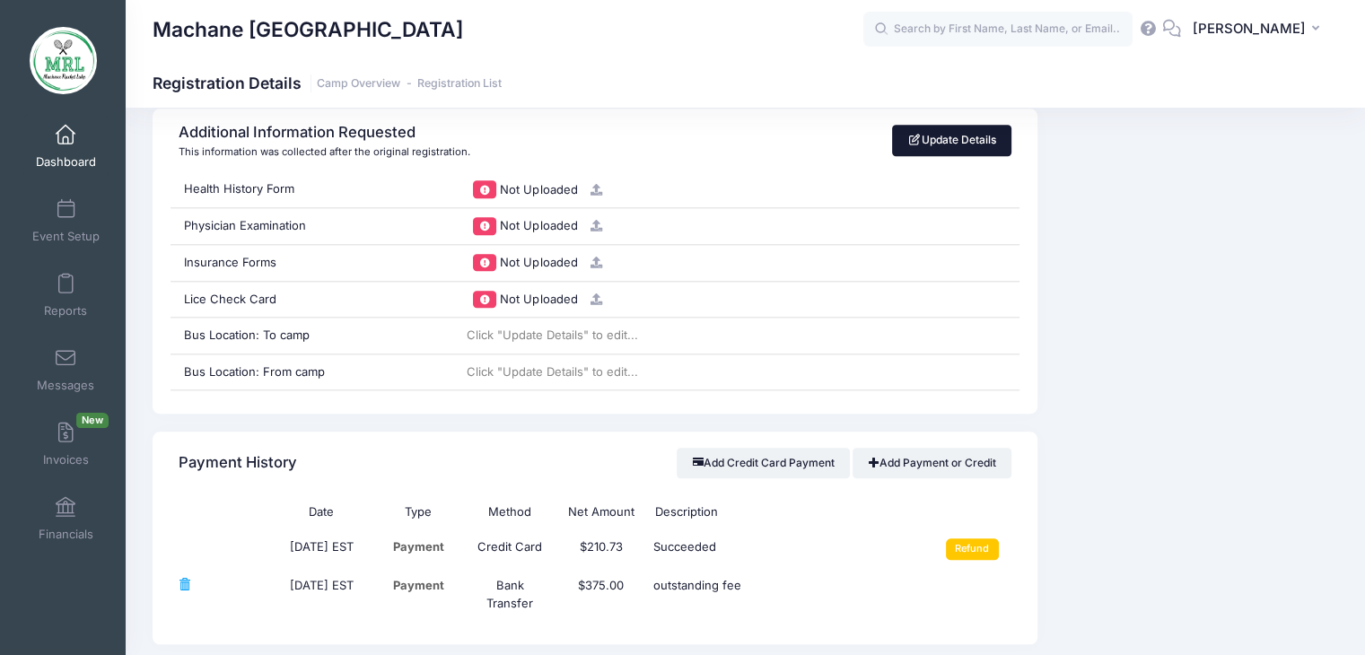
click at [978, 128] on link "Update Details" at bounding box center [951, 140] width 119 height 31
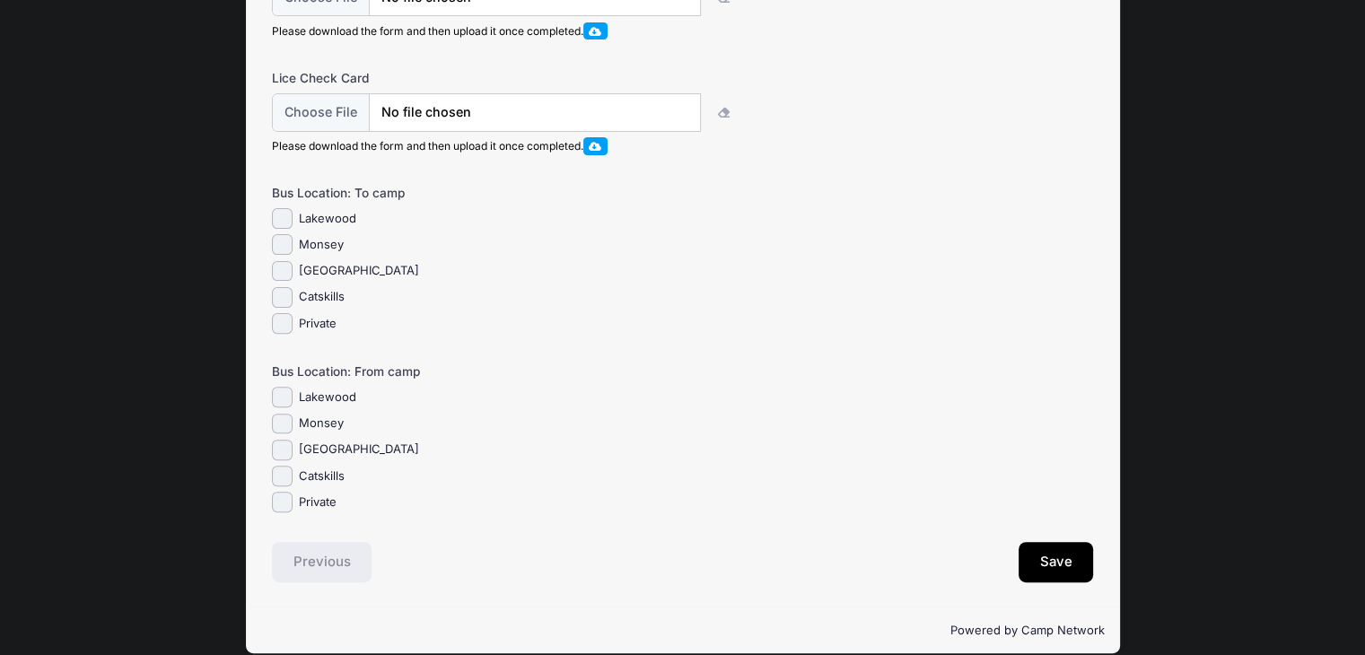
scroll to position [540, 0]
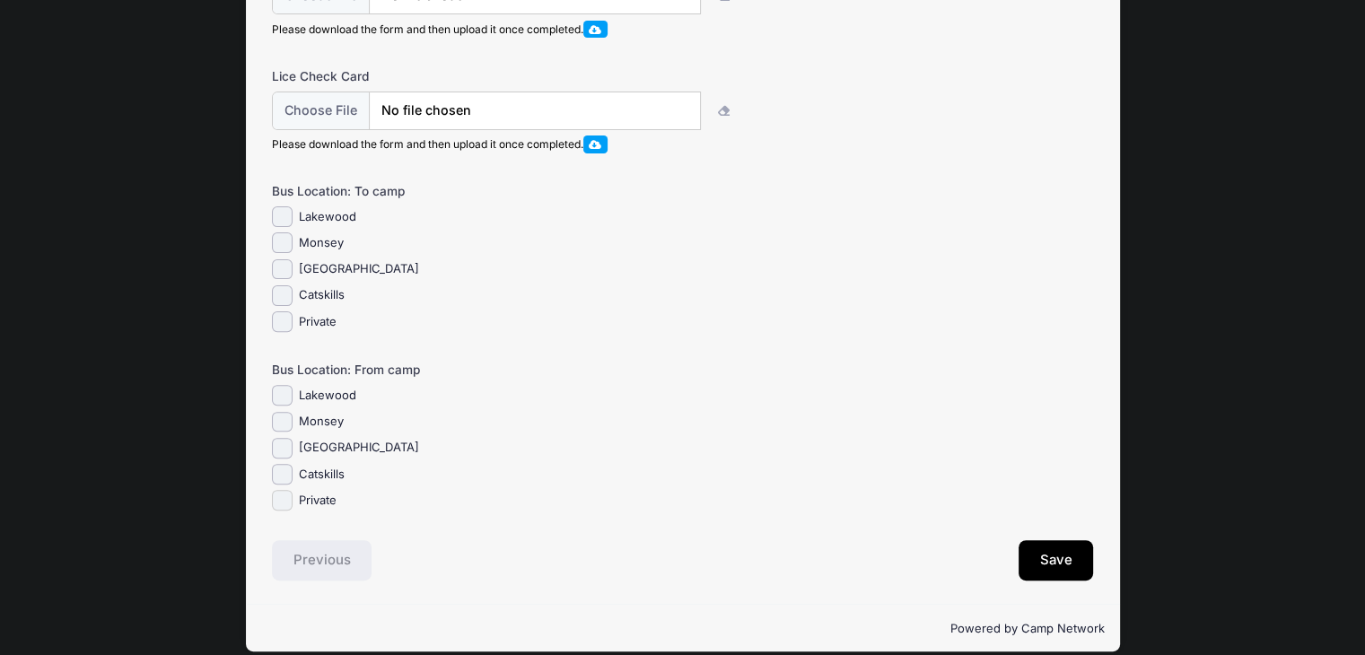
click at [286, 511] on input "Private" at bounding box center [282, 500] width 21 height 21
checkbox input "true"
click at [1046, 566] on button "Save" at bounding box center [1056, 560] width 75 height 41
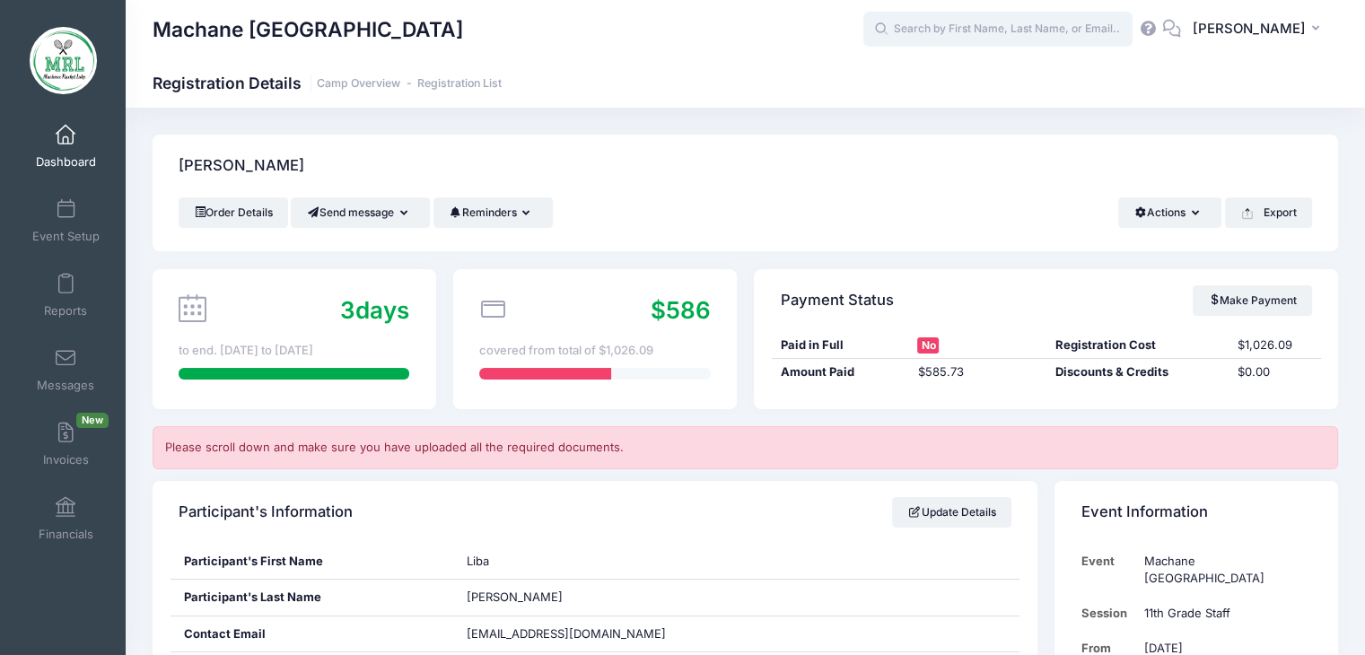
click at [937, 33] on input "text" at bounding box center [998, 30] width 269 height 36
type input "r"
click at [937, 33] on input "r" at bounding box center [998, 30] width 269 height 36
click at [66, 294] on link "Reports" at bounding box center [65, 295] width 85 height 63
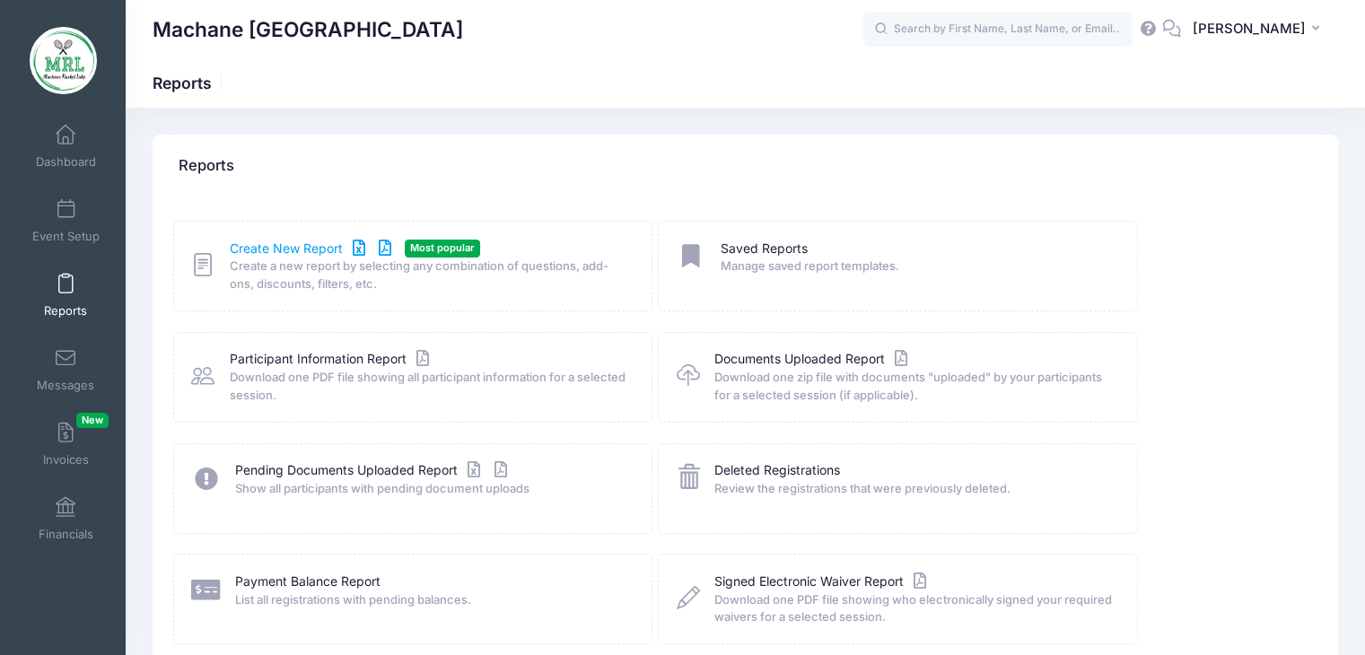
click at [309, 248] on link "Create New Report" at bounding box center [313, 249] width 167 height 19
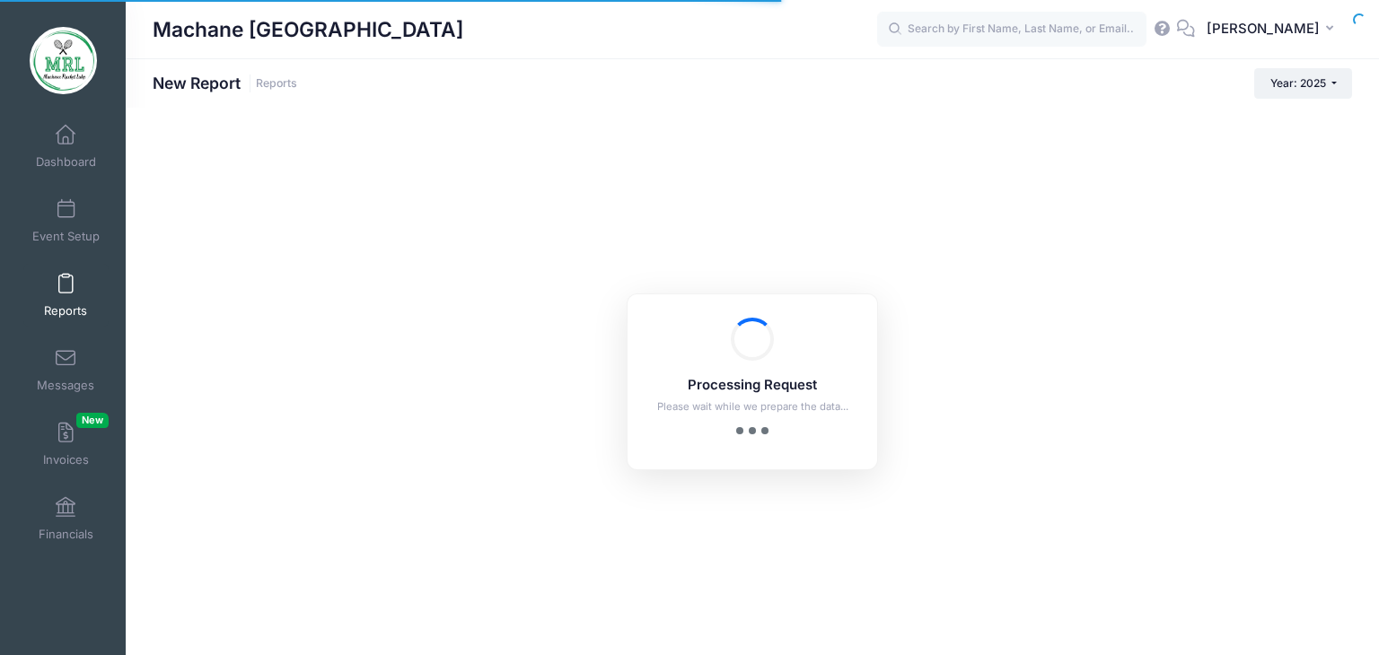
checkbox input "true"
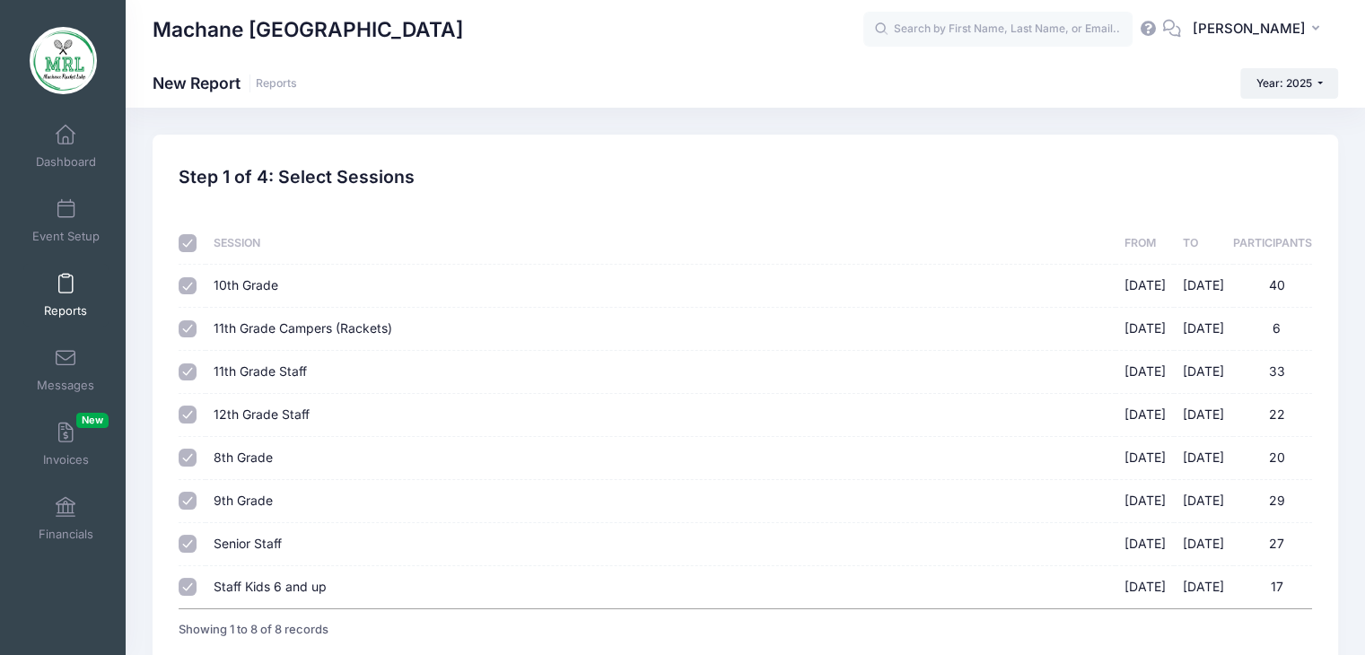
click at [190, 243] on input "checkbox" at bounding box center [188, 243] width 18 height 18
checkbox input "false"
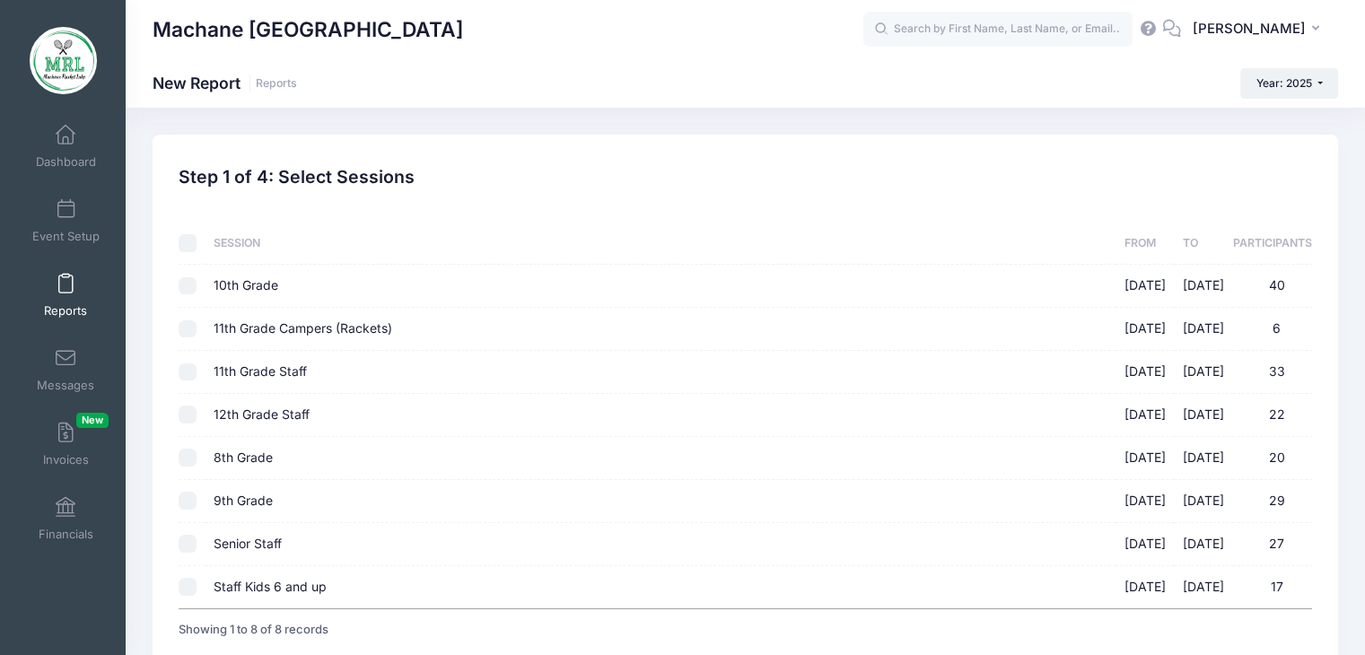
checkbox input "false"
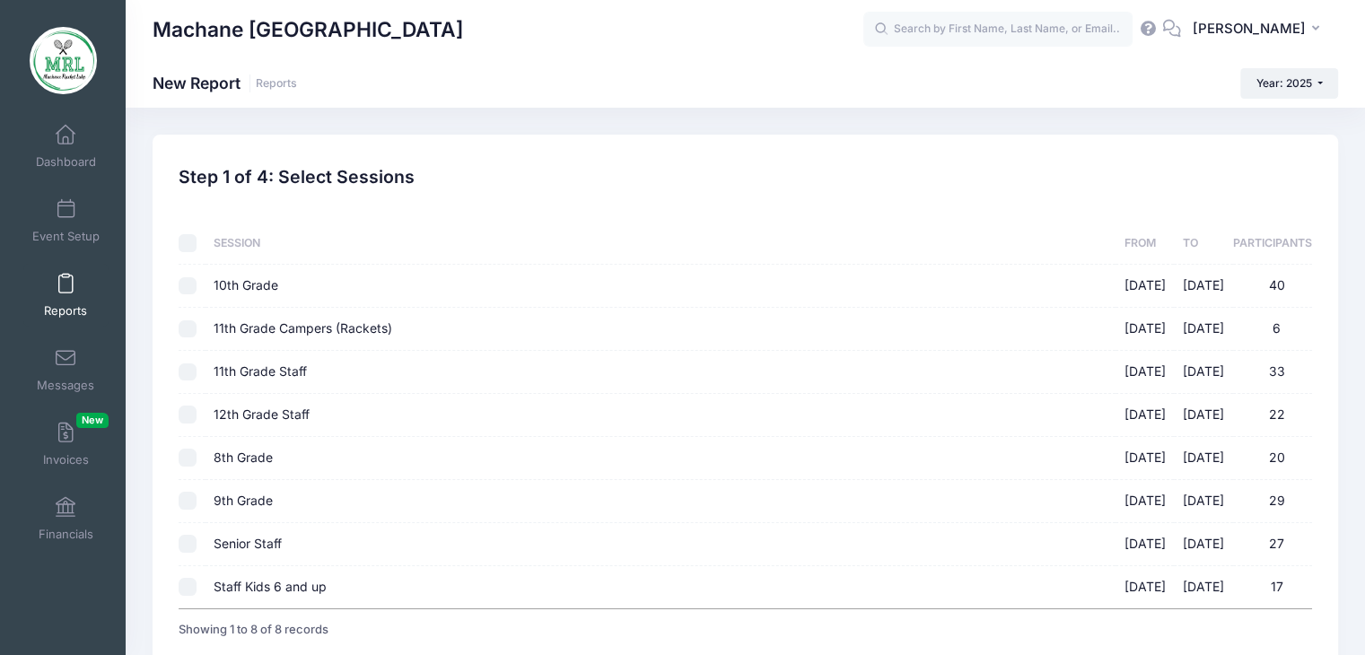
click at [196, 377] on div at bounding box center [188, 373] width 18 height 18
click at [188, 373] on input "11th Grade Staff [DATE] - [DATE] 33" at bounding box center [188, 373] width 18 height 18
checkbox input "true"
click at [188, 414] on input "12th Grade Staff [DATE] - [DATE] 22" at bounding box center [188, 415] width 18 height 18
checkbox input "true"
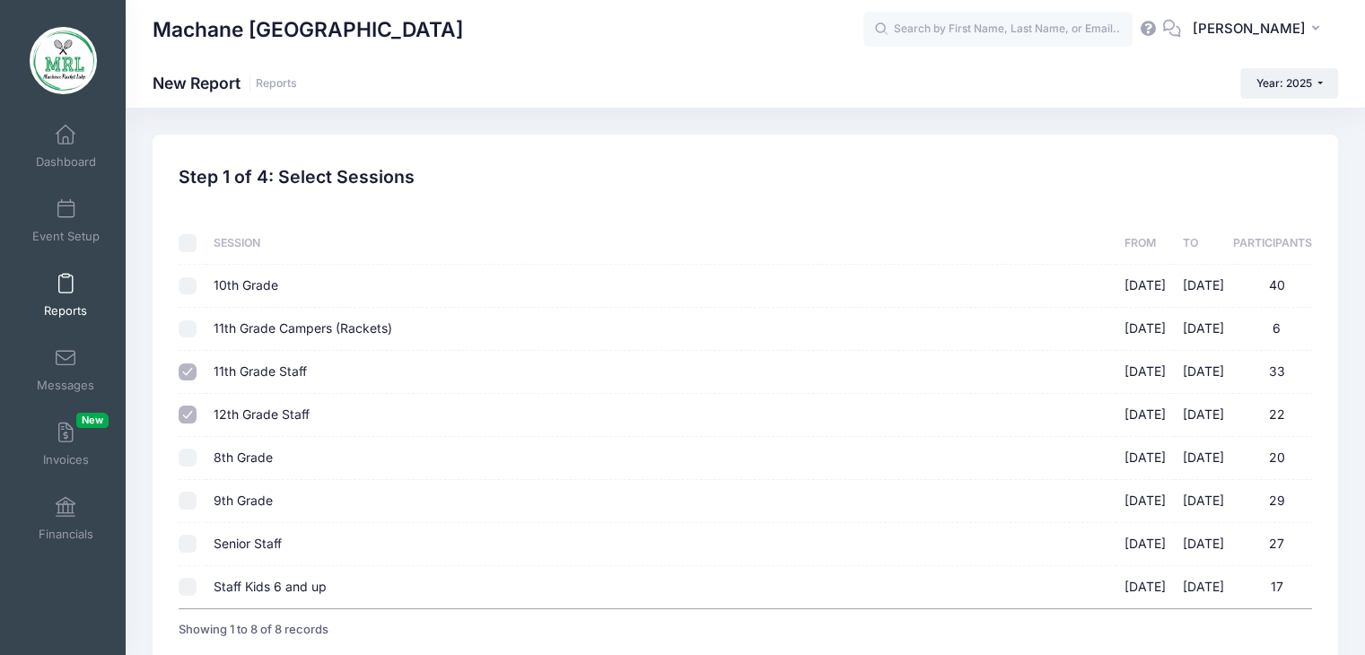
click at [192, 546] on input "Senior Staff [DATE] - [DATE] 27" at bounding box center [188, 544] width 18 height 18
checkbox input "true"
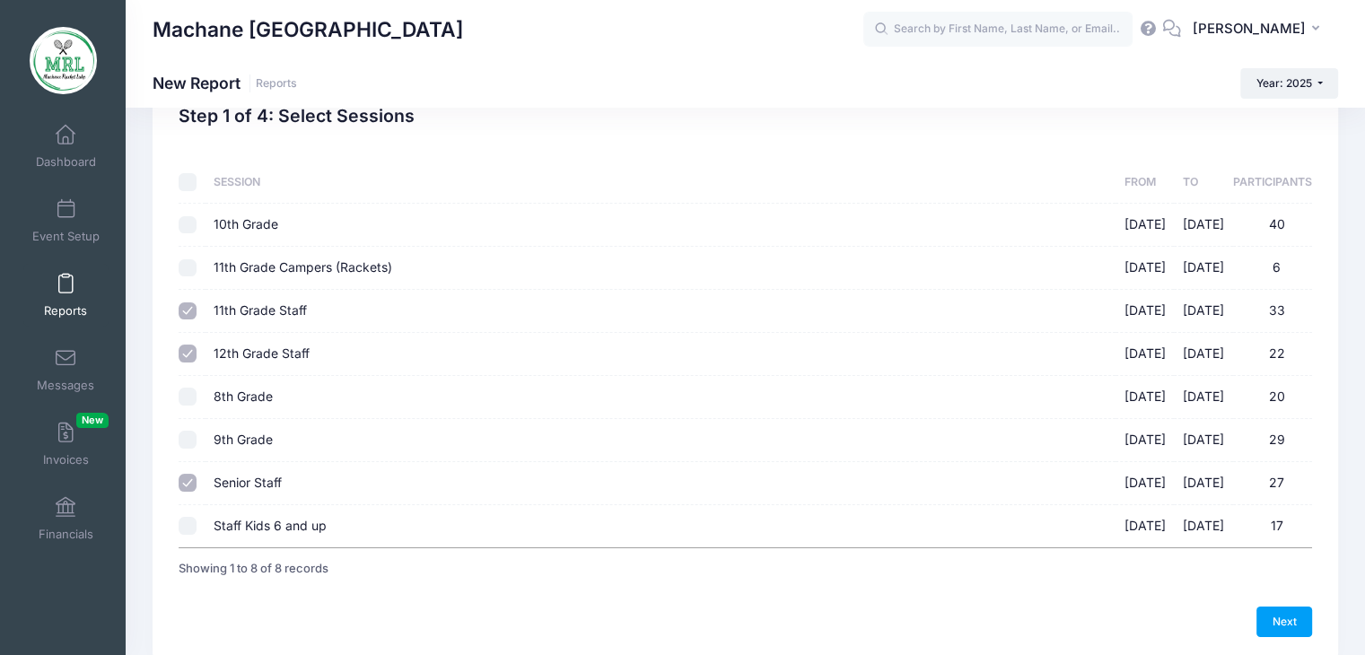
scroll to position [133, 0]
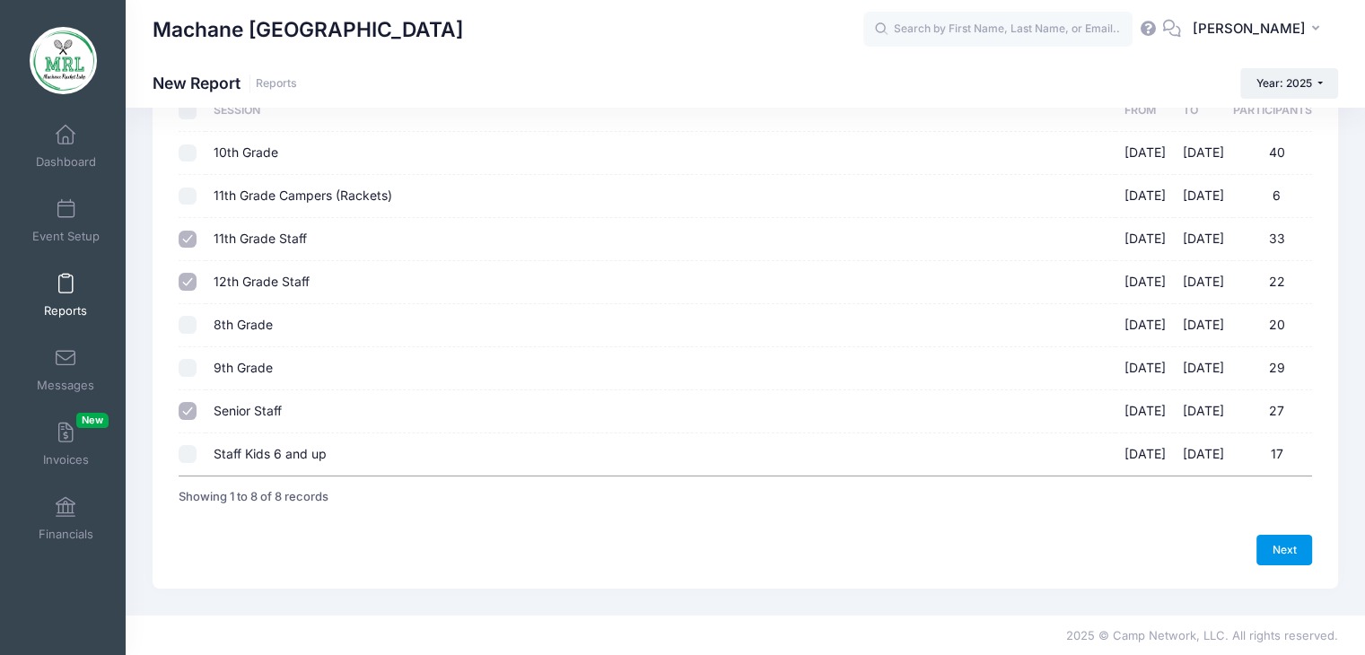
click at [1275, 540] on link "Next" at bounding box center [1285, 550] width 56 height 31
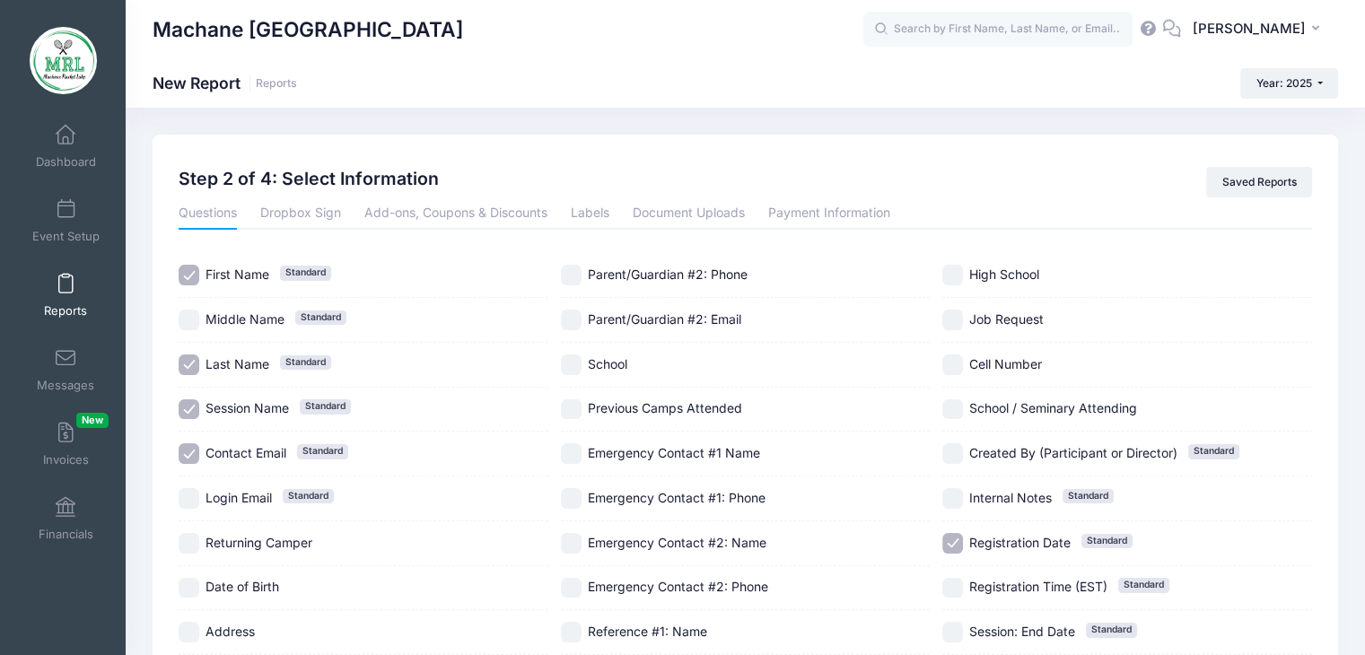
click at [186, 462] on label "Contact Email Standard" at bounding box center [364, 453] width 370 height 21
checkbox input "false"
click at [952, 541] on input "Registration Date Standard" at bounding box center [953, 543] width 21 height 21
checkbox input "false"
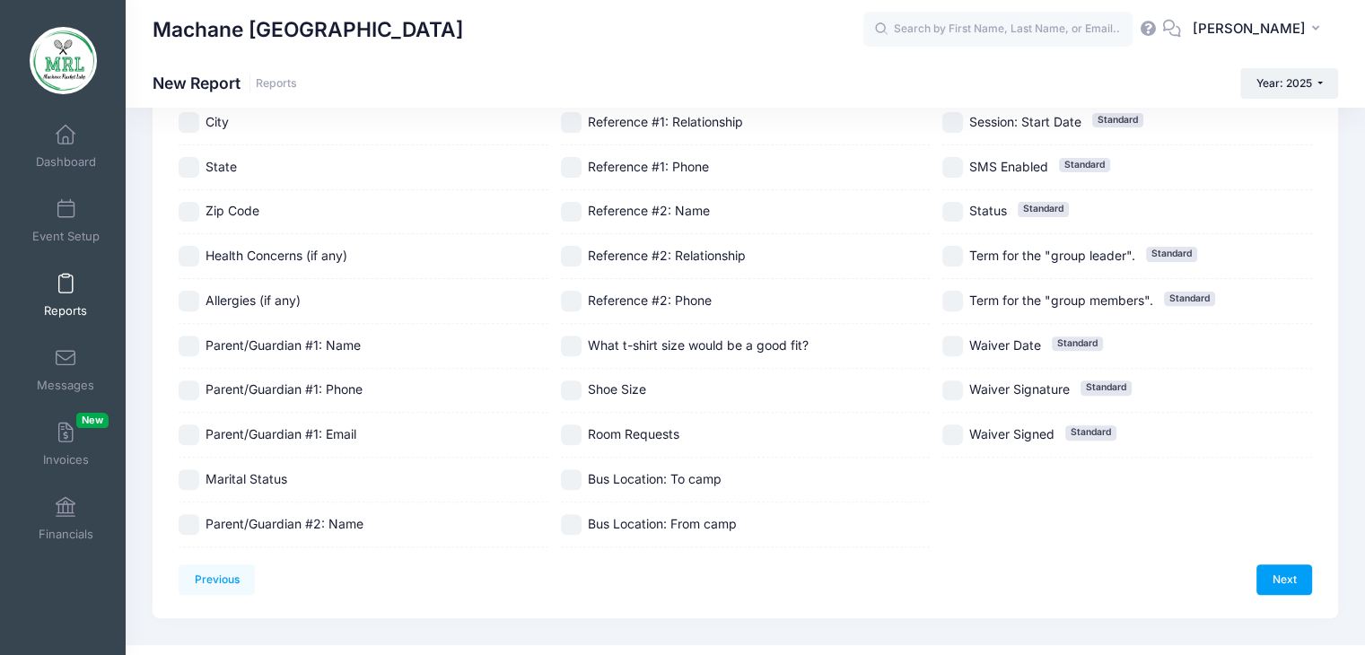
scroll to position [582, 0]
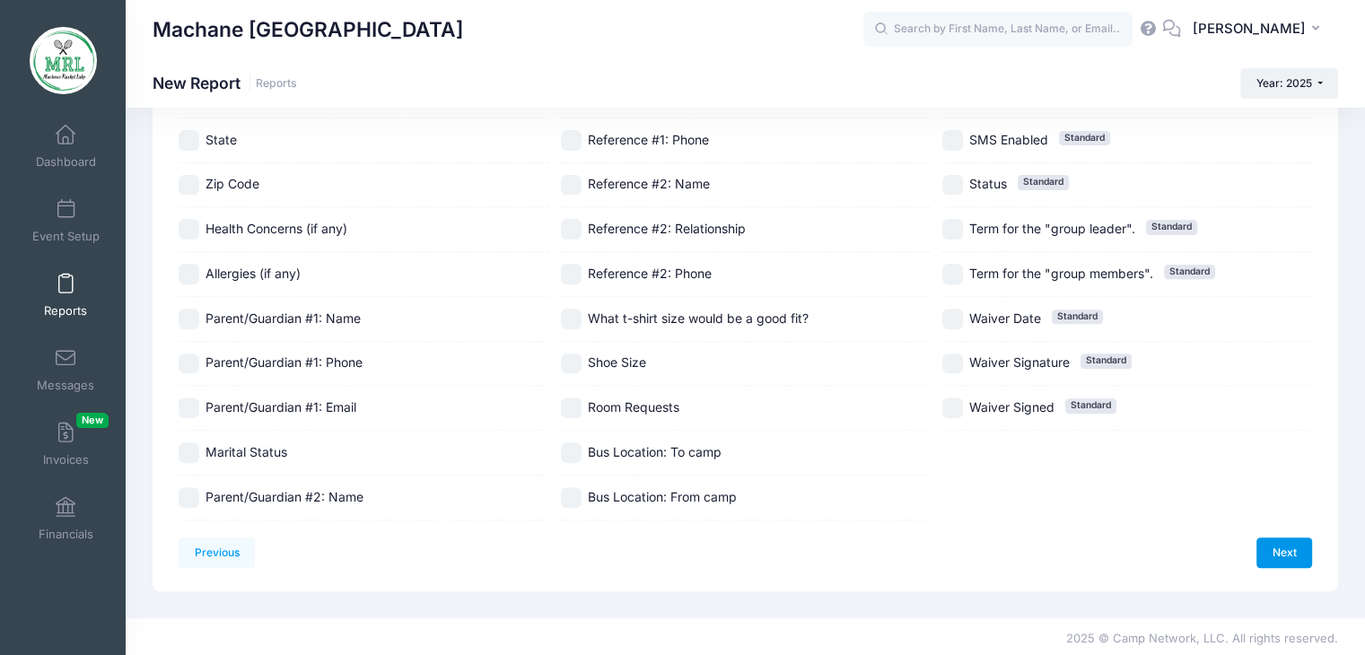
click at [1278, 553] on link "Next" at bounding box center [1285, 553] width 56 height 31
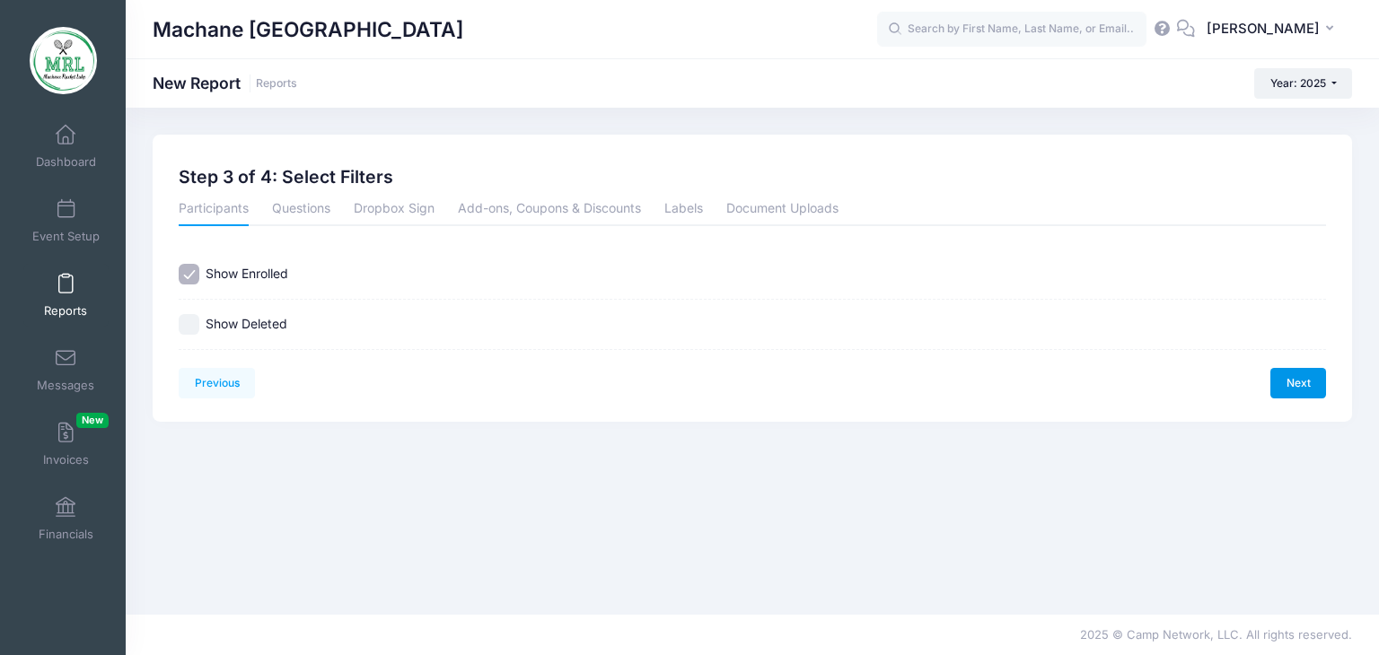
click at [1293, 390] on link "Next" at bounding box center [1298, 383] width 56 height 31
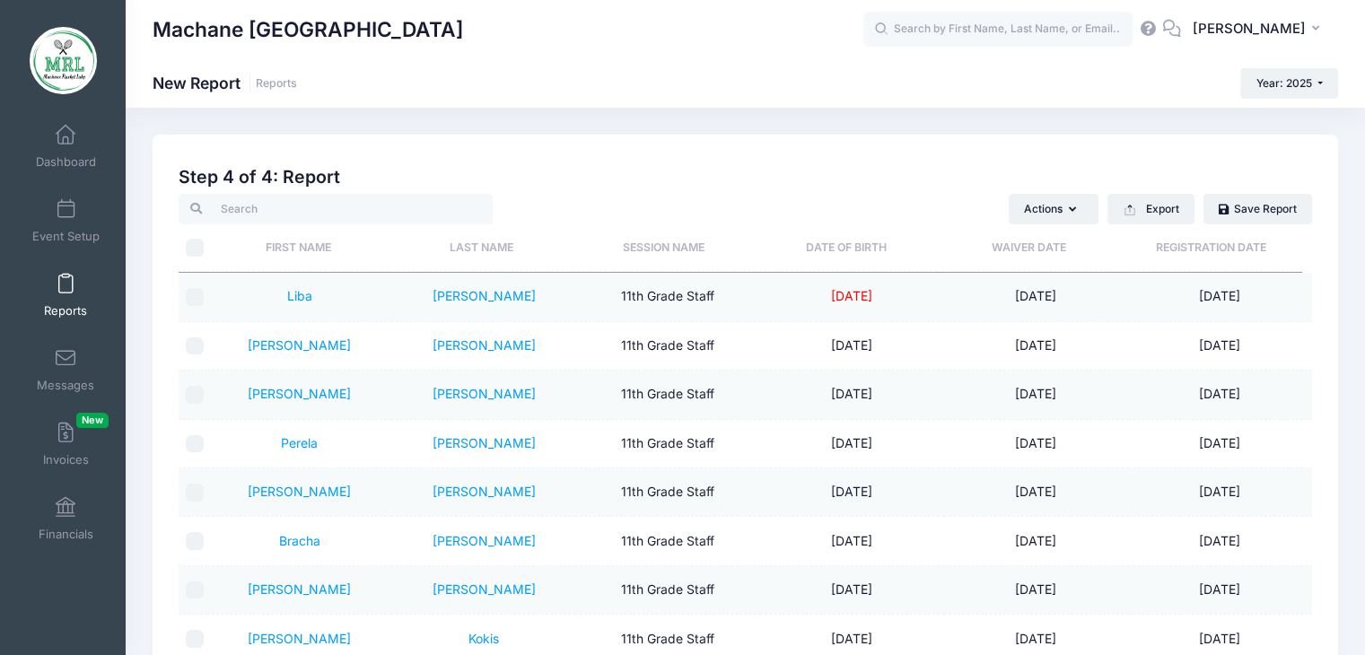
drag, startPoint x: 1363, startPoint y: 291, endPoint x: 1372, endPoint y: 359, distance: 68.8
click at [1365, 359] on html "Processing Request Please wait while we generate the report... Processing Reque…" at bounding box center [682, 327] width 1365 height 655
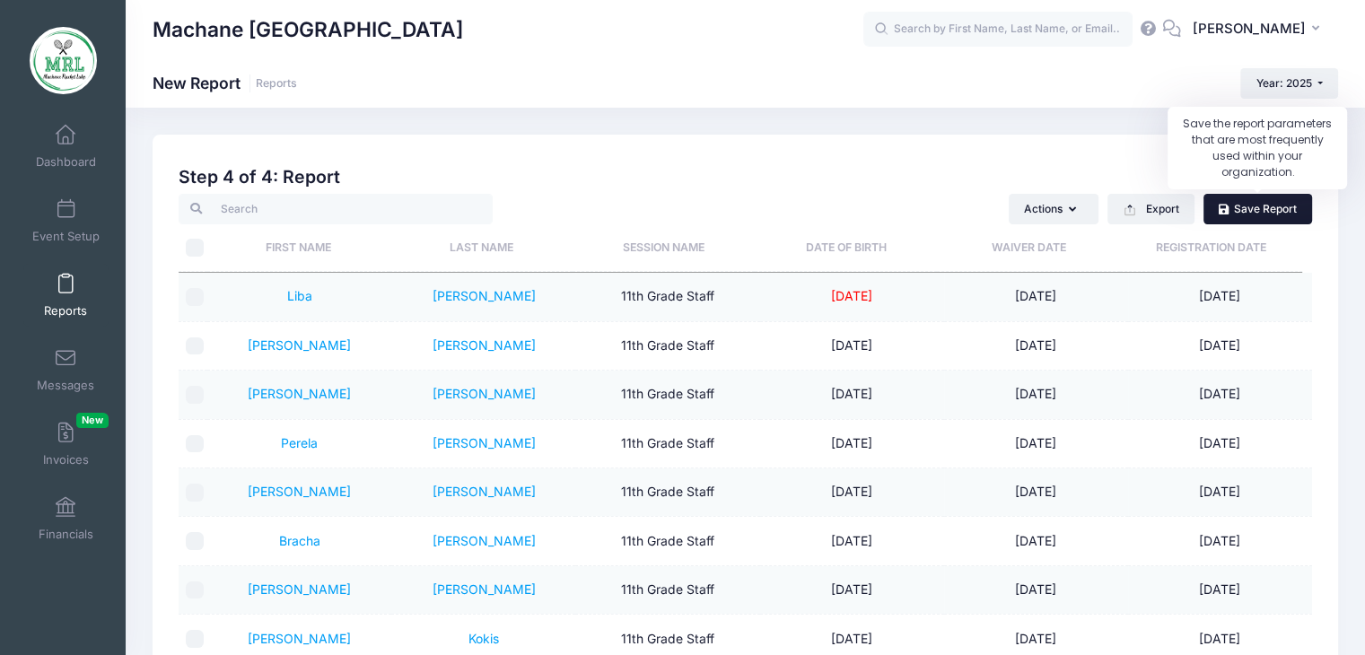
click at [1268, 214] on link "Save Report" at bounding box center [1258, 209] width 109 height 31
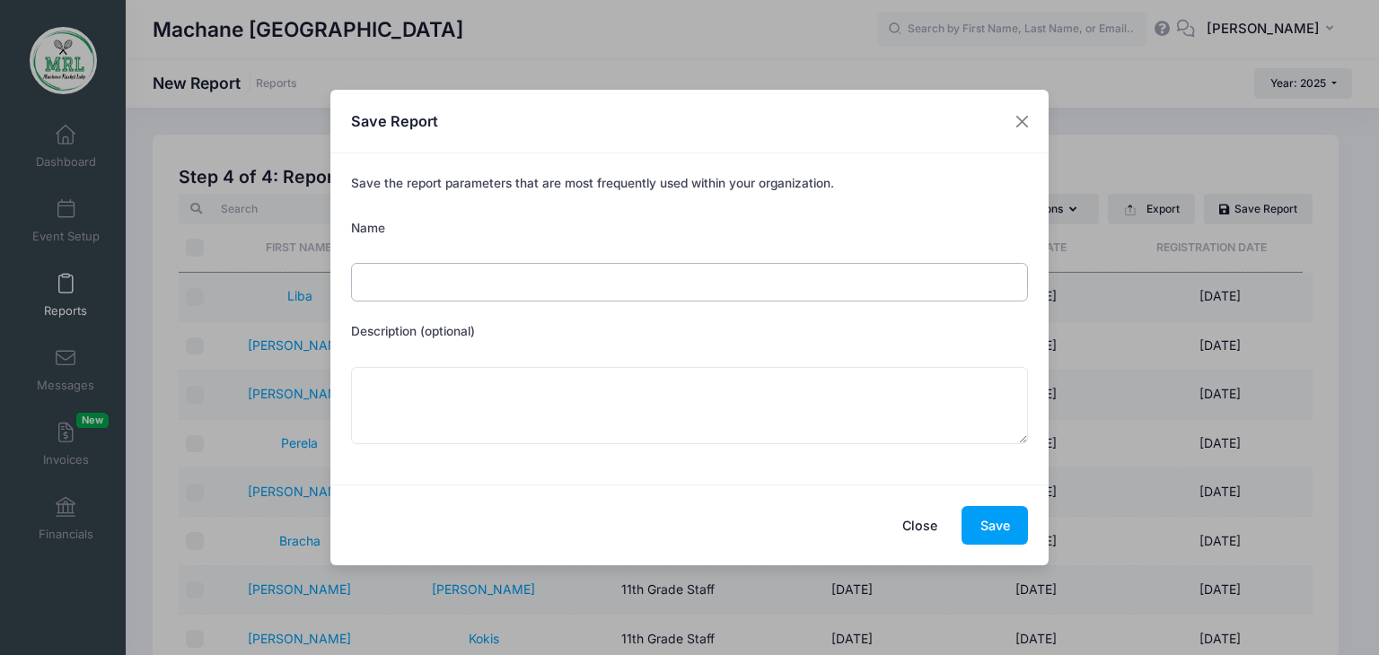
click at [573, 299] on input "Name" at bounding box center [690, 282] width 678 height 39
type input "staff list"
click at [977, 519] on button "Save" at bounding box center [994, 525] width 66 height 39
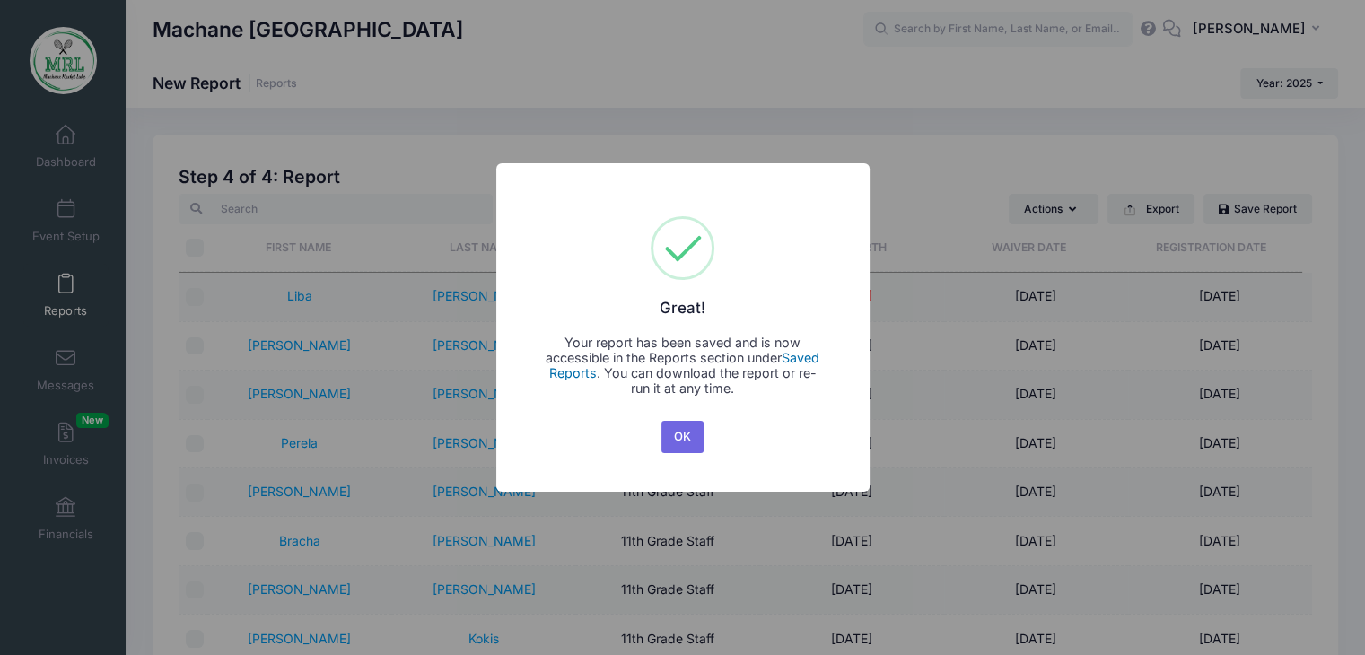
click at [811, 360] on link "Saved Reports" at bounding box center [684, 365] width 271 height 31
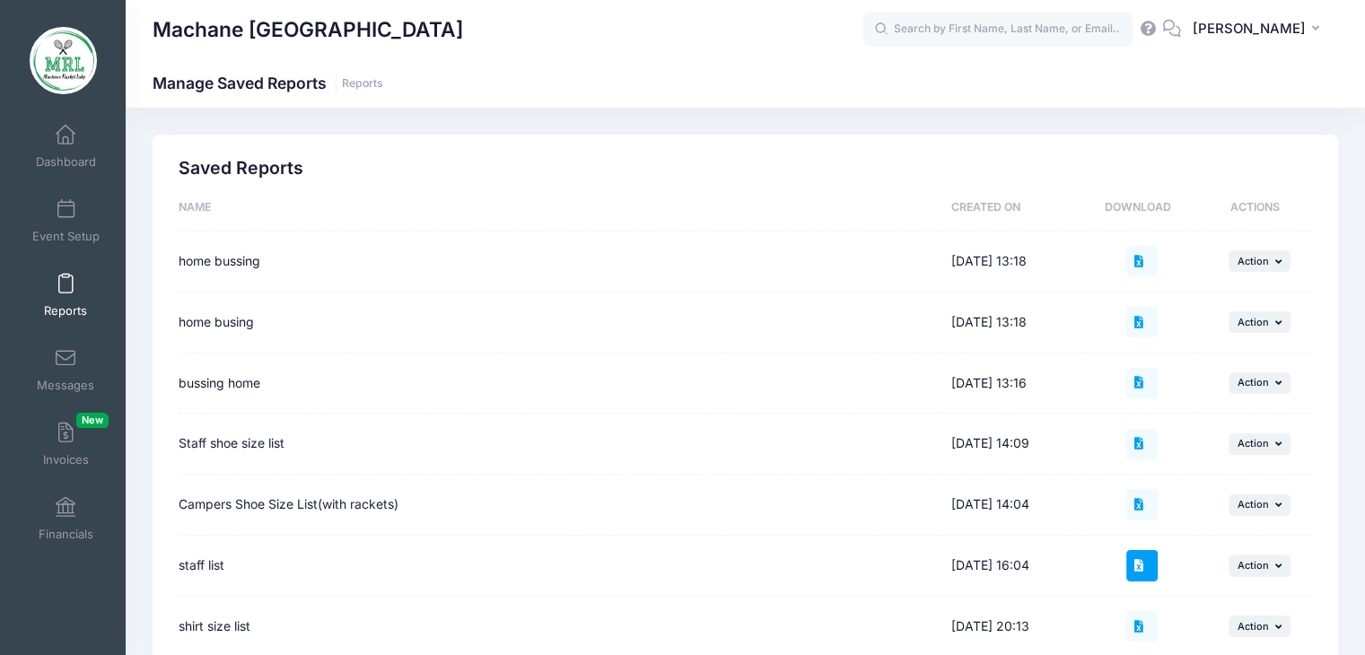
click at [1138, 560] on icon at bounding box center [1142, 566] width 14 height 12
click at [922, 44] on input "text" at bounding box center [998, 30] width 269 height 36
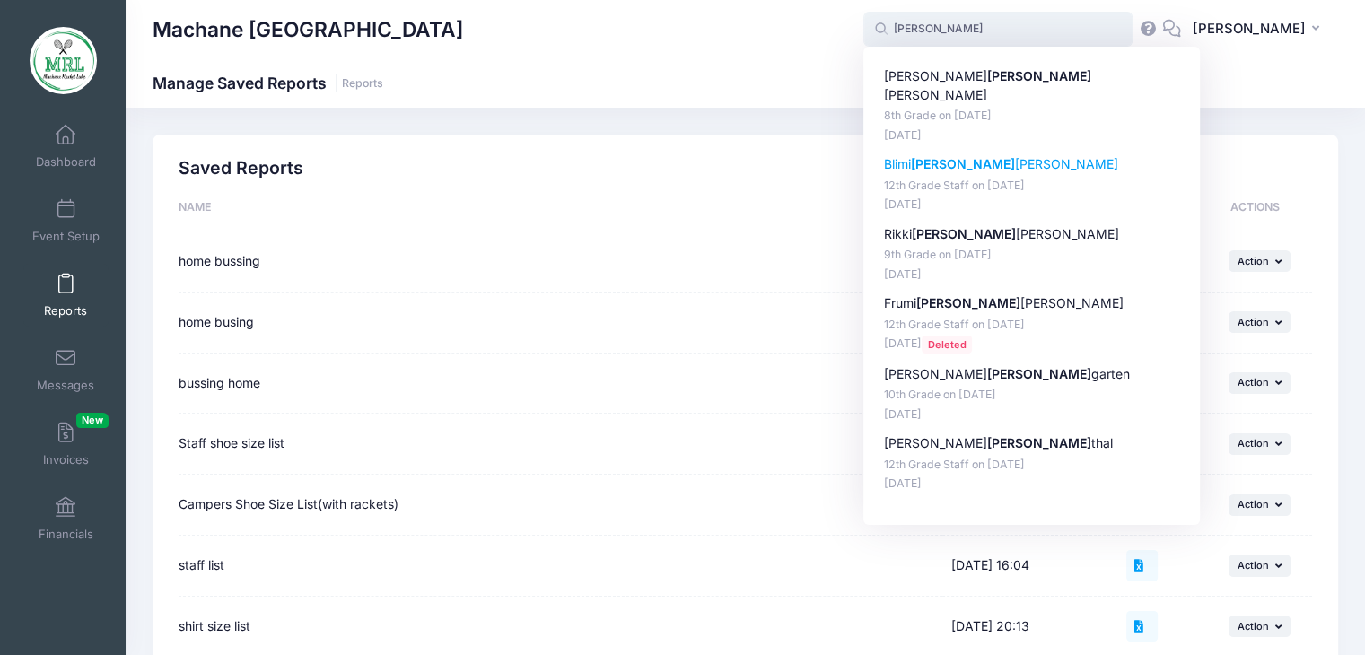
click at [924, 156] on strong "Rosen" at bounding box center [963, 163] width 104 height 15
type input "Blimi Rosenberg (12th Grade Staff, Aug-14, 2025)"
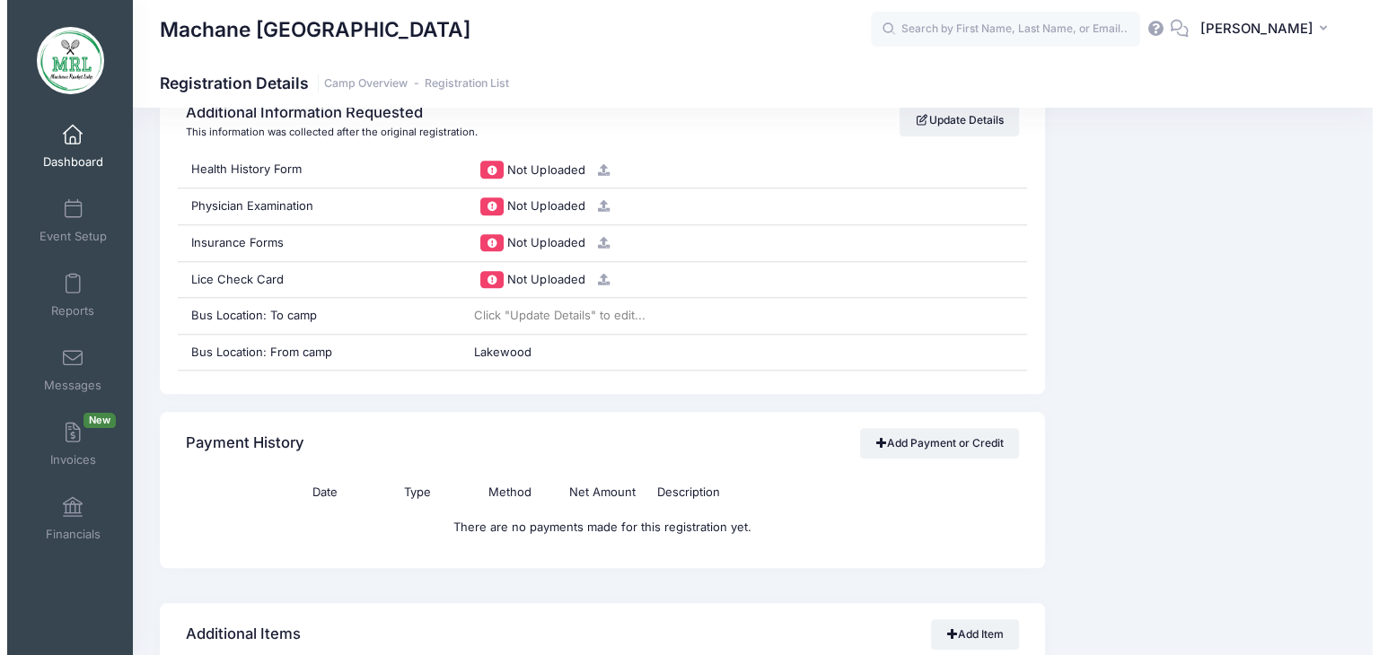
scroll to position [1753, 0]
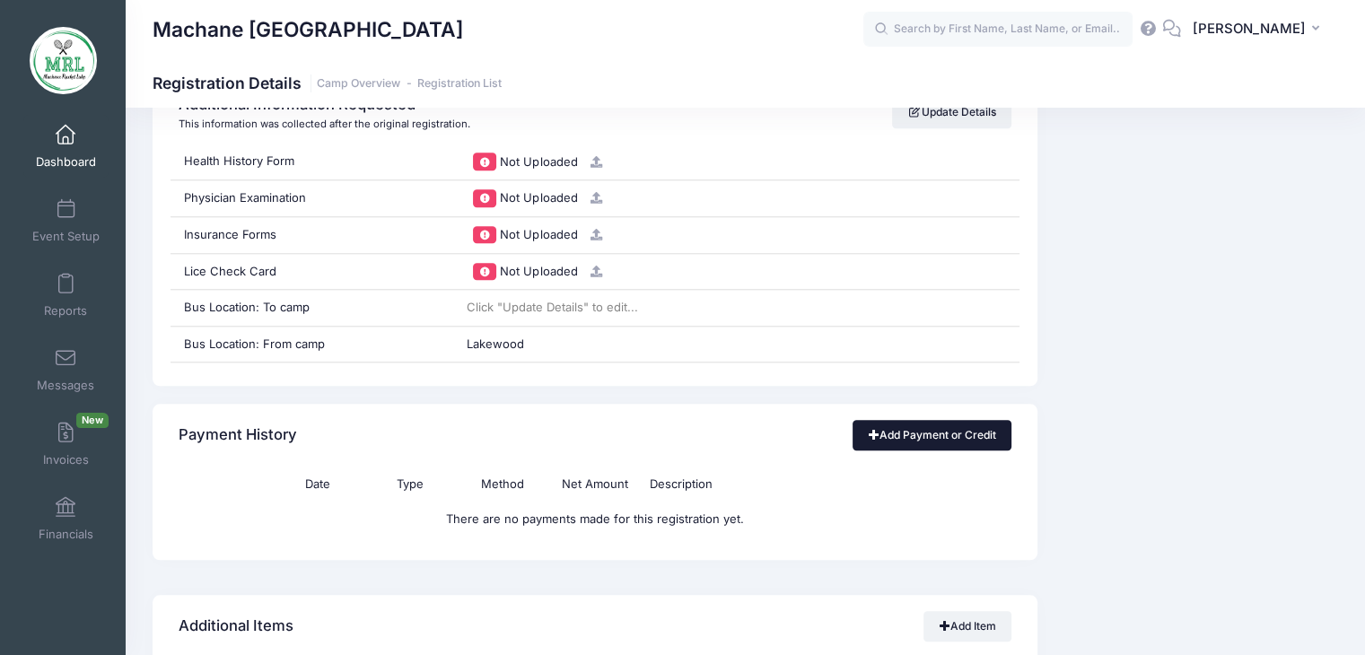
click at [923, 431] on link "Add Payment or Credit" at bounding box center [932, 435] width 159 height 31
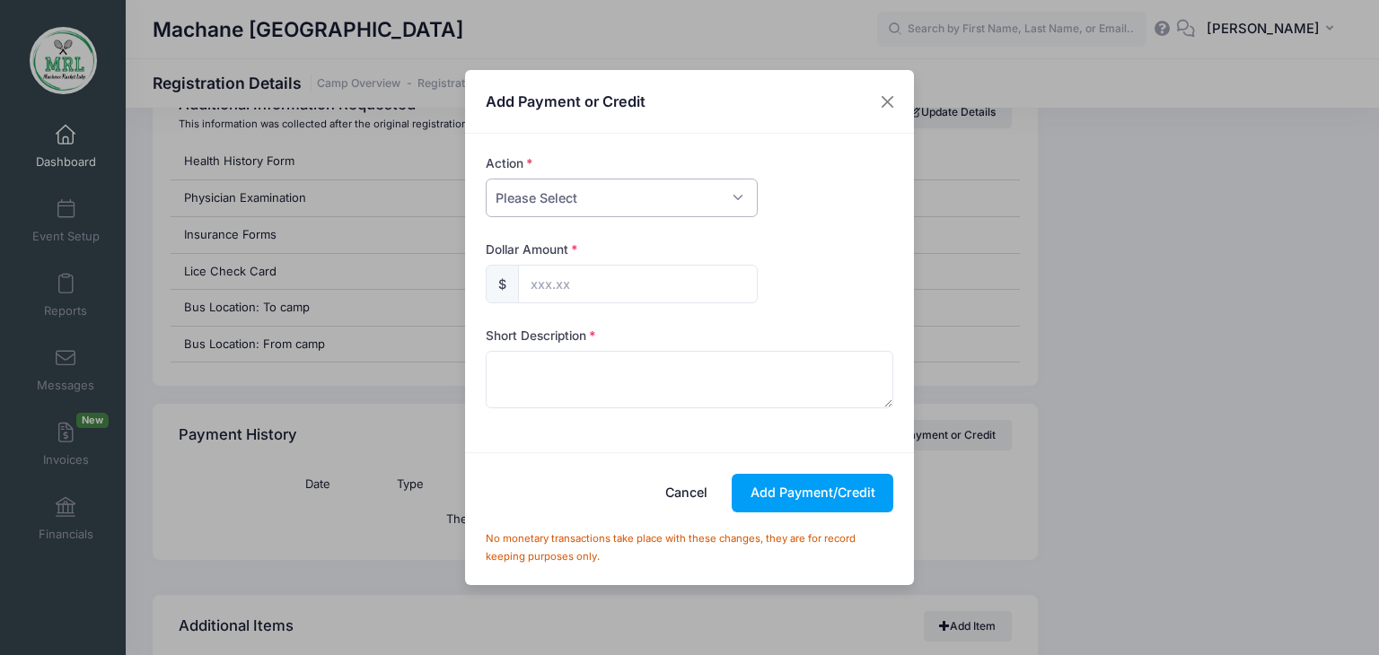
click at [746, 191] on select "Please Select Payment Credit Refund (Offline)" at bounding box center [622, 198] width 272 height 39
select select "payment"
click at [486, 179] on select "Please Select Payment Credit Refund (Offline)" at bounding box center [622, 198] width 272 height 39
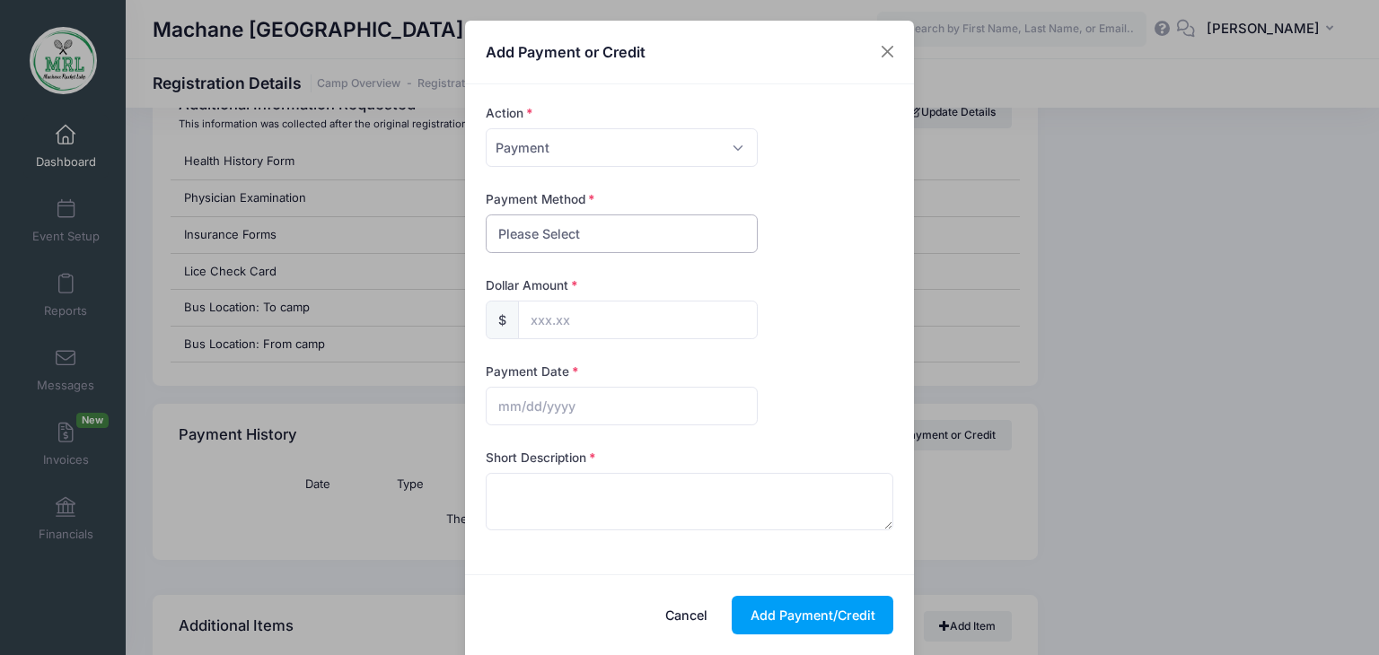
click at [658, 238] on select "Please Select PayPal Cash Check Bank Transfer Other" at bounding box center [622, 234] width 272 height 39
click at [486, 215] on select "Please Select PayPal Cash Check Bank Transfer Other" at bounding box center [622, 234] width 272 height 39
click at [704, 245] on select "Please Select PayPal Cash Check Bank Transfer Other" at bounding box center [622, 234] width 272 height 39
select select "cash"
click at [486, 215] on select "Please Select PayPal Cash Check Bank Transfer Other" at bounding box center [622, 234] width 272 height 39
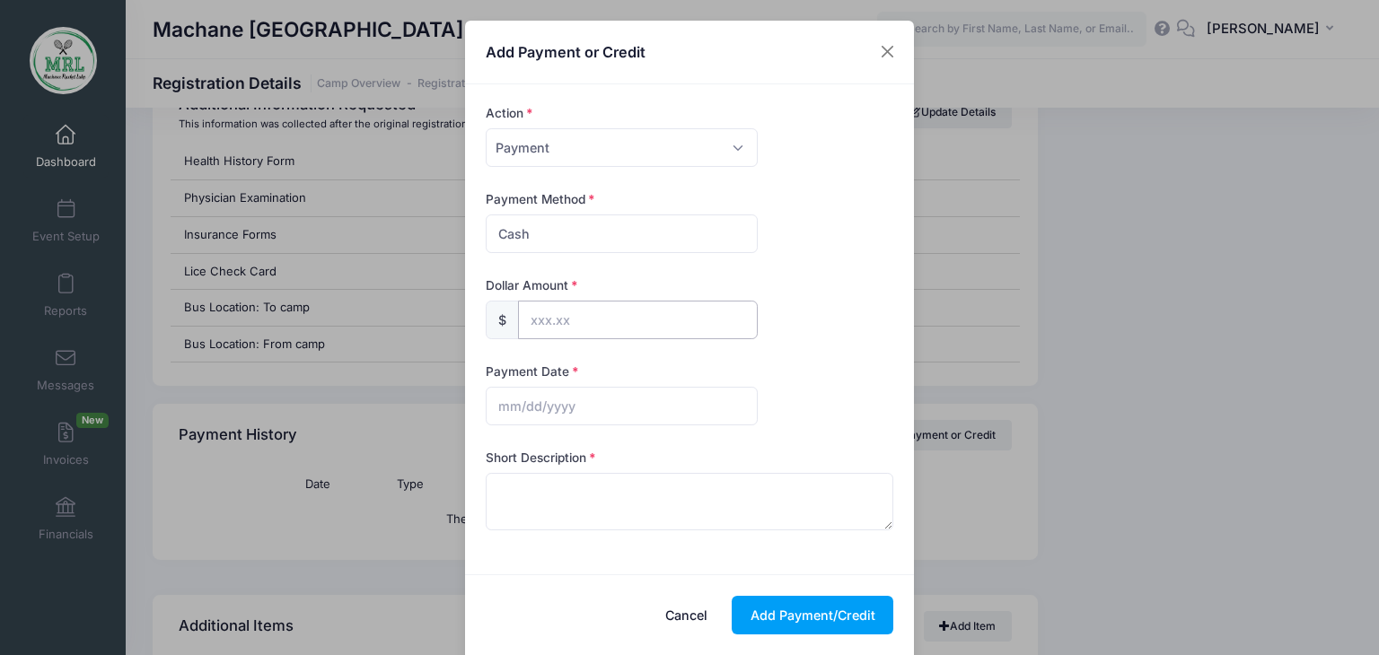
click at [592, 316] on input "text" at bounding box center [638, 320] width 240 height 39
type input "187.00"
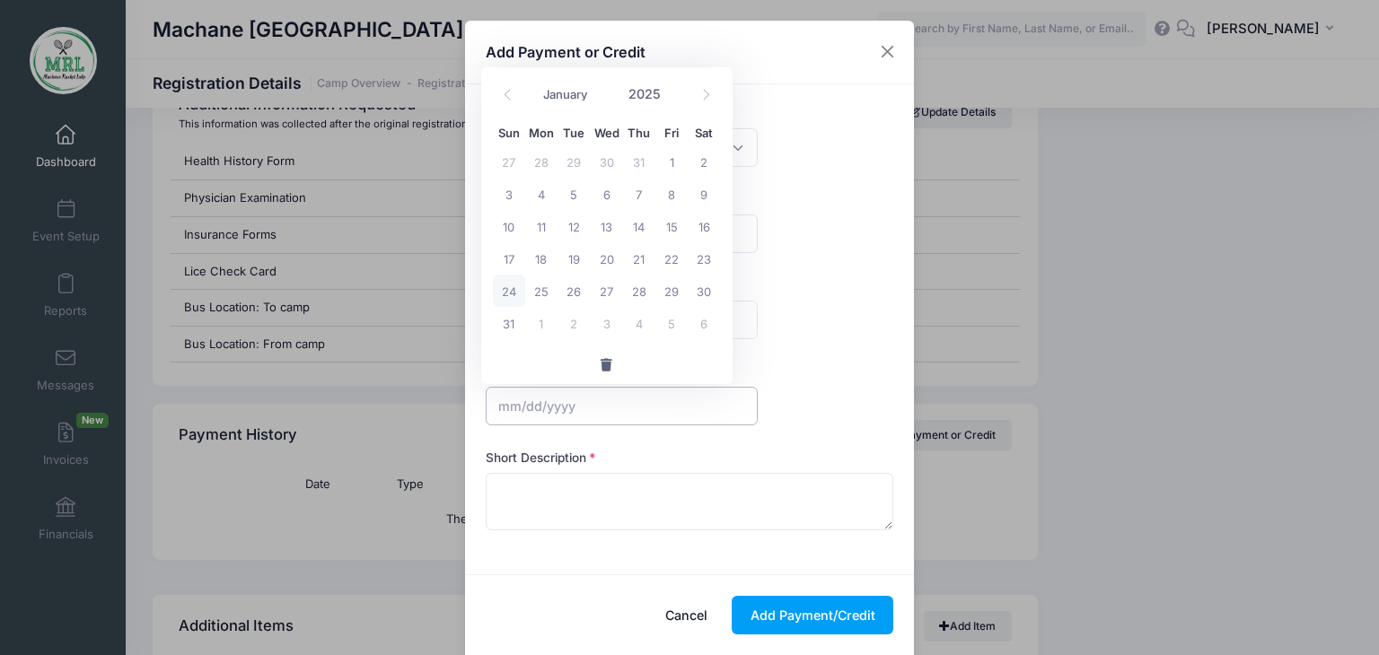
click at [540, 391] on input "text" at bounding box center [622, 406] width 272 height 39
drag, startPoint x: 505, startPoint y: 289, endPoint x: 516, endPoint y: 313, distance: 26.5
click at [516, 313] on div "27 28 29 30 31 1 2 3 4 5 6 7 8 9 10 11 12 13 14 15 16 17 18 19 20 21 22 23 24 2…" at bounding box center [607, 242] width 228 height 194
click at [519, 491] on textarea at bounding box center [690, 501] width 408 height 57
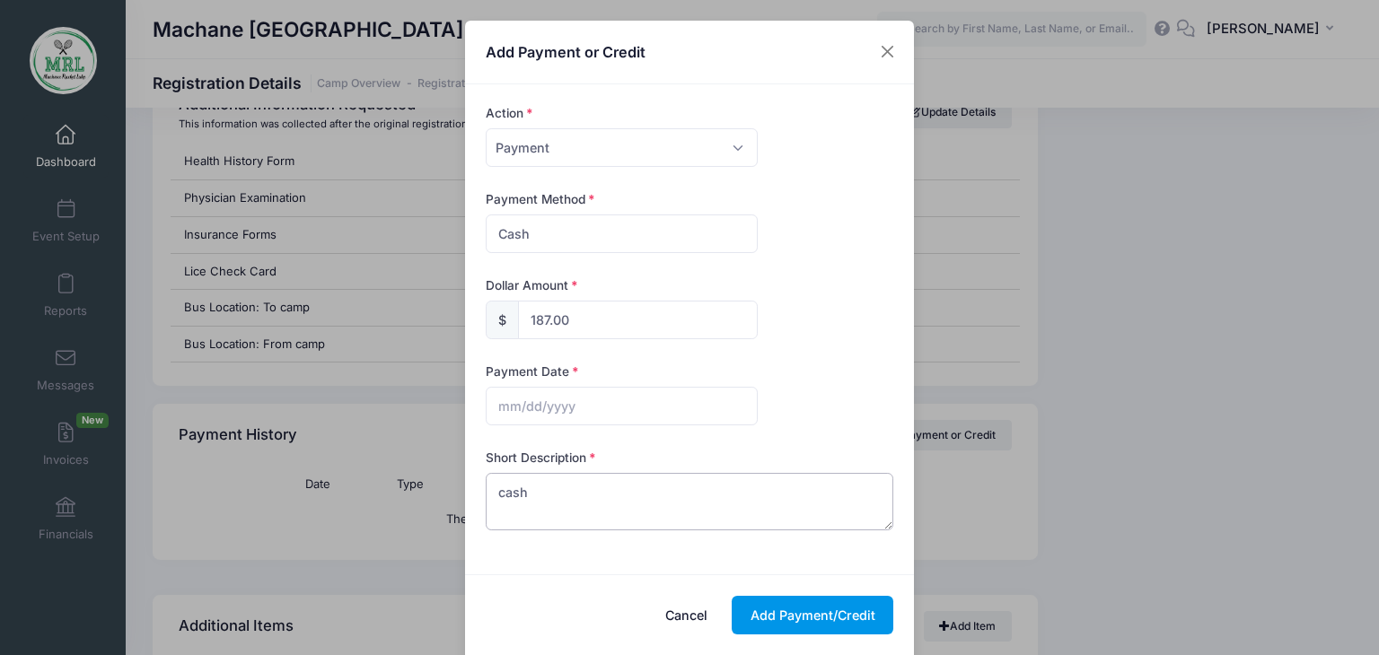
type textarea "cash"
click at [820, 614] on button "Add Payment/Credit" at bounding box center [813, 615] width 162 height 39
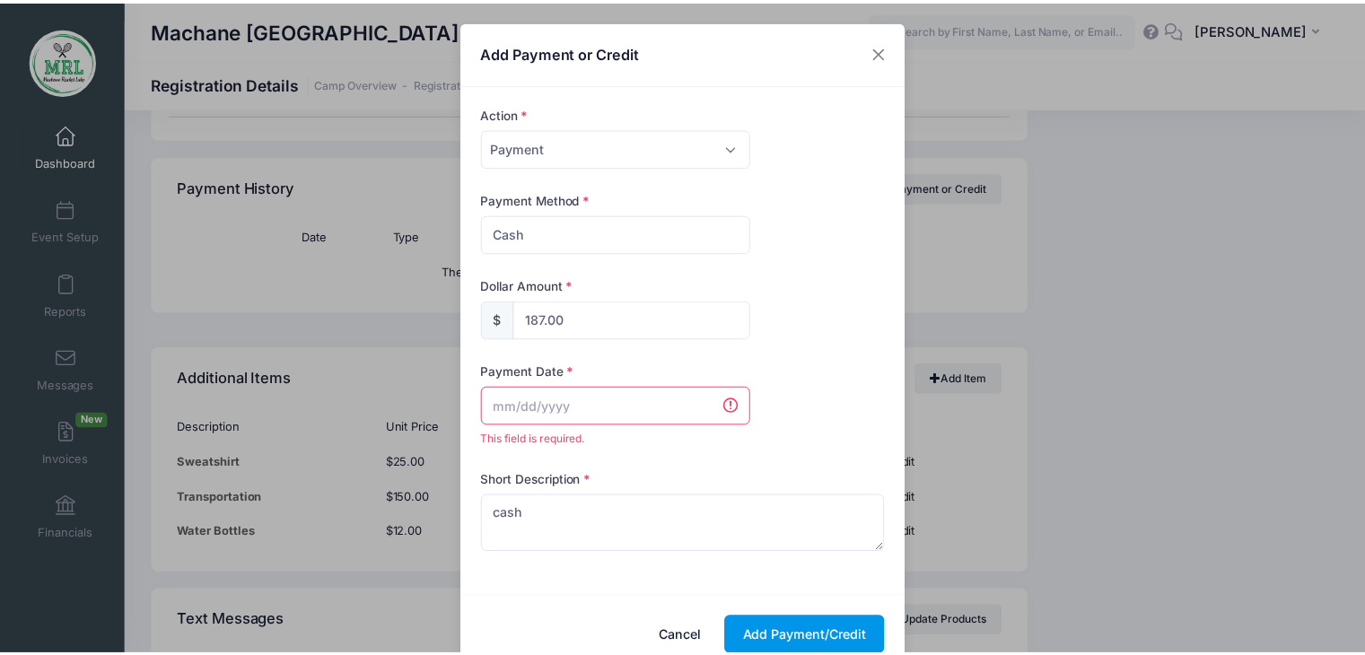
scroll to position [2022, 0]
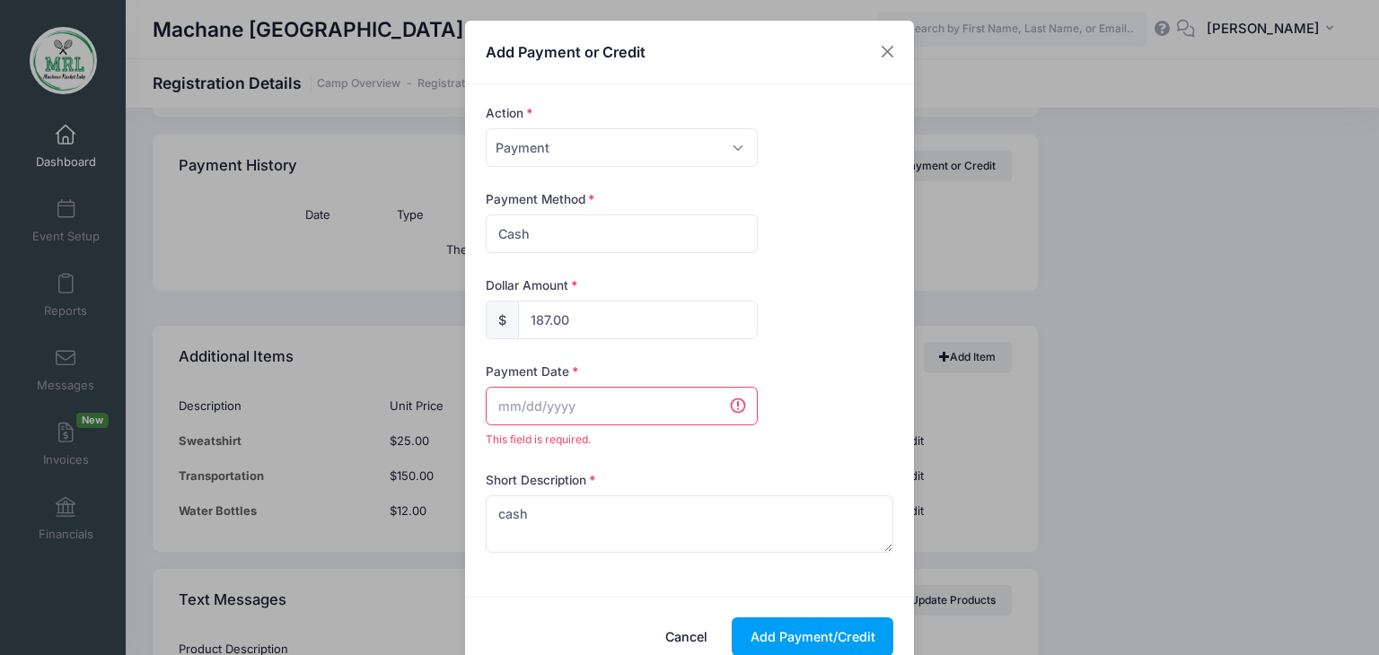
click at [664, 432] on span "This field is required." at bounding box center [622, 440] width 272 height 16
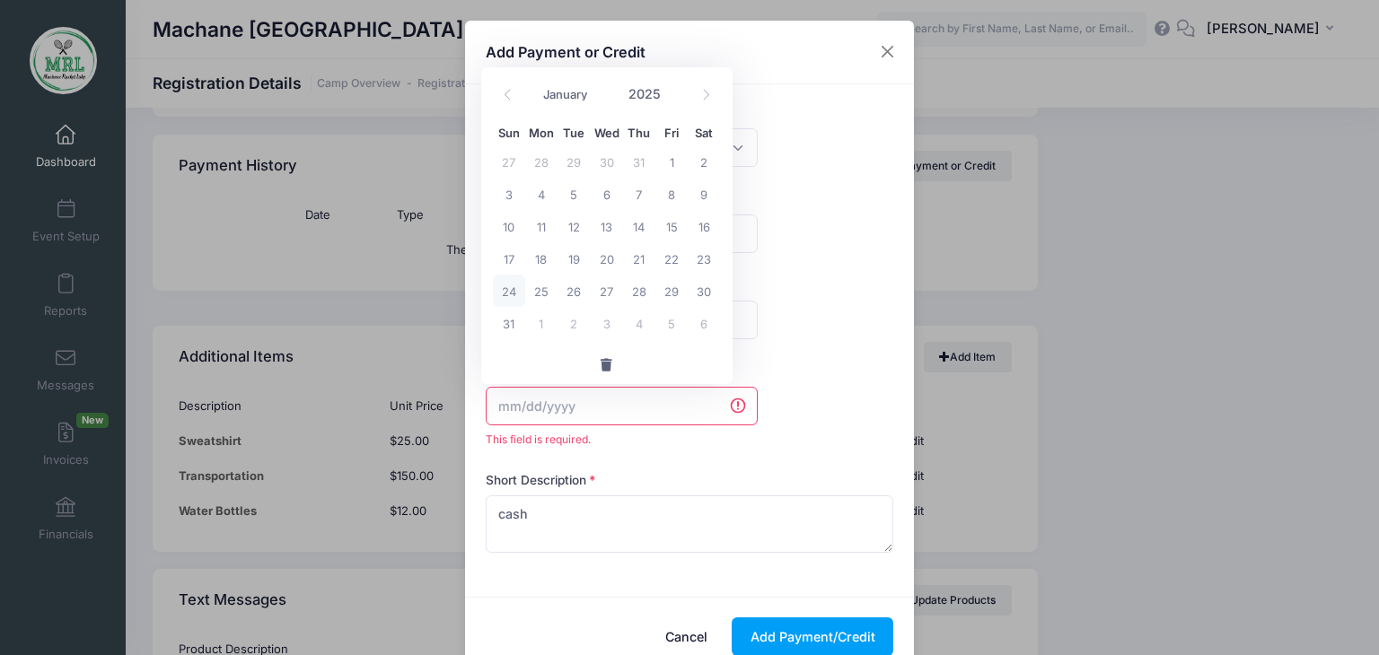
click at [660, 415] on input "text" at bounding box center [622, 406] width 272 height 39
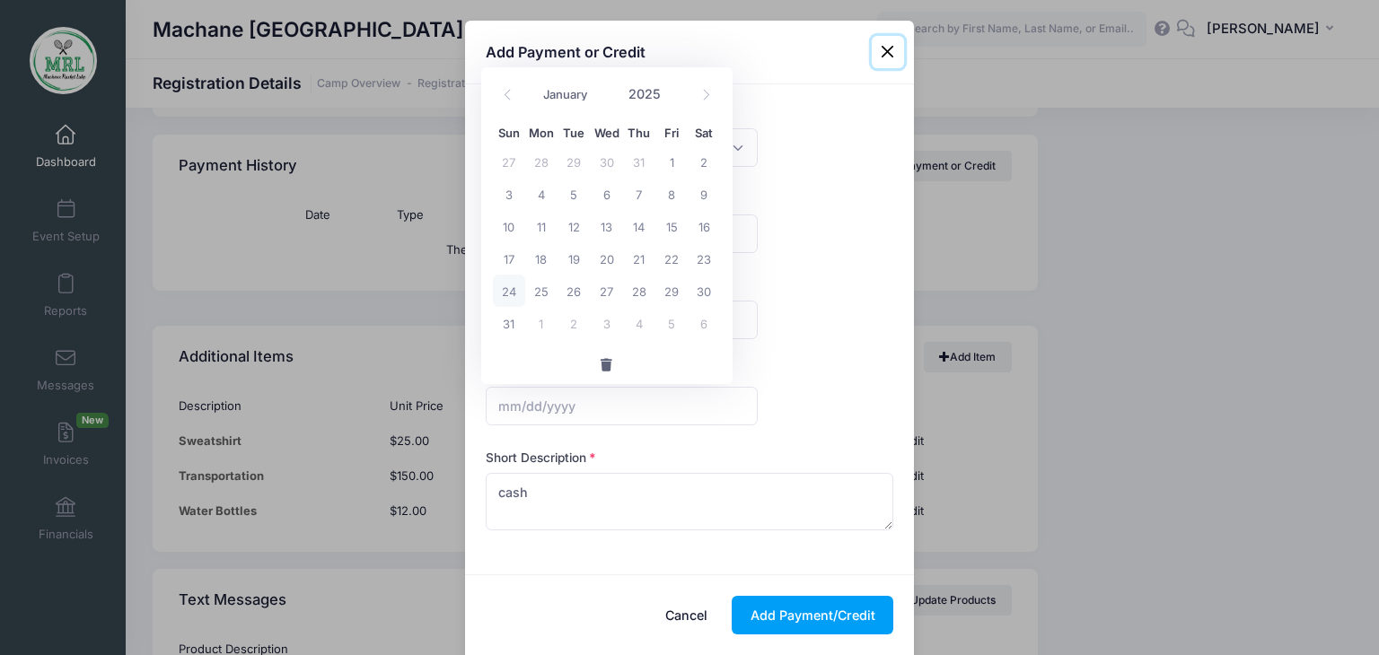
click at [513, 294] on span "24" at bounding box center [509, 291] width 32 height 32
type input "08/24/2025"
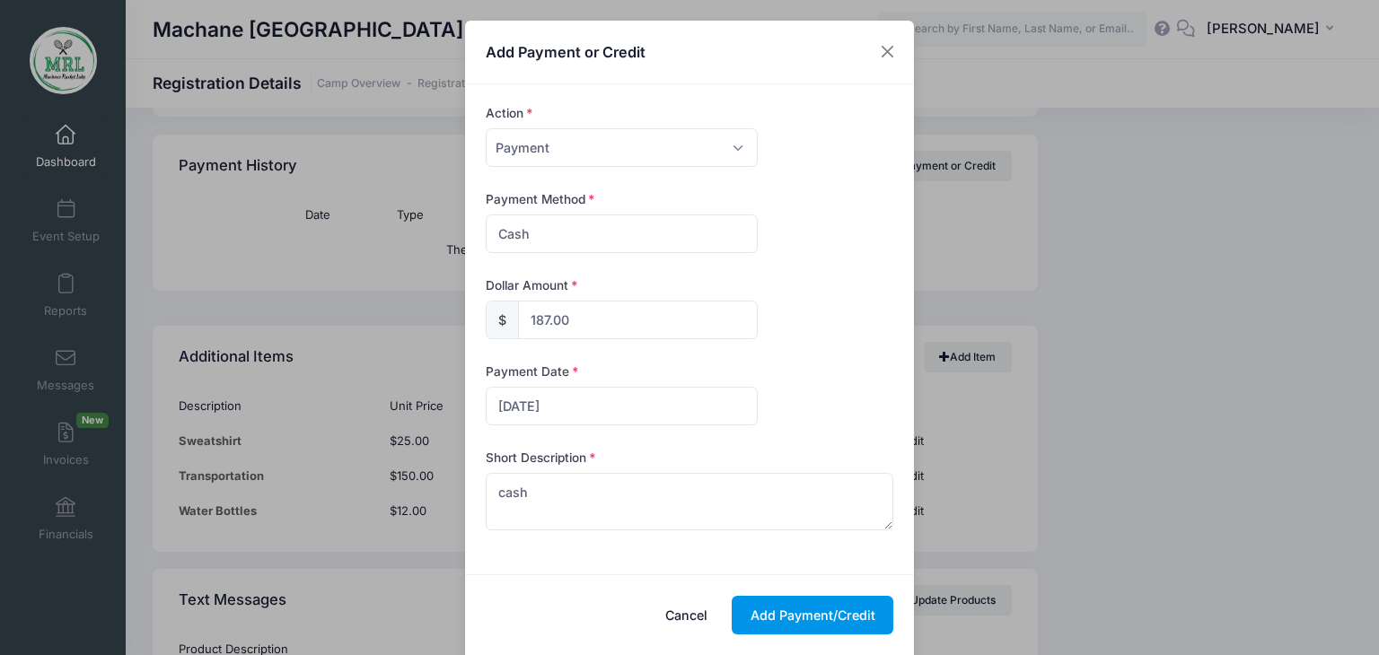
click at [822, 615] on button "Add Payment/Credit" at bounding box center [813, 615] width 162 height 39
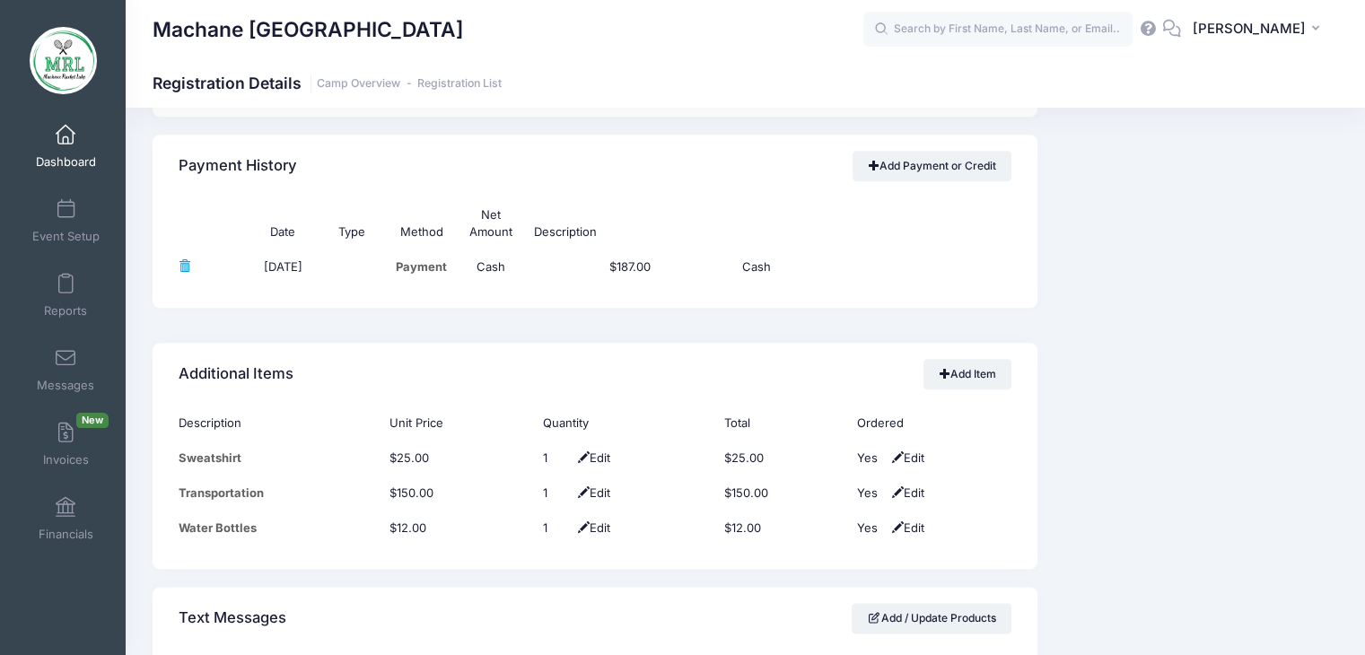
click at [1008, 41] on input "text" at bounding box center [998, 30] width 269 height 36
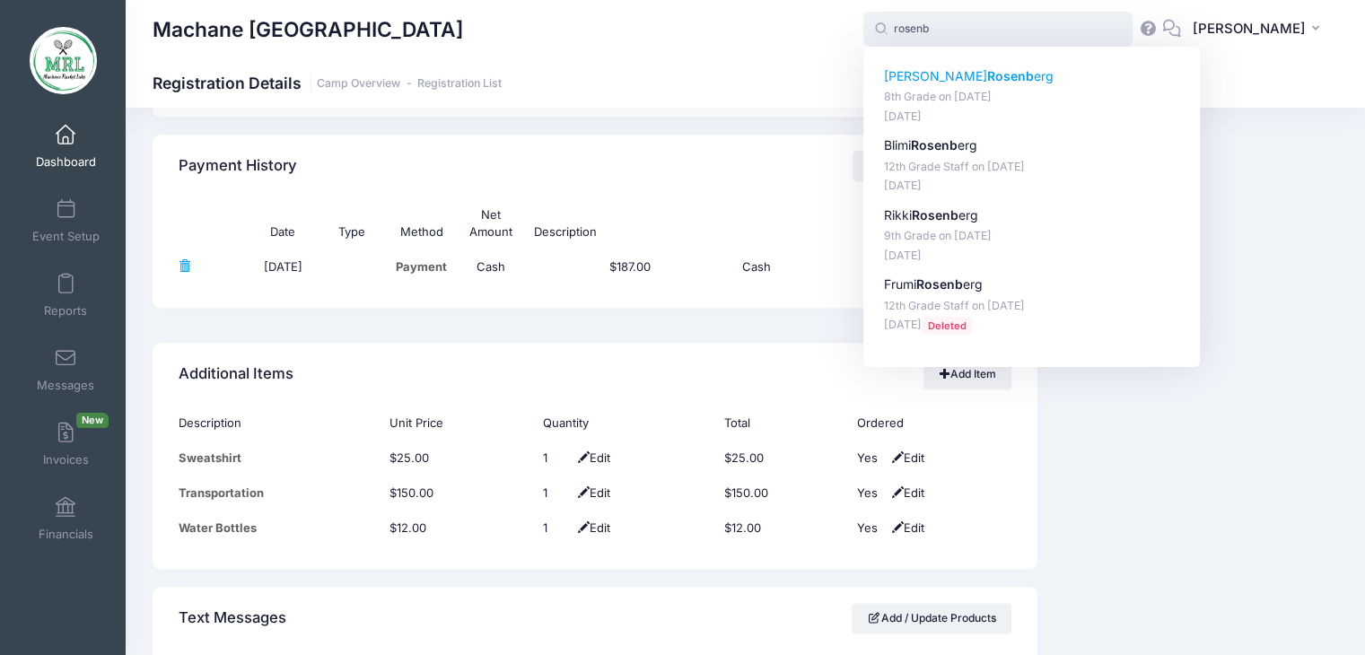
click at [987, 76] on strong "Rosenb" at bounding box center [1010, 75] width 47 height 15
type input "Faigy Rosenberg (8th Grade, Aug-14, 2025)"
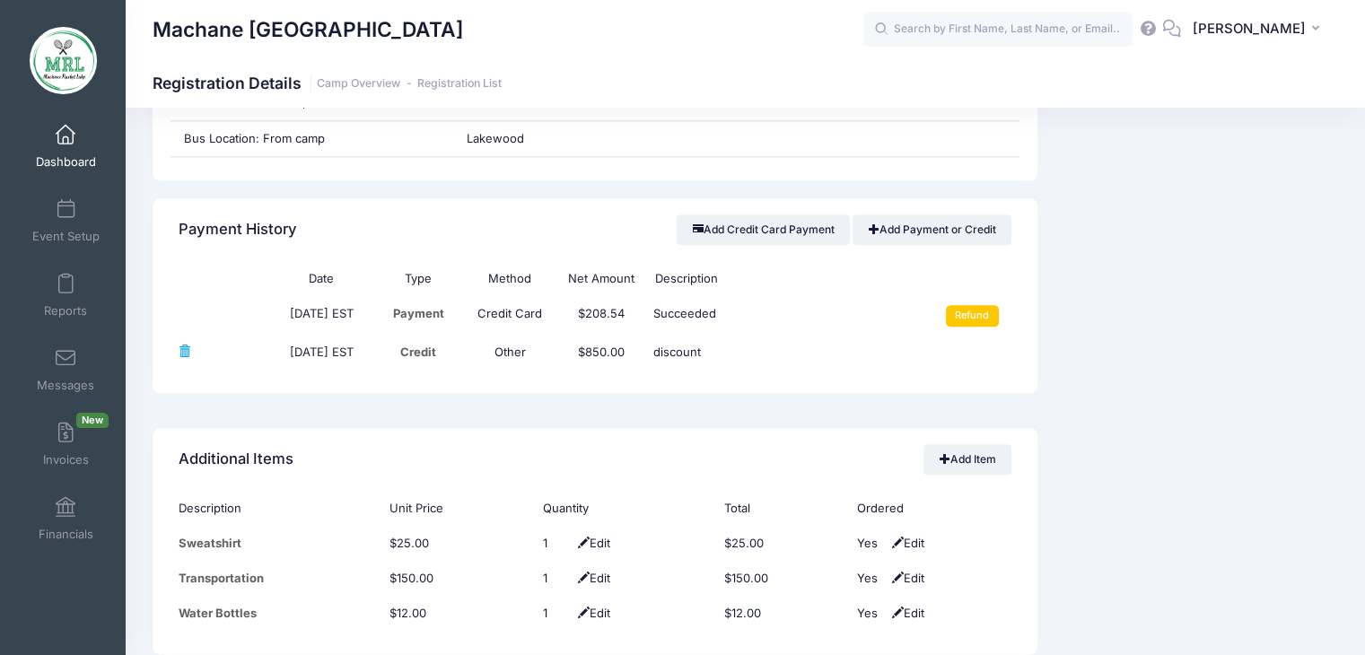
scroll to position [2049, 0]
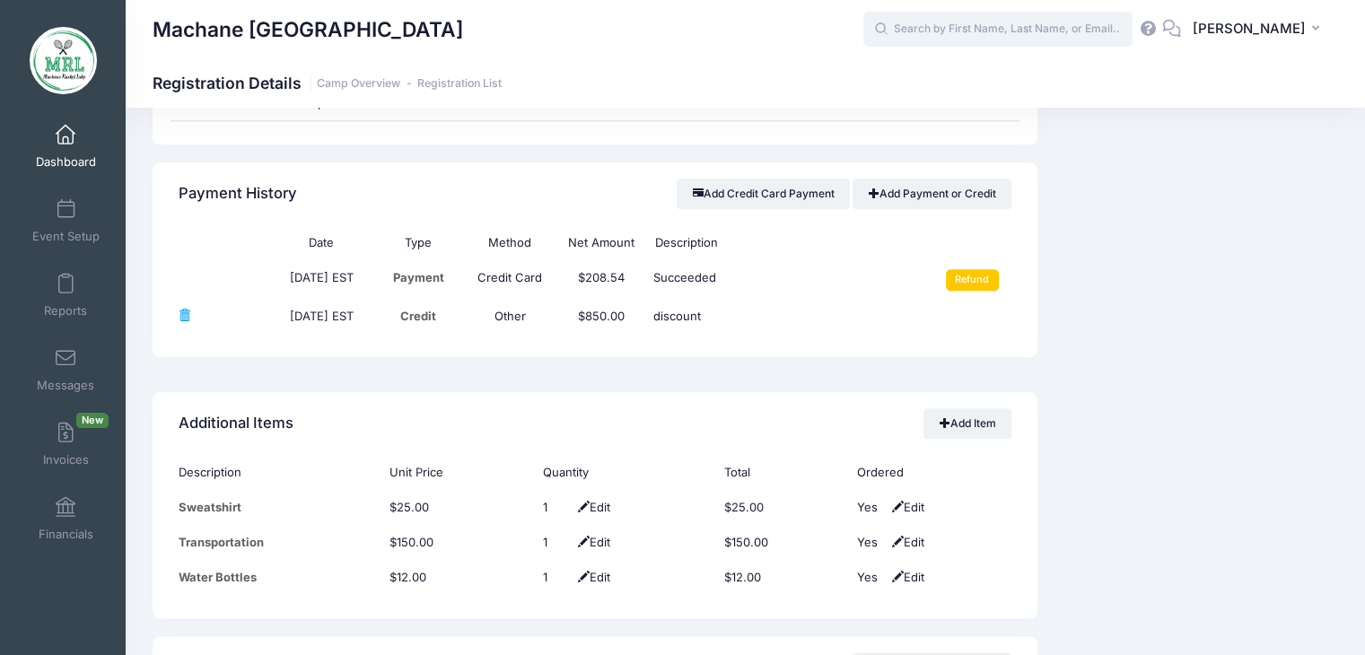
click at [934, 37] on input "text" at bounding box center [998, 30] width 269 height 36
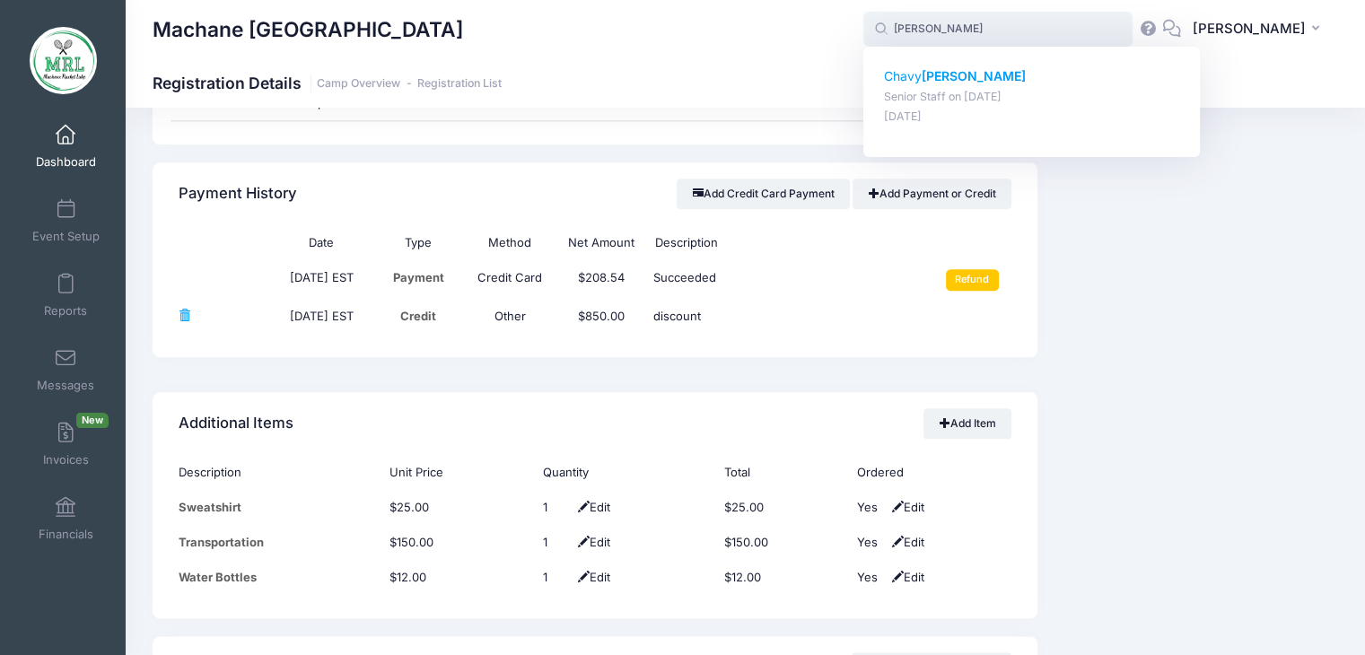
click at [922, 75] on p "Chavy Menzer" at bounding box center [1032, 76] width 296 height 19
type input "Chavy Menzer (Senior Staff, Aug-14, 2025)"
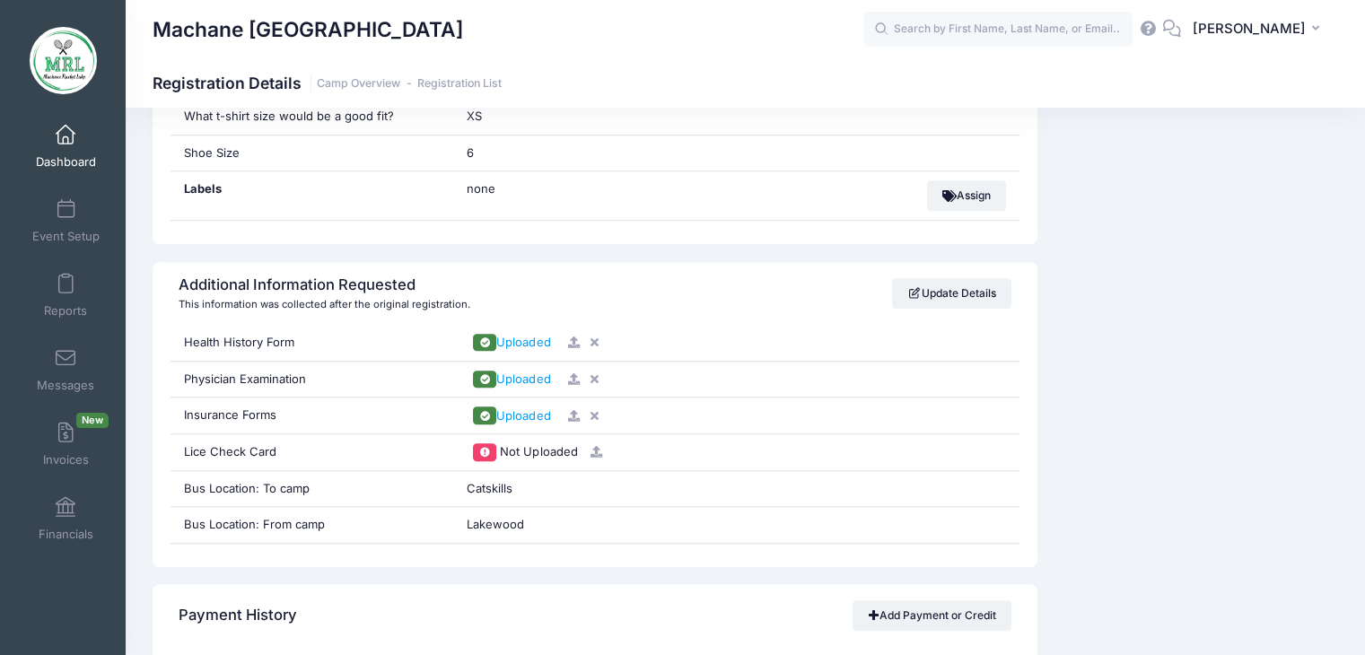
scroll to position [1583, 0]
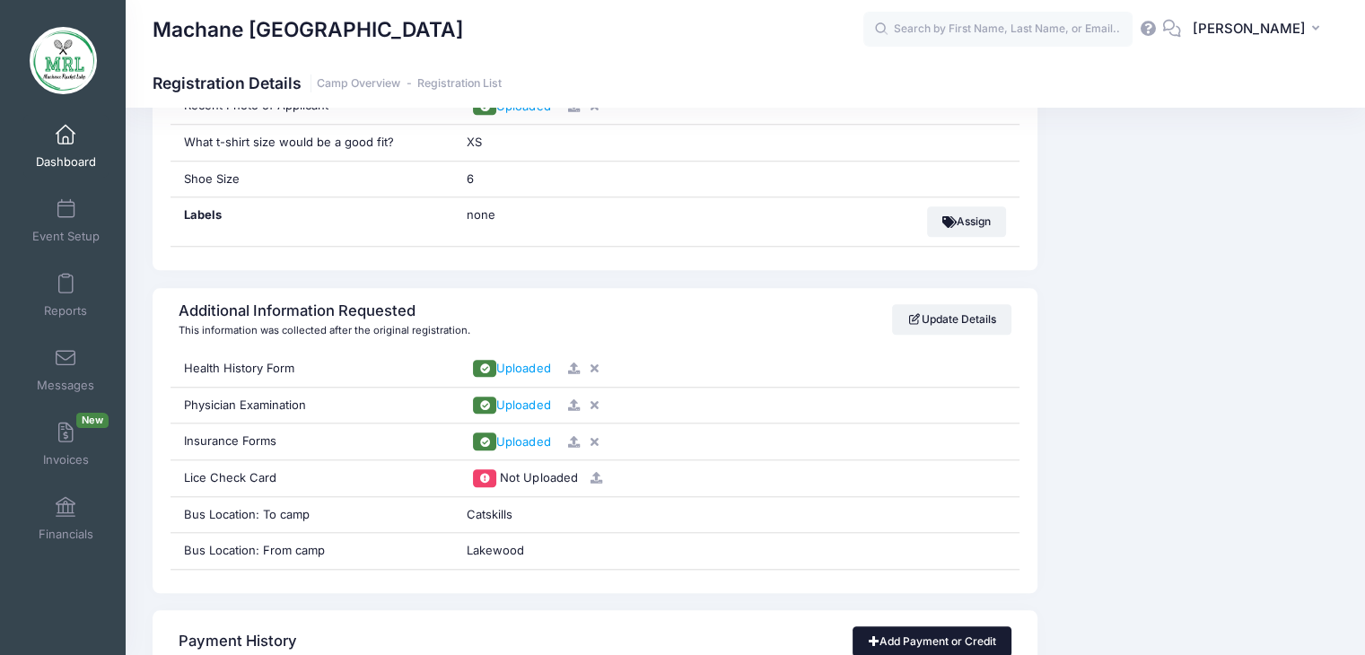
click at [954, 634] on link "Add Payment or Credit" at bounding box center [932, 642] width 159 height 31
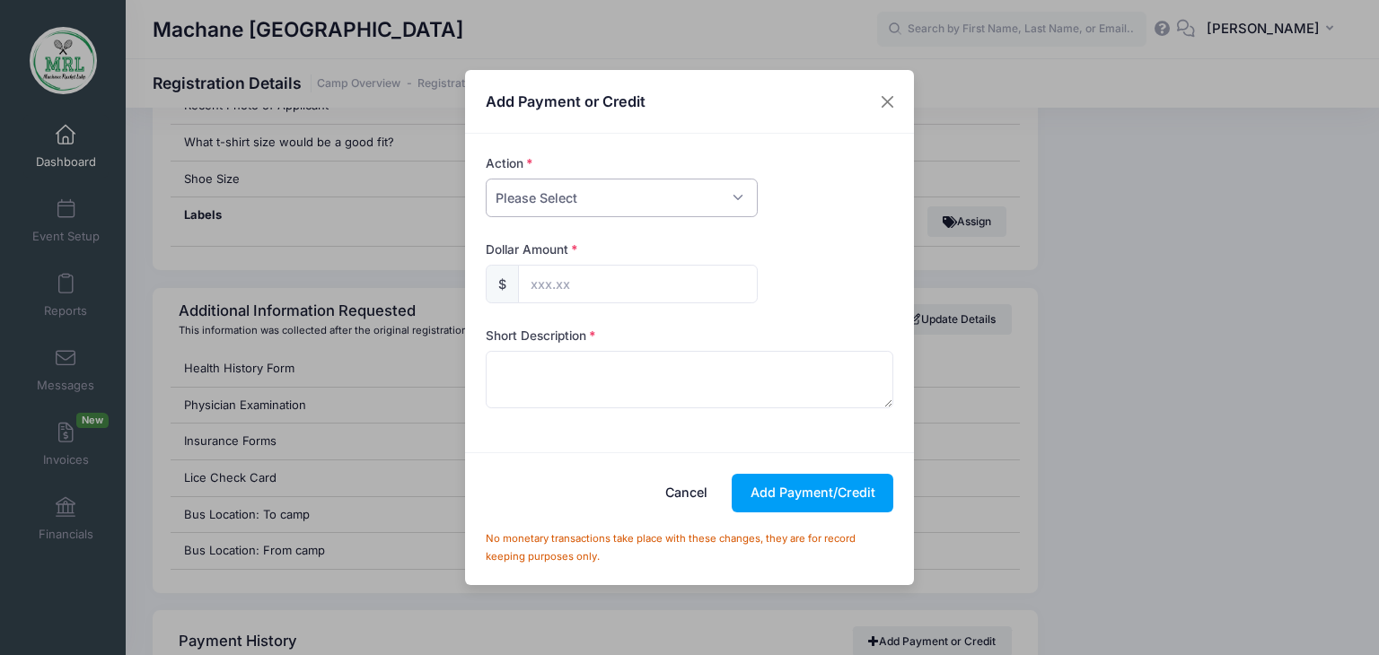
click at [734, 196] on select "Please Select Payment Credit Refund (Offline)" at bounding box center [622, 198] width 272 height 39
select select "payment"
click at [486, 179] on select "Please Select Payment Credit Refund (Offline)" at bounding box center [622, 198] width 272 height 39
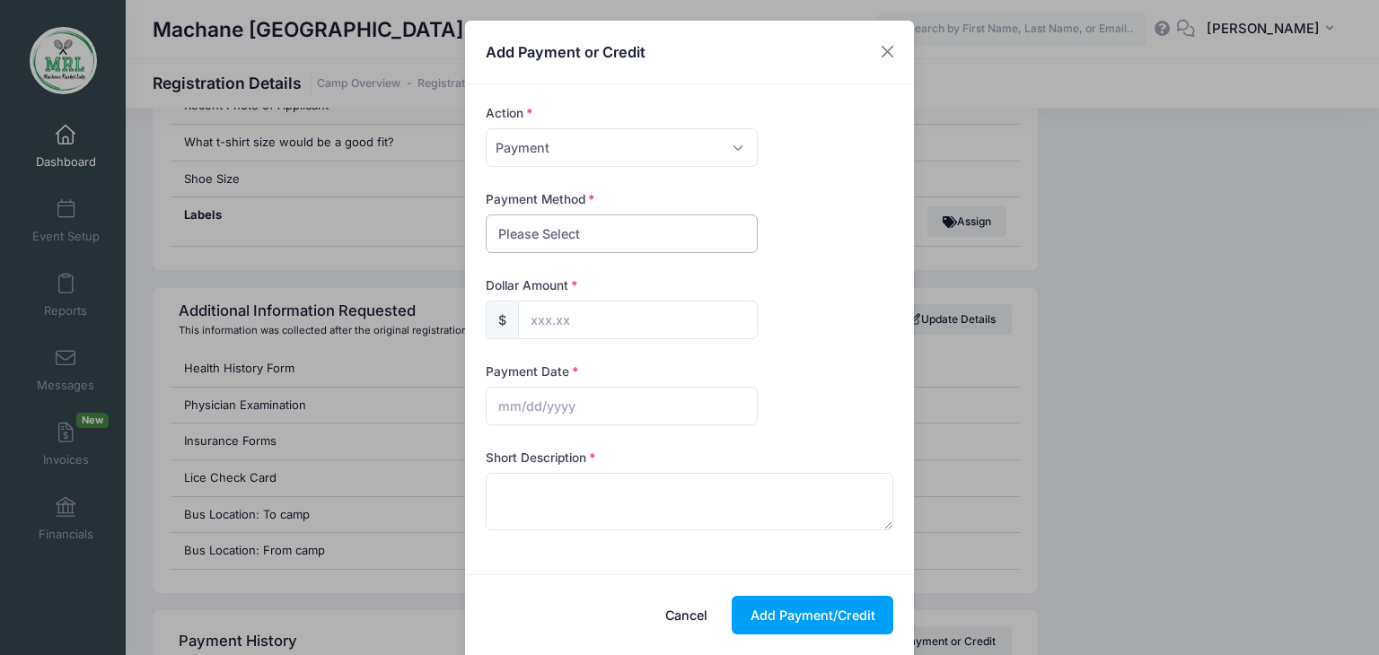
click at [691, 232] on select "Please Select PayPal Cash Check Bank Transfer Other" at bounding box center [622, 234] width 272 height 39
select select "other"
click at [486, 215] on select "Please Select PayPal Cash Check Bank Transfer Other" at bounding box center [622, 234] width 272 height 39
click at [648, 320] on input "text" at bounding box center [638, 320] width 240 height 39
type input "175.00"
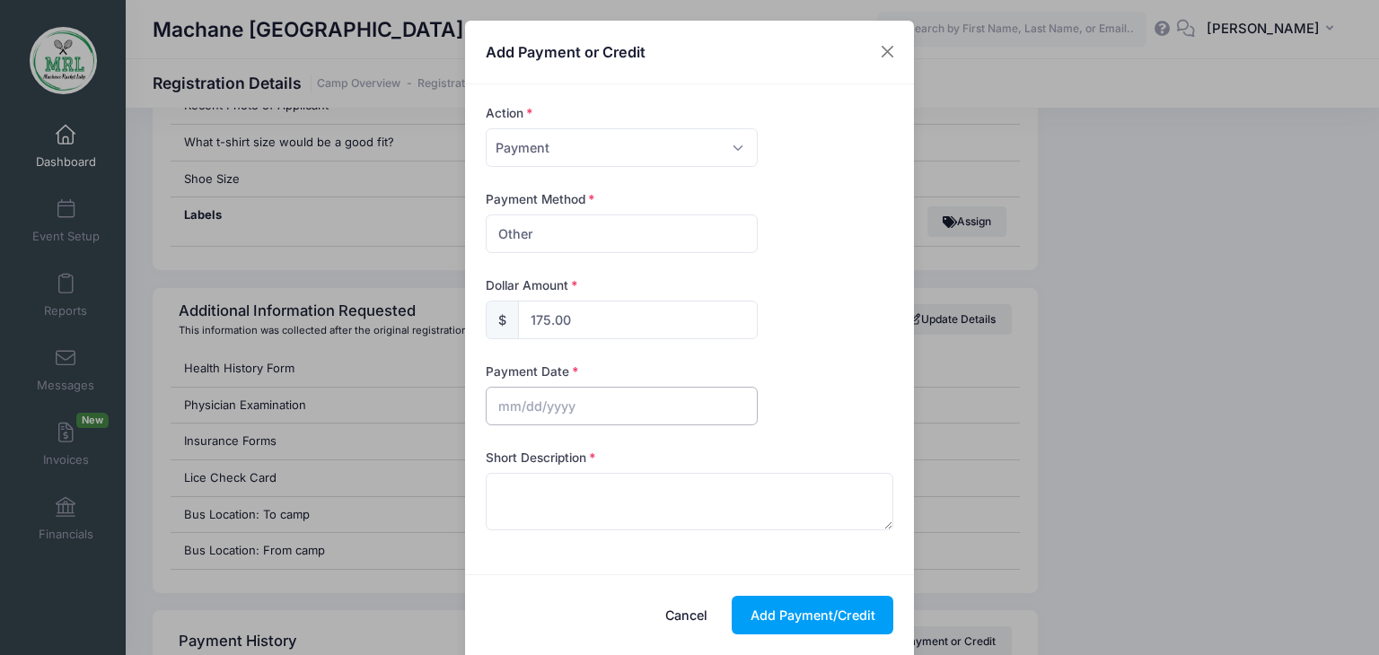
click at [583, 417] on input "text" at bounding box center [622, 406] width 272 height 39
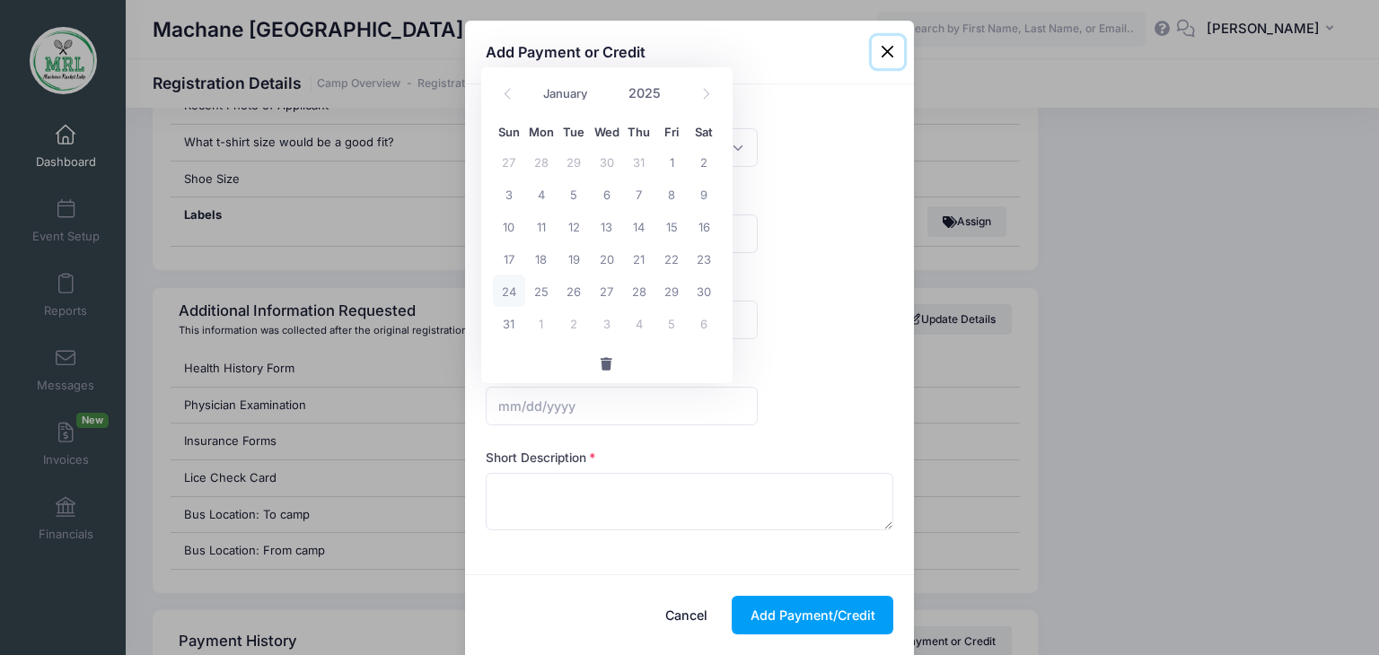
click at [512, 292] on span "24" at bounding box center [509, 291] width 32 height 32
type input "[DATE]"
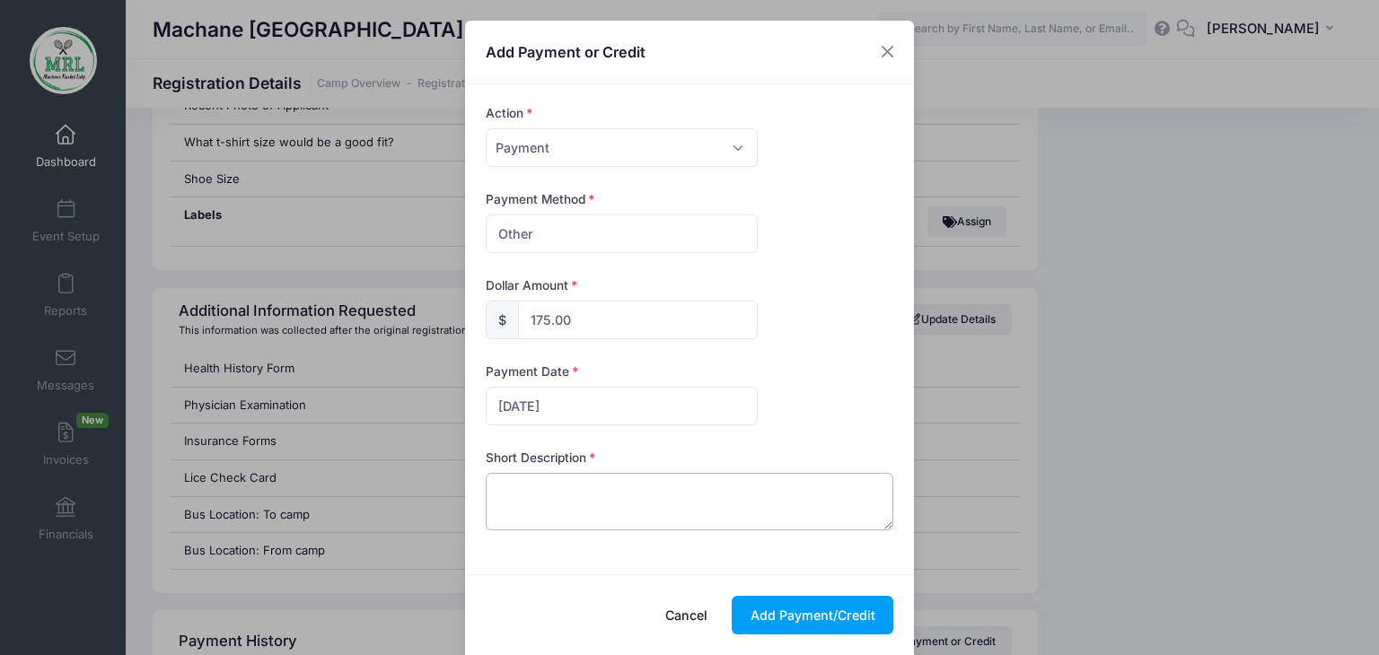
click at [614, 499] on textarea at bounding box center [690, 501] width 408 height 57
type textarea "cc donation for transportation and sweatshirt"
click at [808, 619] on button "Add Payment/Credit" at bounding box center [813, 615] width 162 height 39
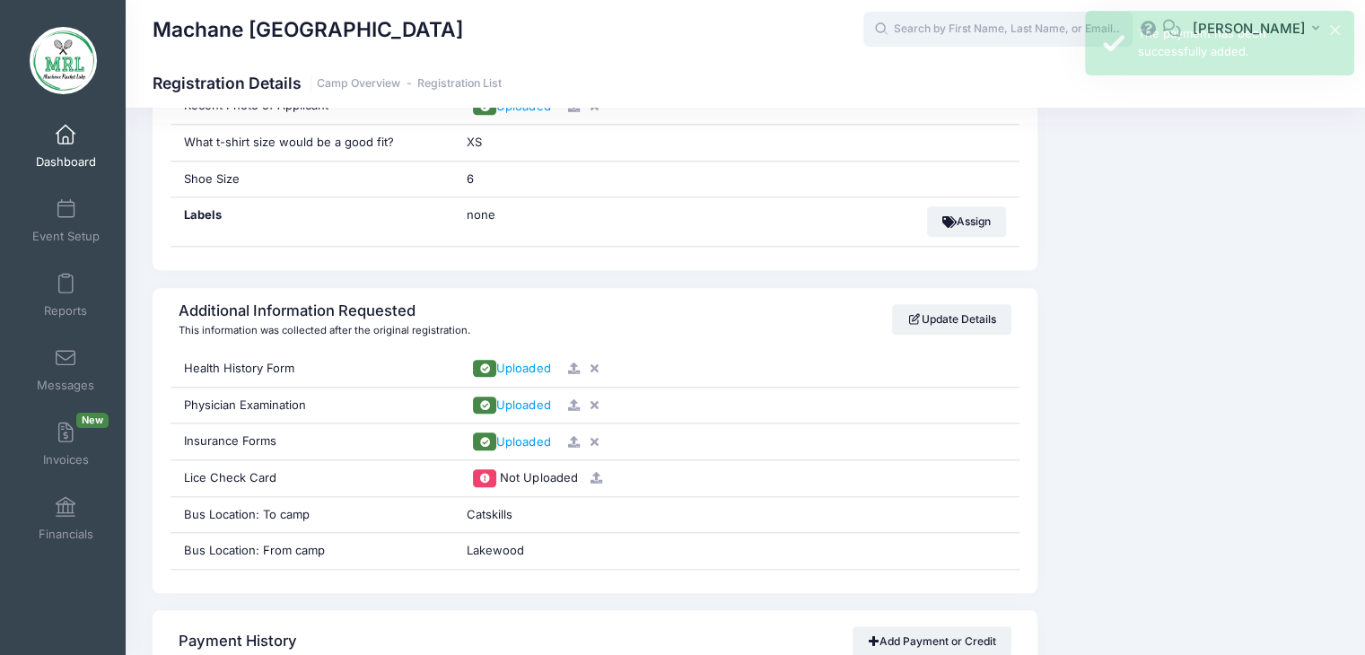
click at [966, 42] on input "text" at bounding box center [998, 30] width 269 height 36
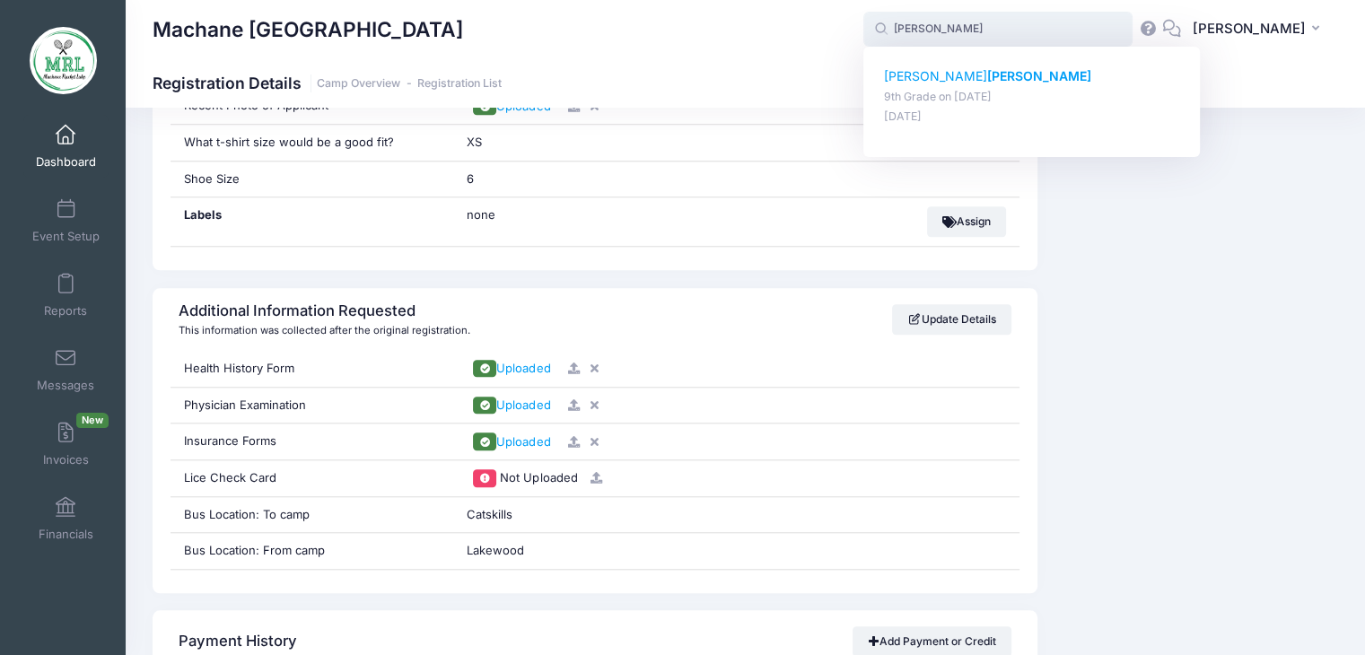
click at [987, 75] on strong "[PERSON_NAME]" at bounding box center [1039, 75] width 104 height 15
type input "[PERSON_NAME] (9th Grade, [DATE])"
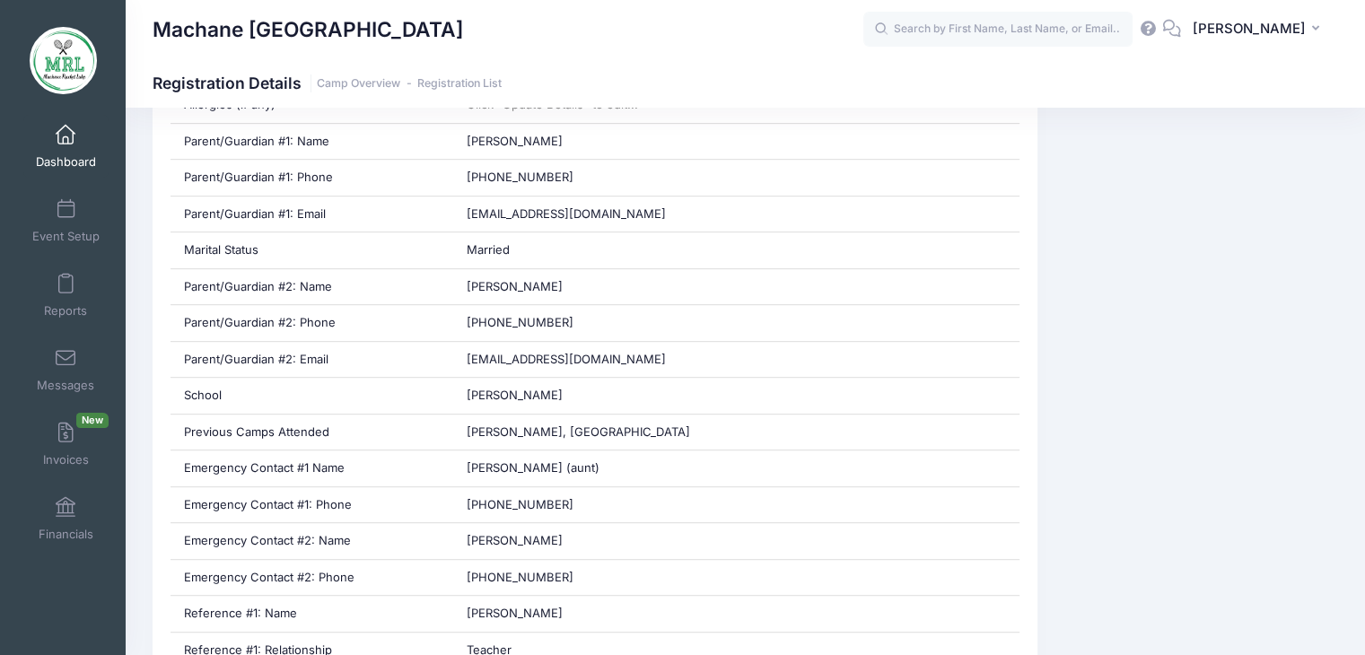
scroll to position [816, 0]
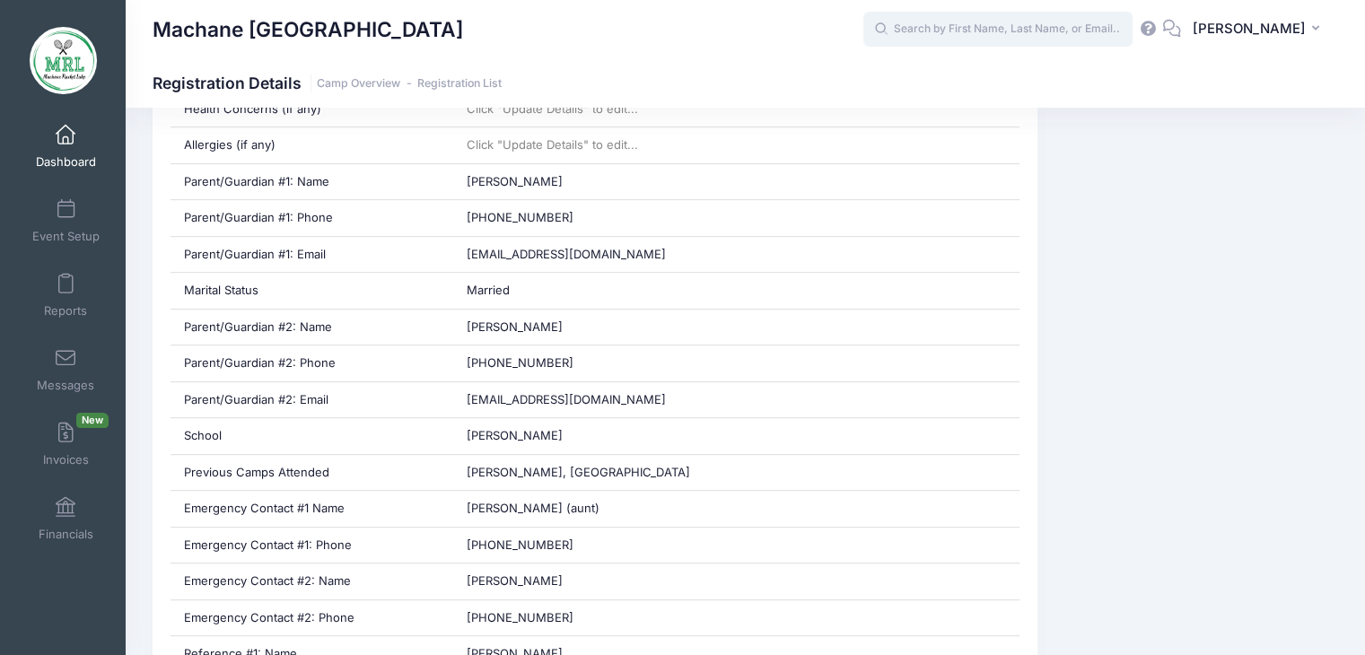
click at [1021, 33] on input "text" at bounding box center [998, 30] width 269 height 36
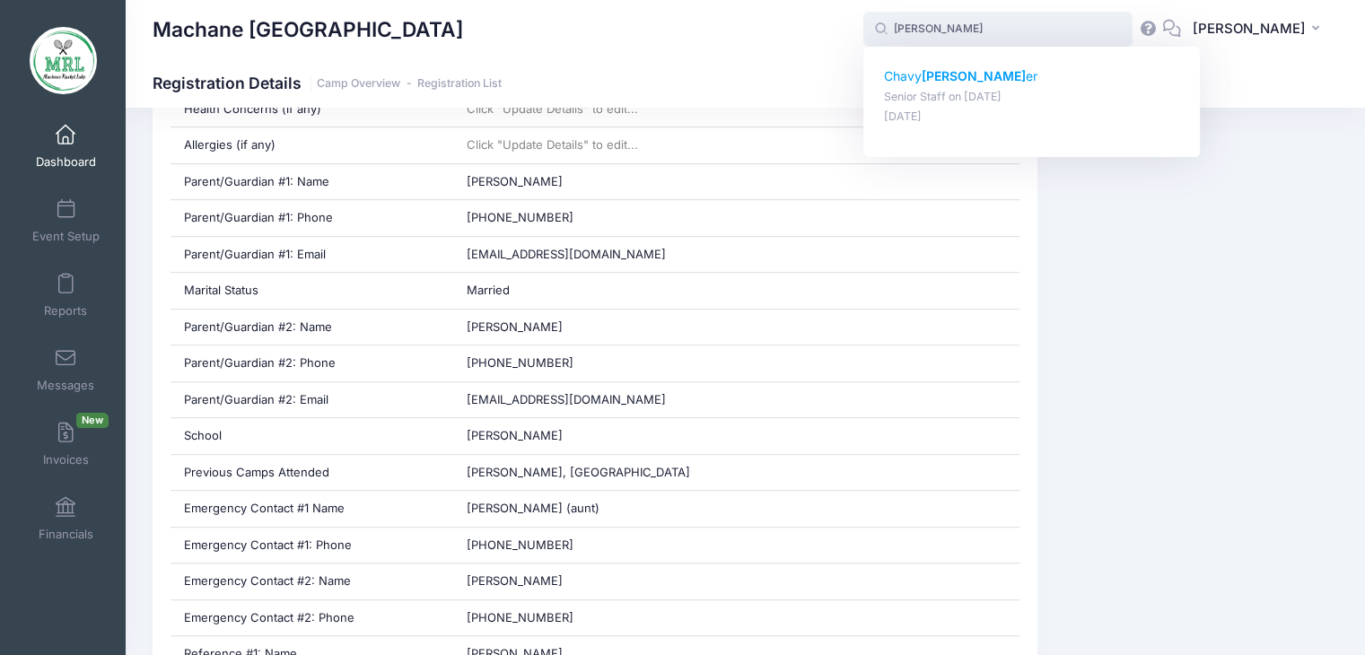
click at [946, 78] on strong "Menz" at bounding box center [974, 75] width 104 height 15
type input "Chavy Menzer (Senior Staff, Aug-14, 2025)"
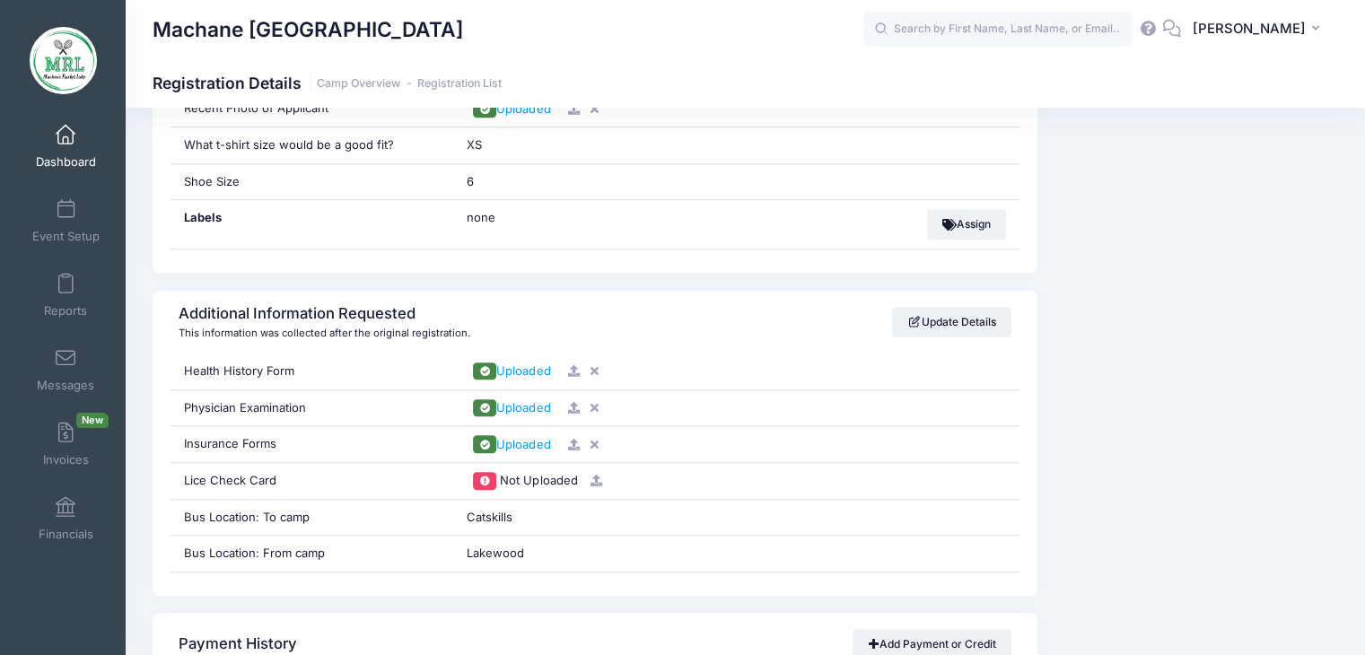
scroll to position [1593, 0]
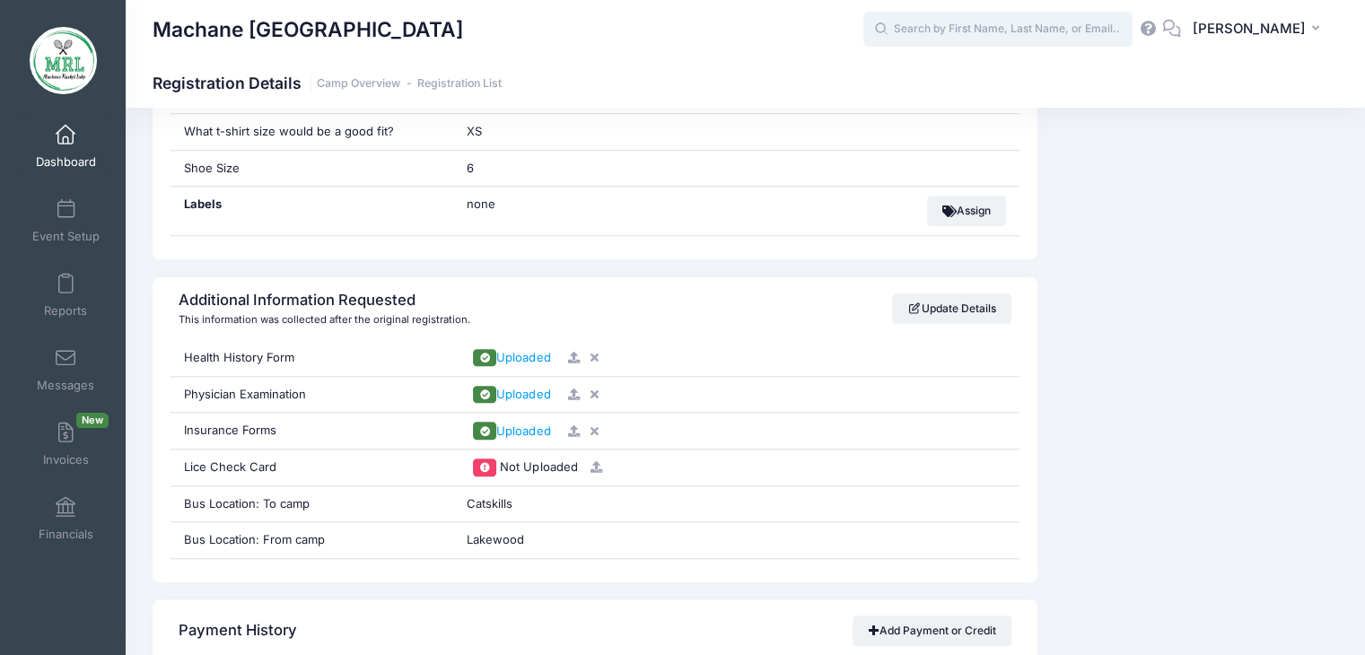
click at [999, 33] on input "text" at bounding box center [998, 30] width 269 height 36
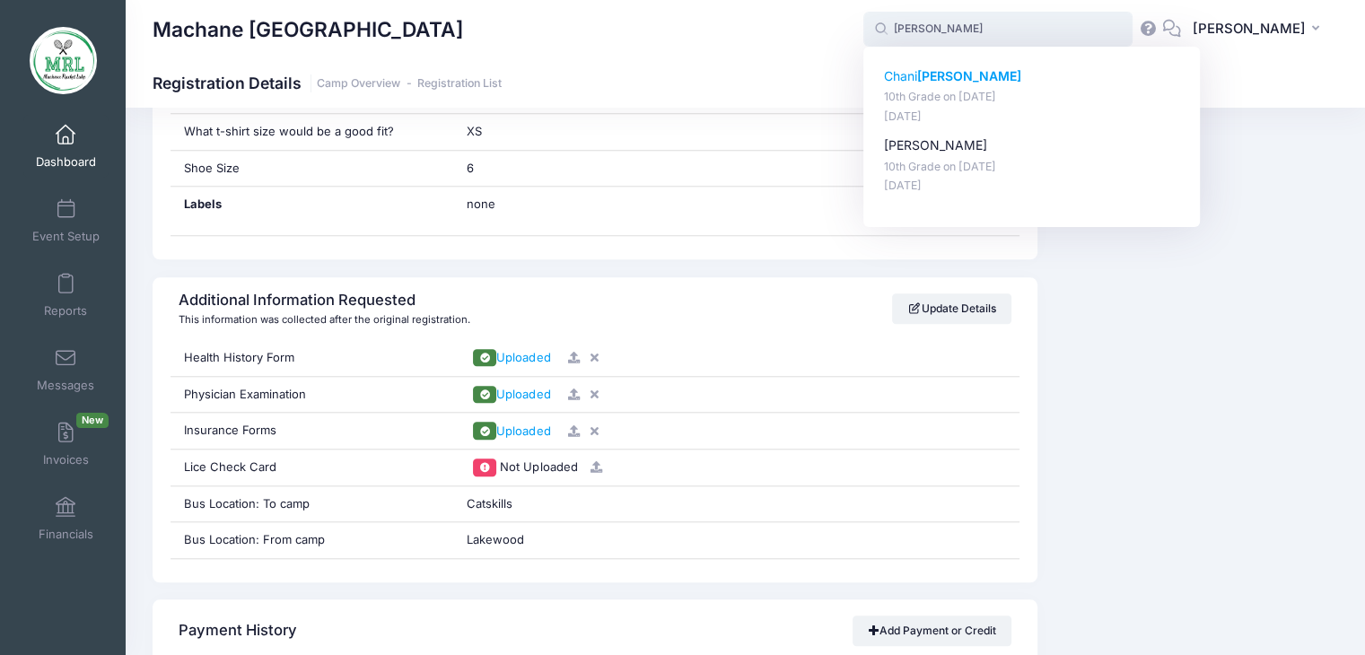
click at [937, 77] on strong "[PERSON_NAME]" at bounding box center [969, 75] width 104 height 15
type input "[PERSON_NAME] (10th Grade, [DATE])"
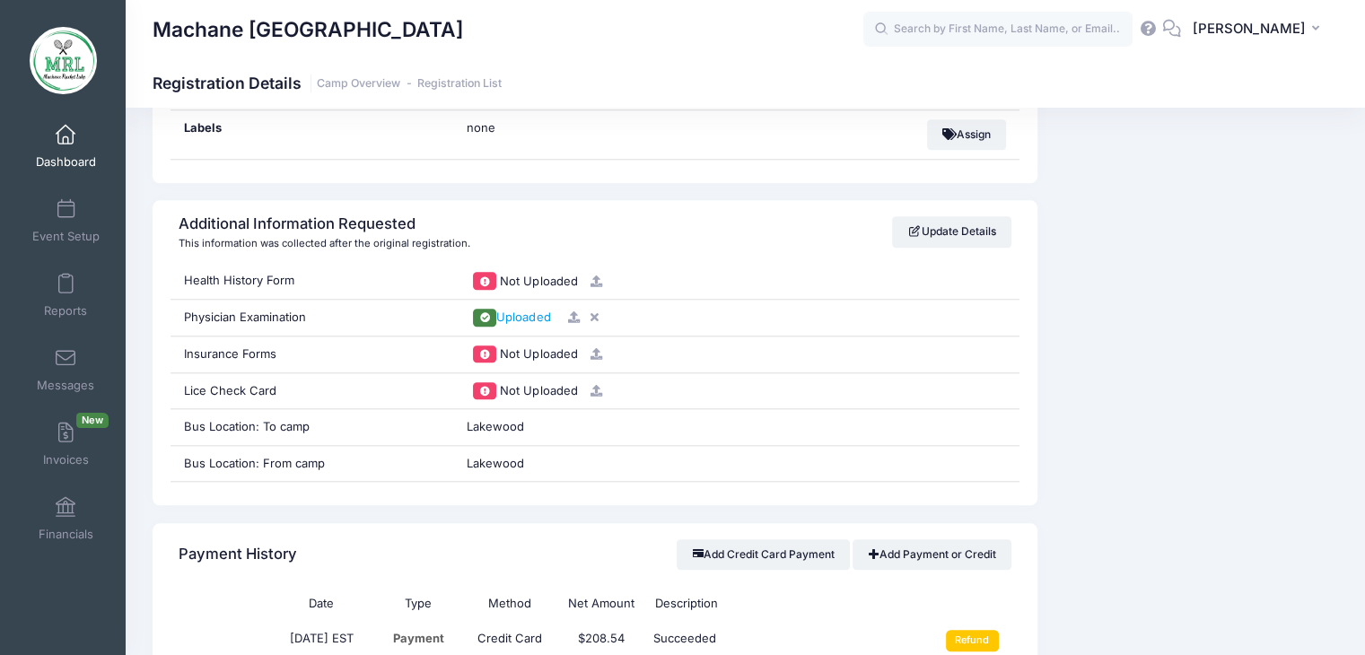
scroll to position [1829, 0]
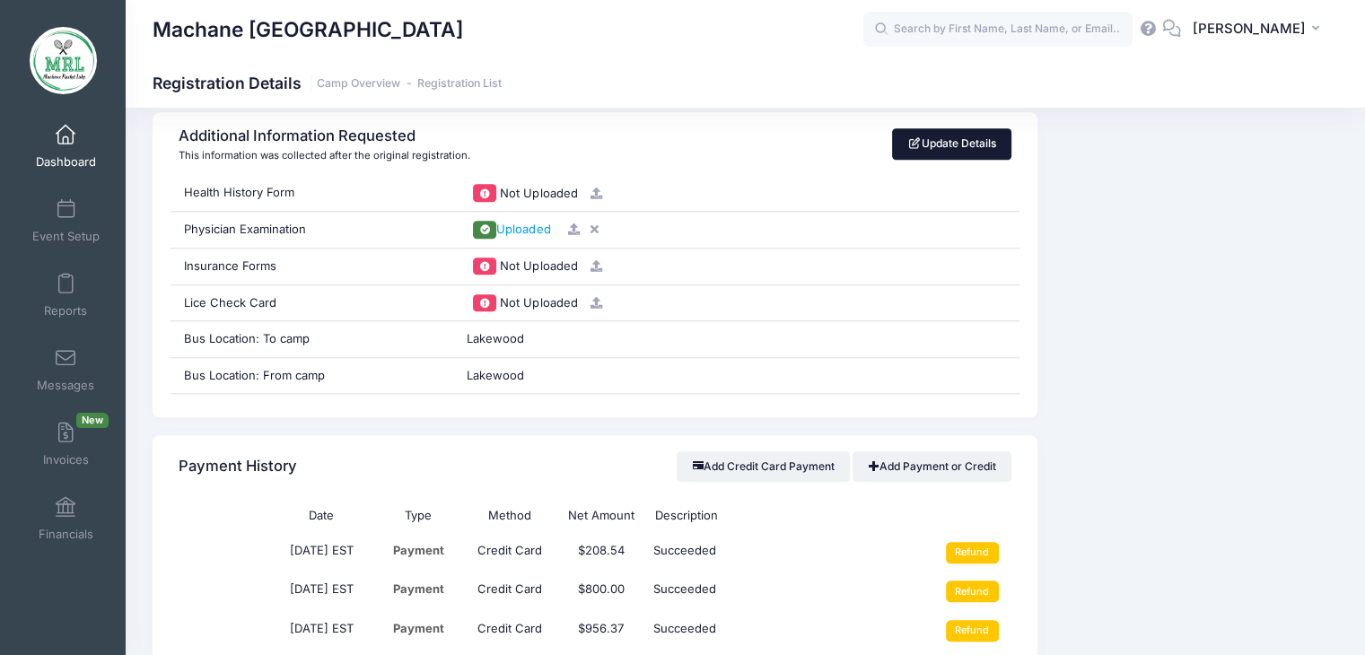
click at [940, 134] on link "Update Details" at bounding box center [951, 143] width 119 height 31
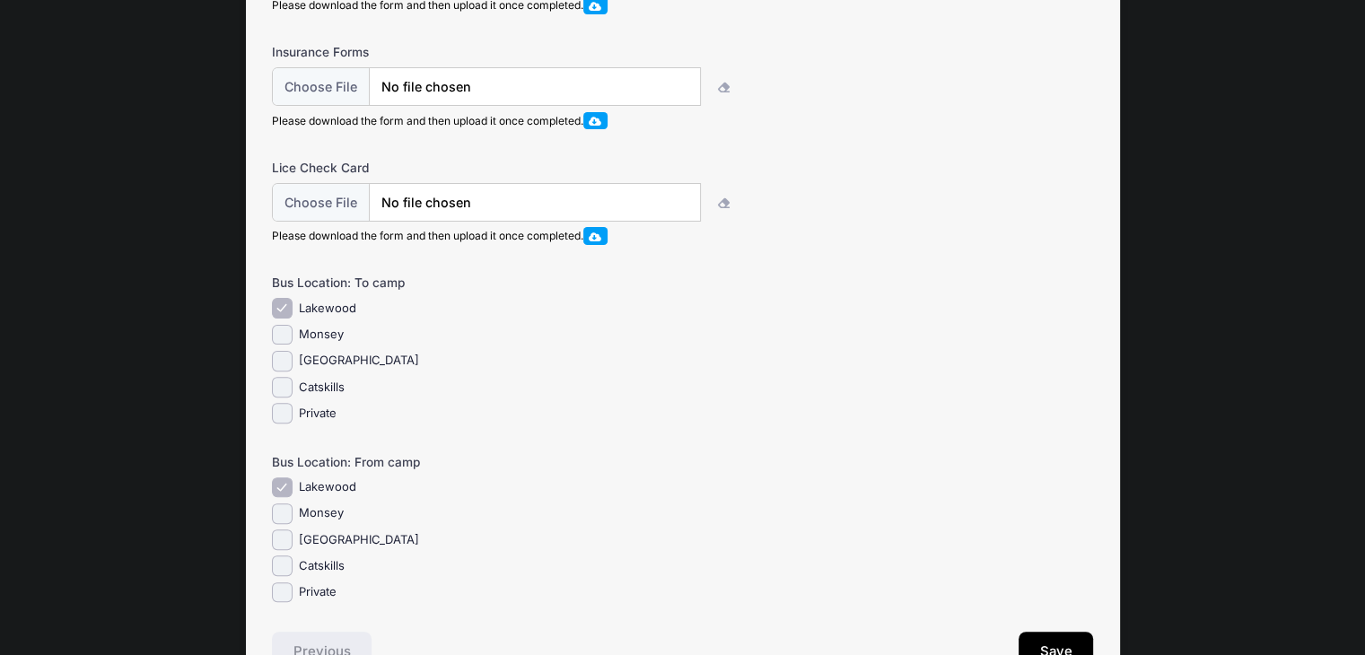
scroll to position [611, 0]
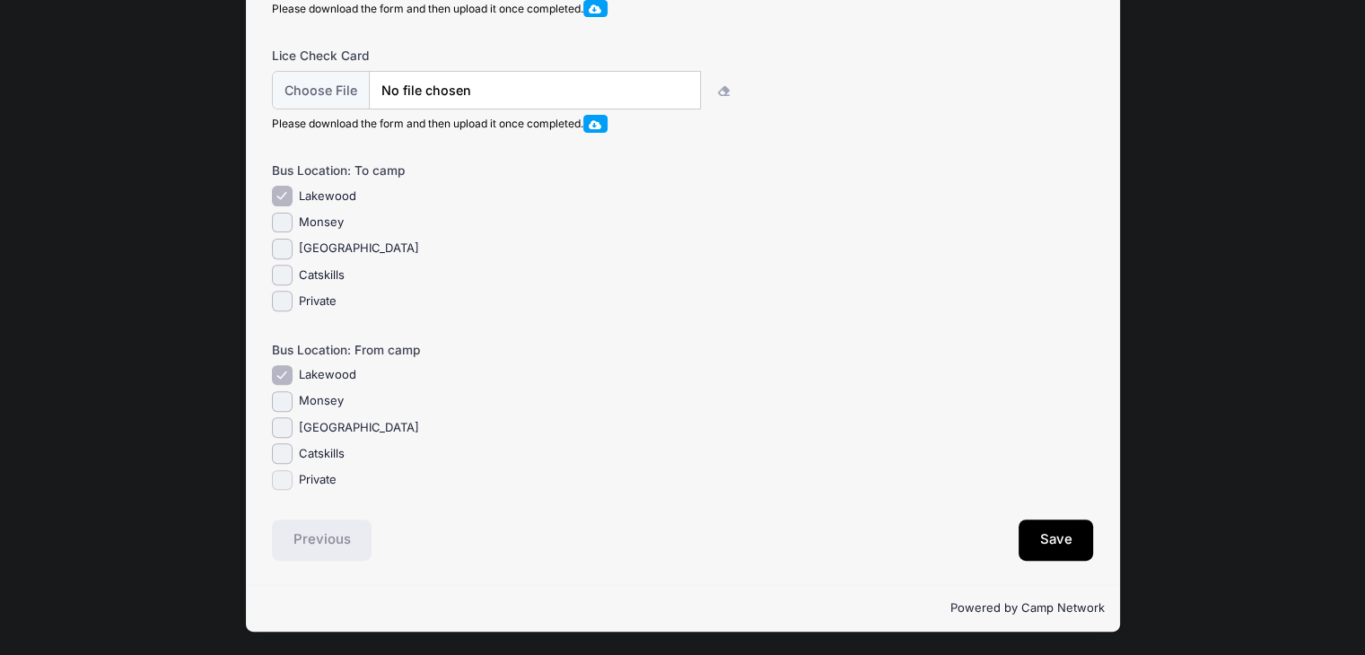
click at [287, 482] on input "Private" at bounding box center [282, 480] width 21 height 21
checkbox input "true"
click at [287, 373] on input "Lakewood" at bounding box center [282, 375] width 21 height 21
checkbox input "false"
click at [1066, 535] on button "Save" at bounding box center [1056, 540] width 75 height 41
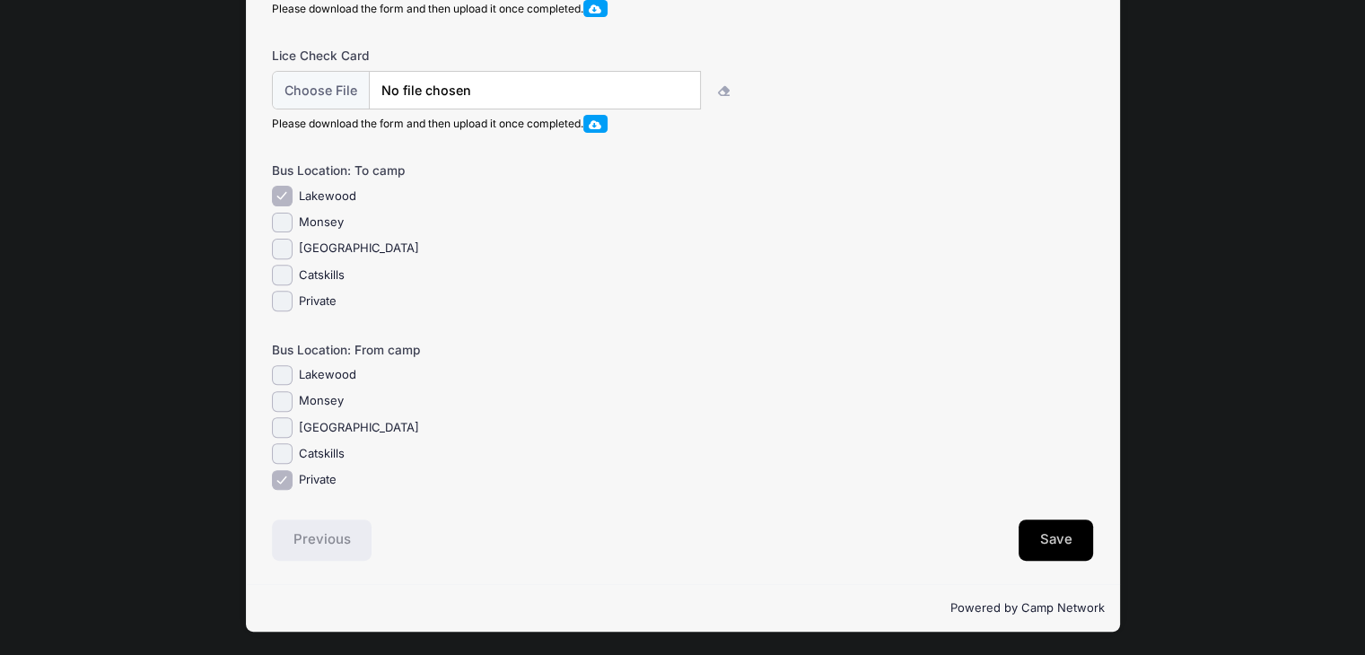
scroll to position [0, 0]
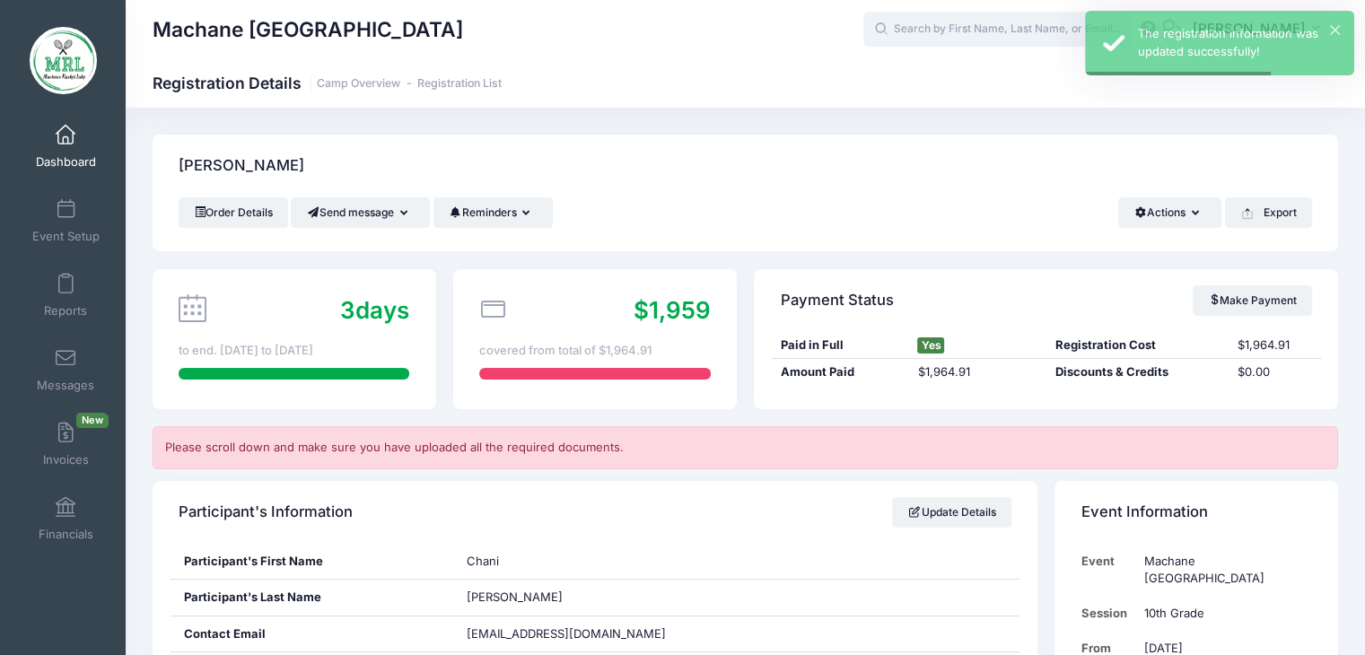
click at [968, 31] on input "text" at bounding box center [998, 30] width 269 height 36
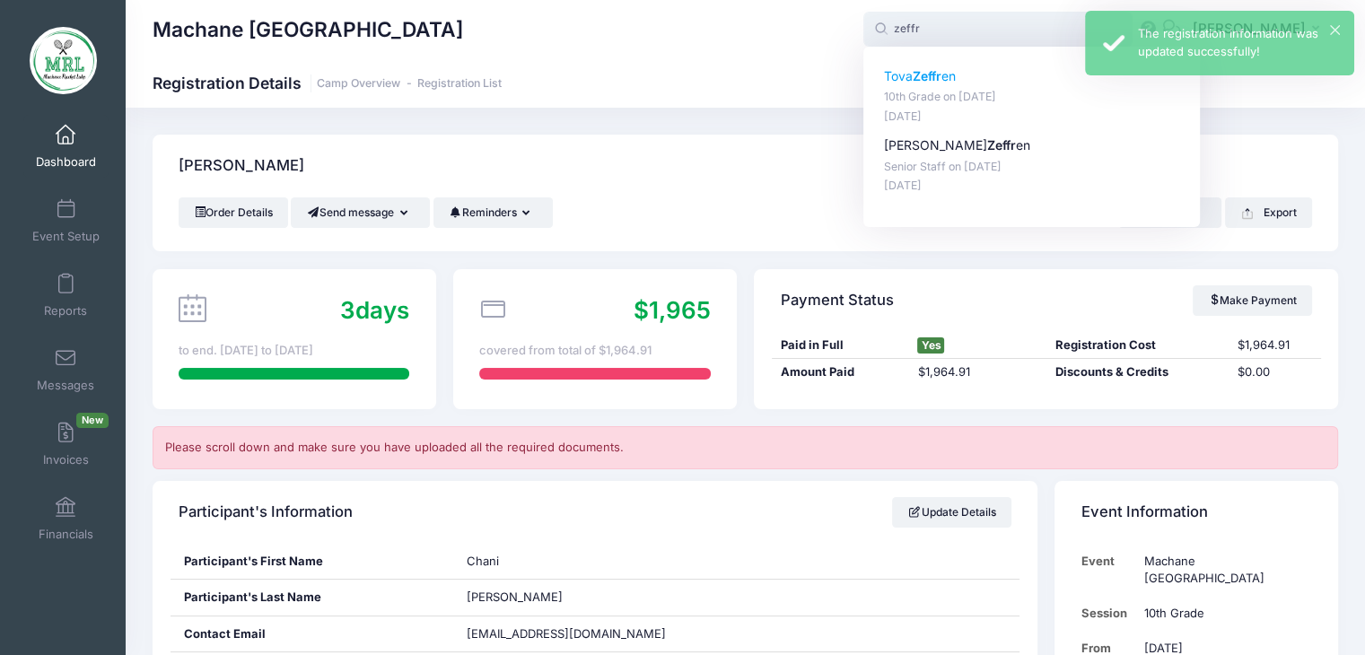
click at [926, 80] on strong "Zeffr" at bounding box center [927, 75] width 29 height 15
type input "Tova Zeffren (10th Grade, Aug-14, 2025)"
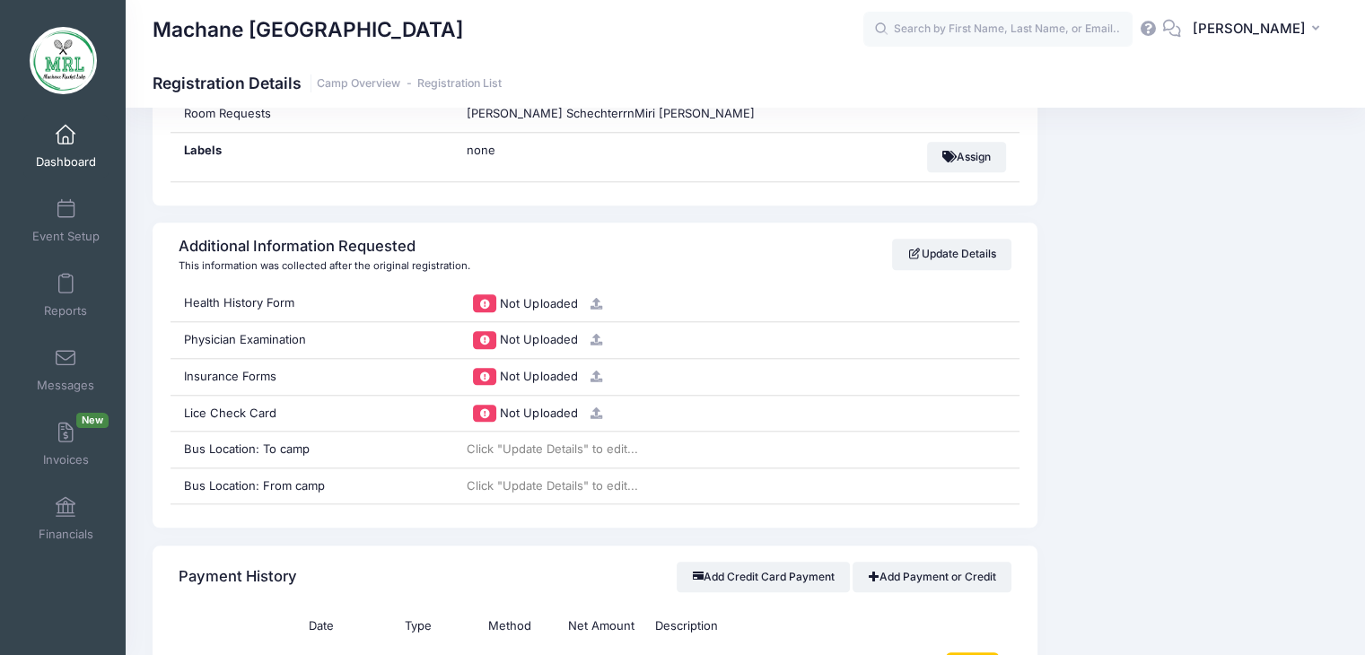
scroll to position [1671, 0]
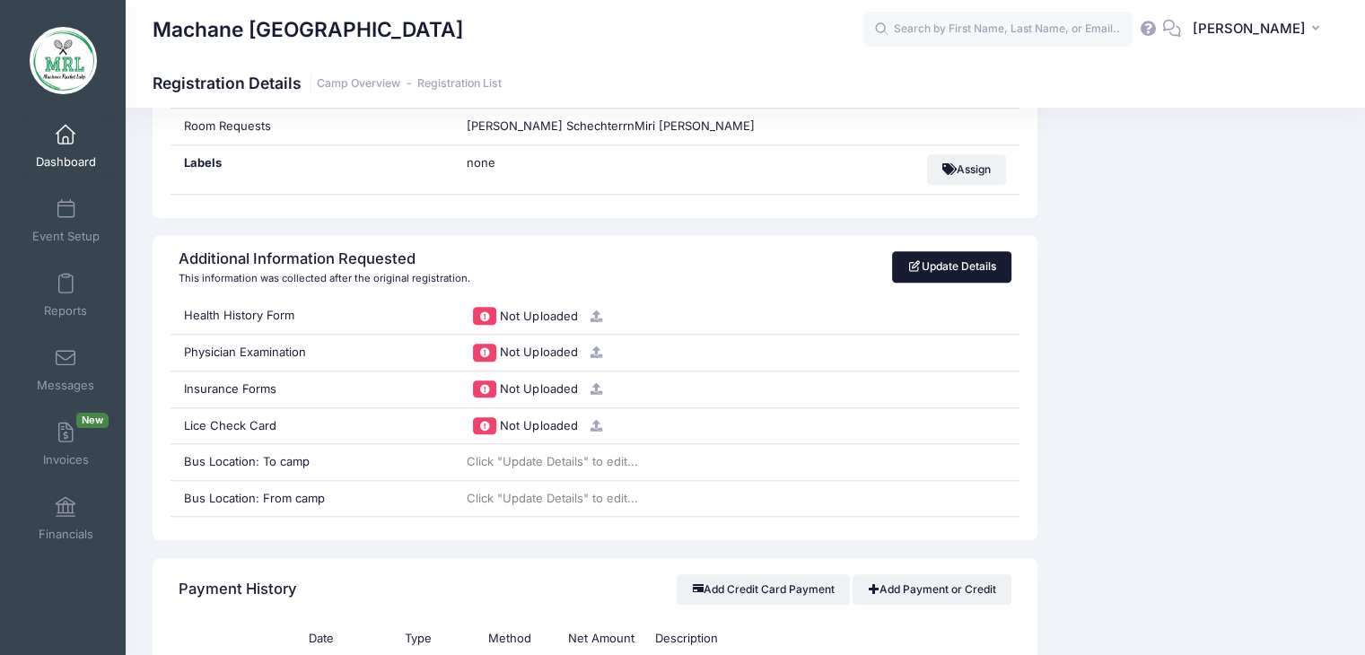
click at [948, 256] on link "Update Details" at bounding box center [951, 266] width 119 height 31
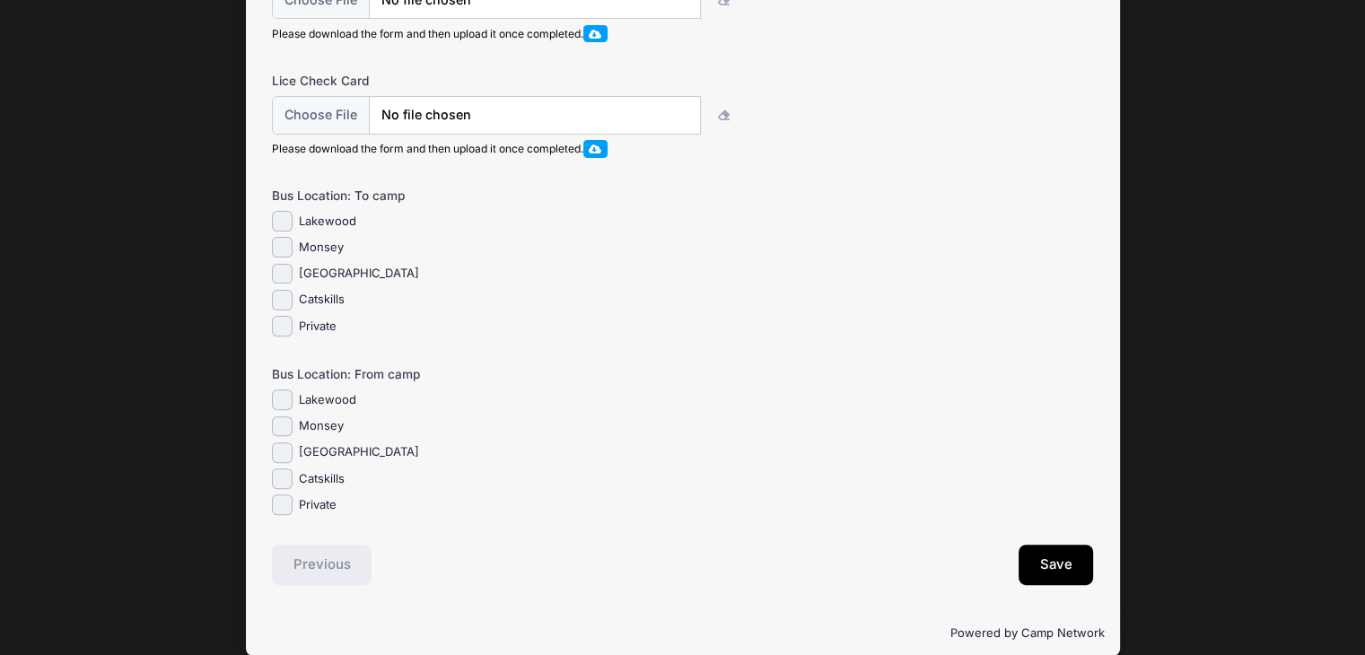
scroll to position [550, 0]
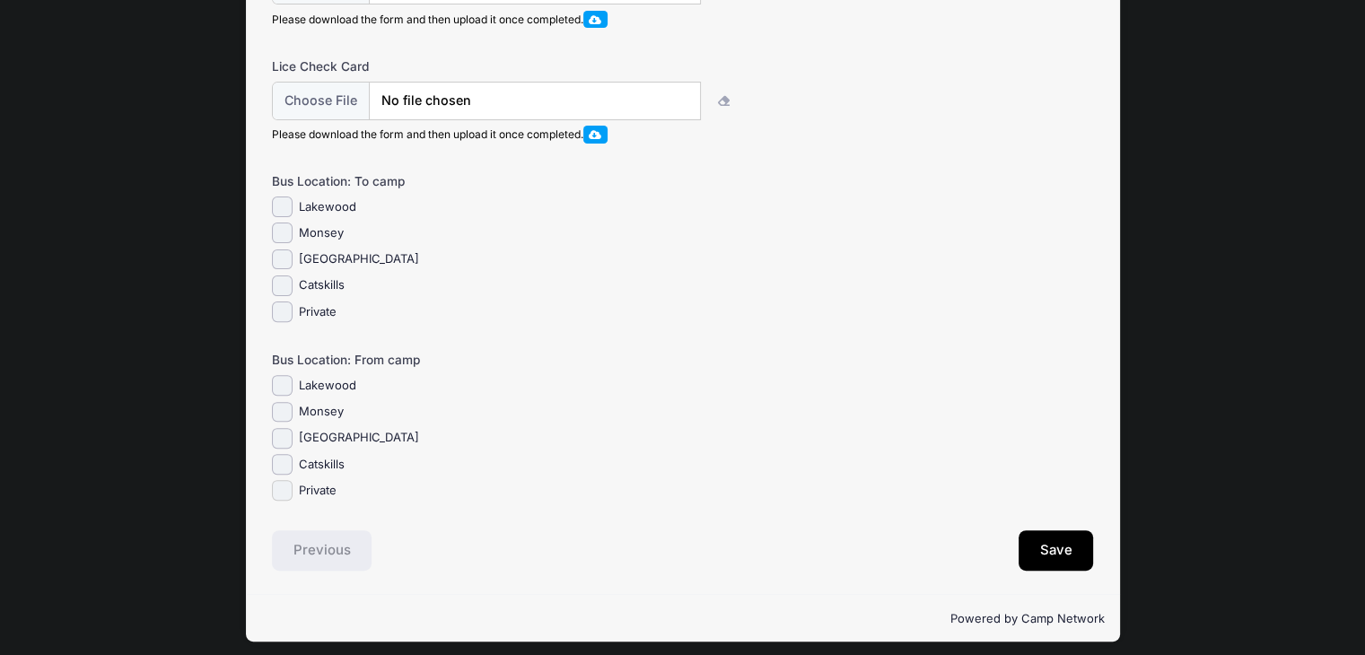
click at [286, 500] on input "Private" at bounding box center [282, 490] width 21 height 21
checkbox input "true"
click at [1060, 557] on button "Save" at bounding box center [1056, 551] width 75 height 41
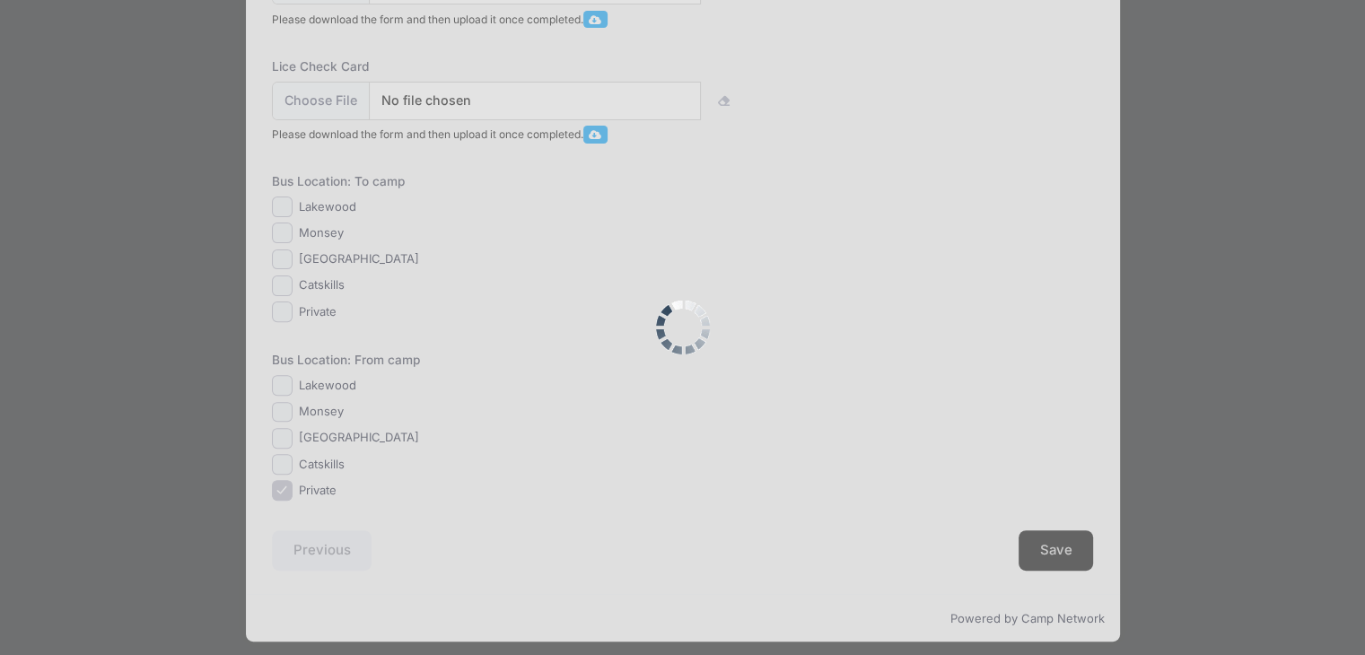
scroll to position [0, 0]
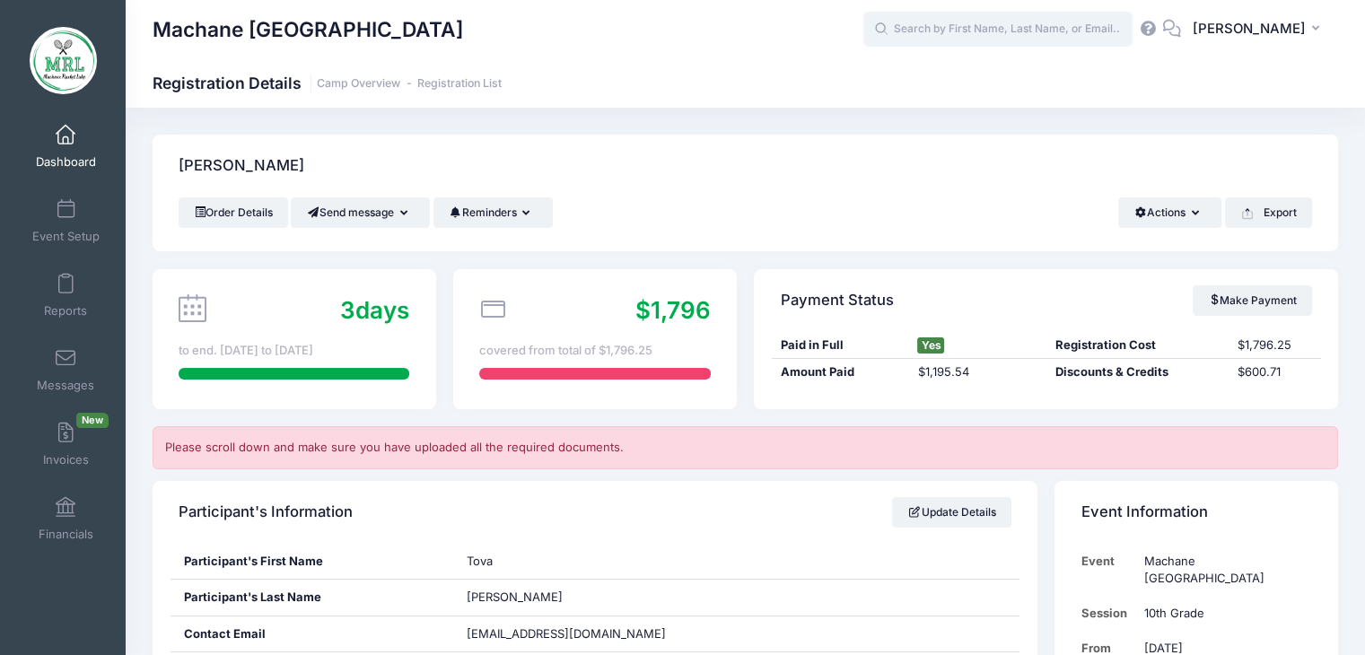
click at [926, 36] on input "text" at bounding box center [998, 30] width 269 height 36
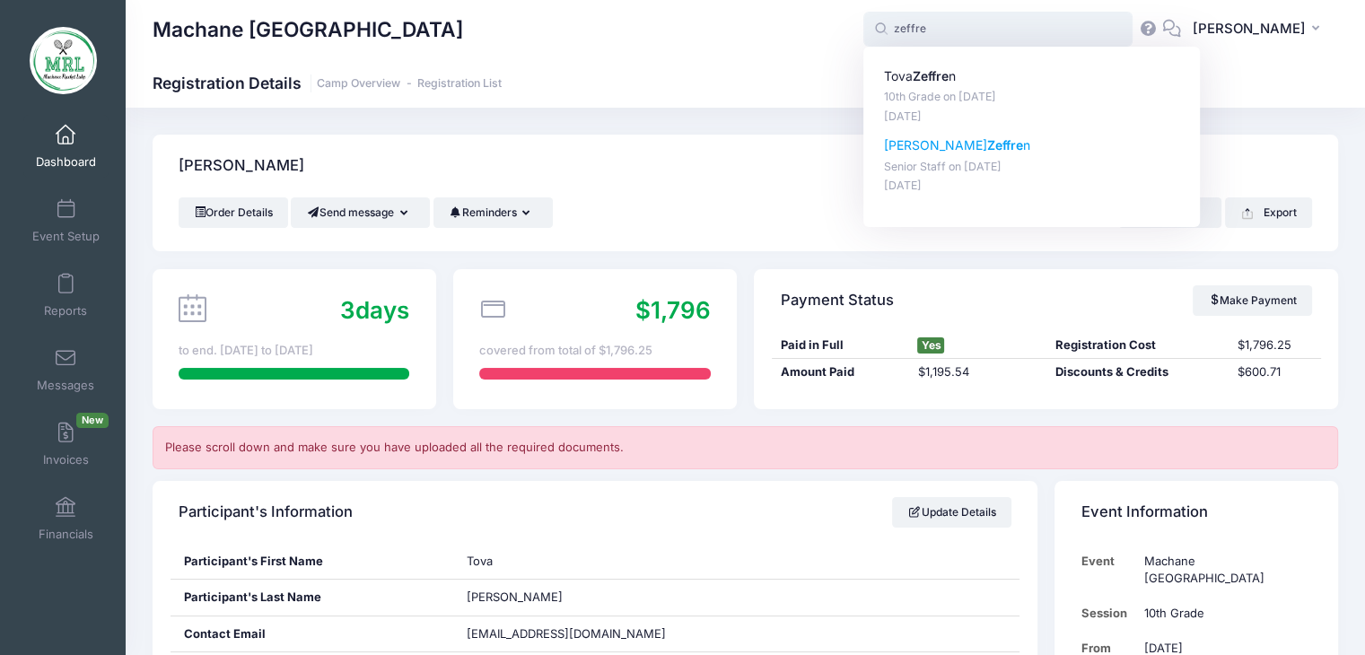
click at [987, 144] on strong "Zeffre" at bounding box center [1005, 144] width 36 height 15
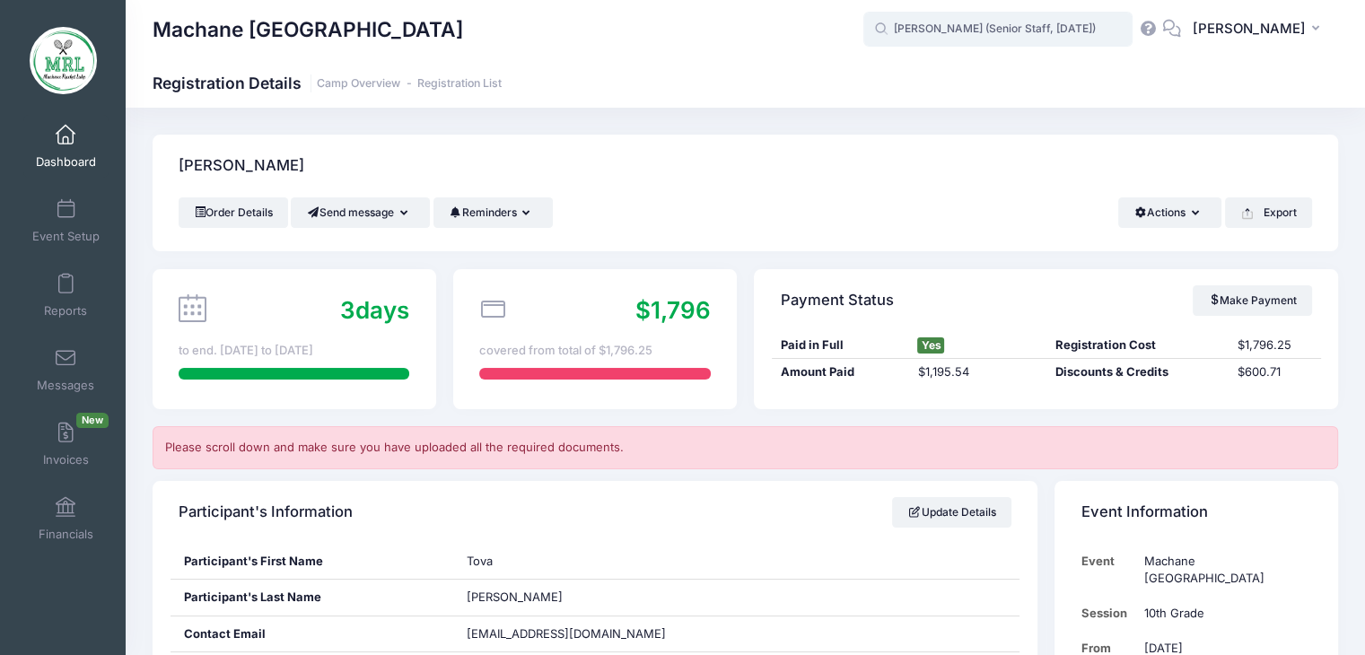
type input "Rivka Zeffren (Senior Staff, Aug-14, 2025)"
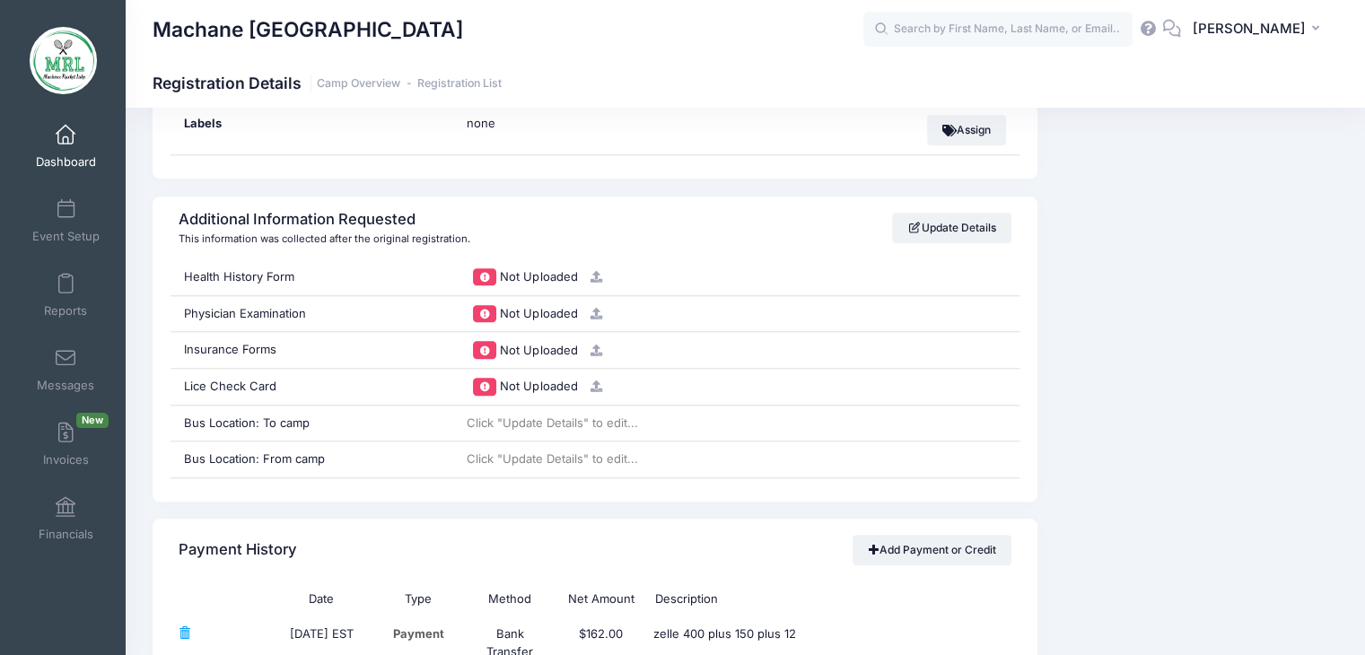
scroll to position [1742, 0]
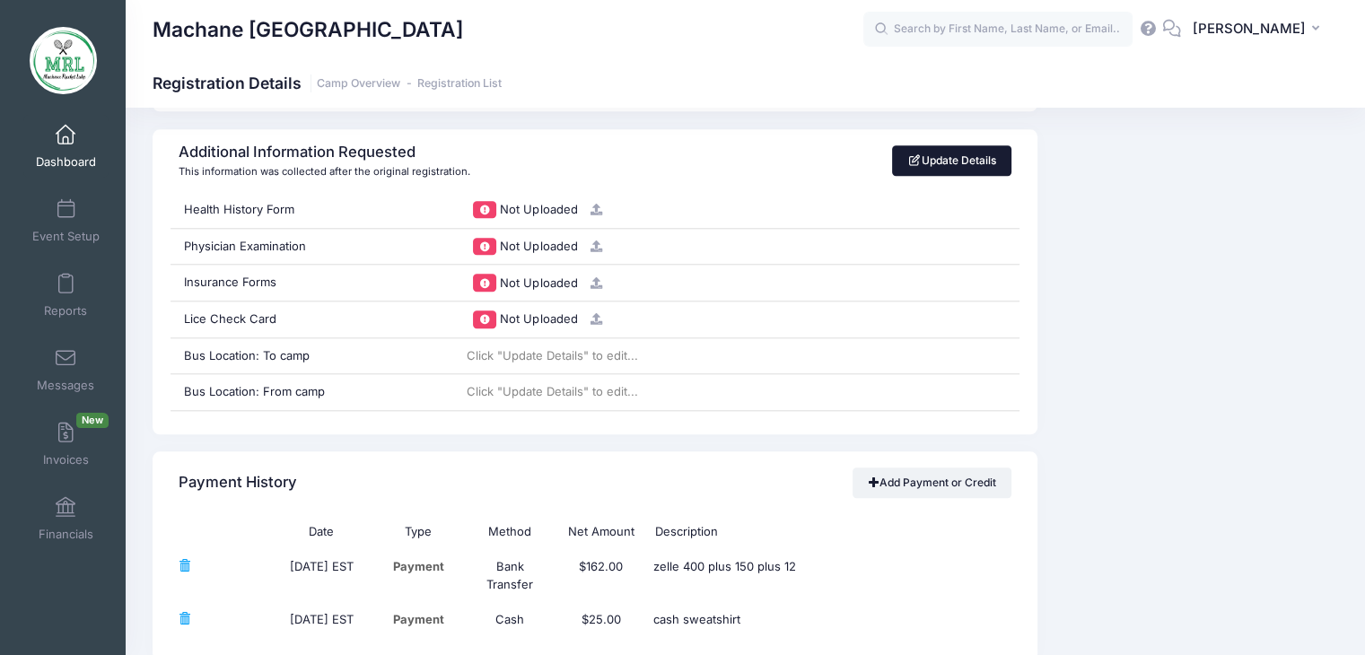
click at [964, 152] on link "Update Details" at bounding box center [951, 160] width 119 height 31
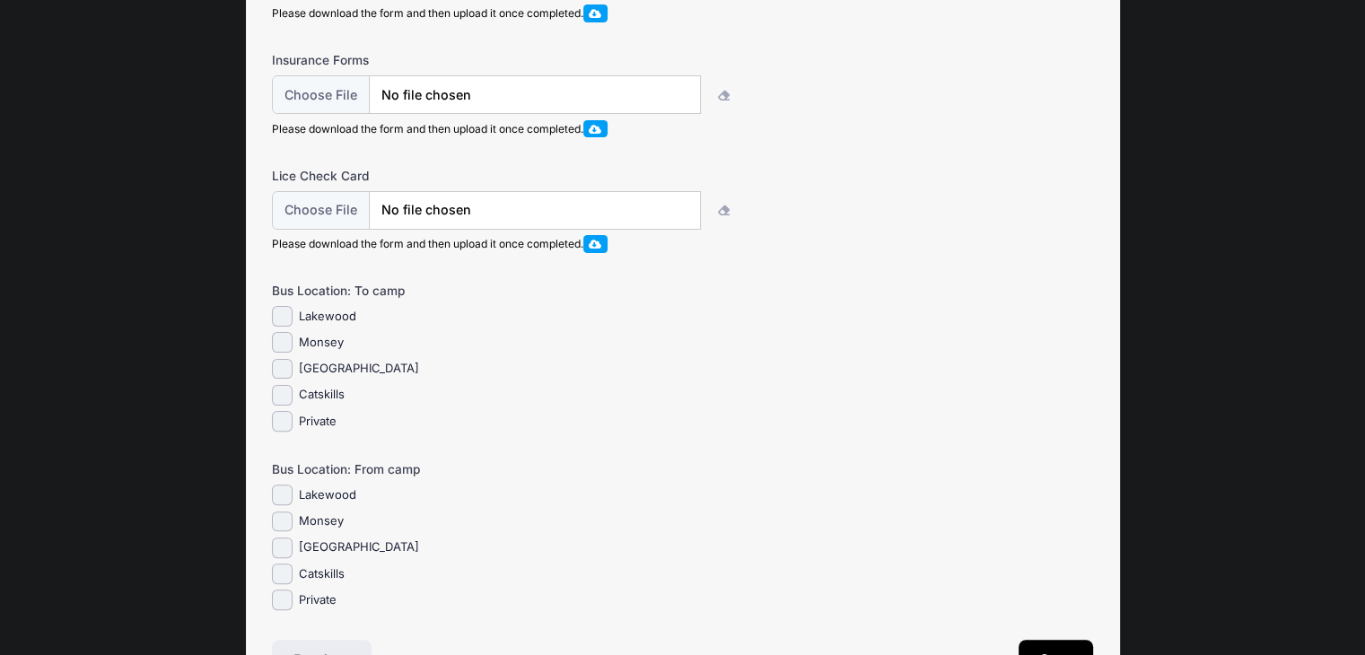
scroll to position [446, 0]
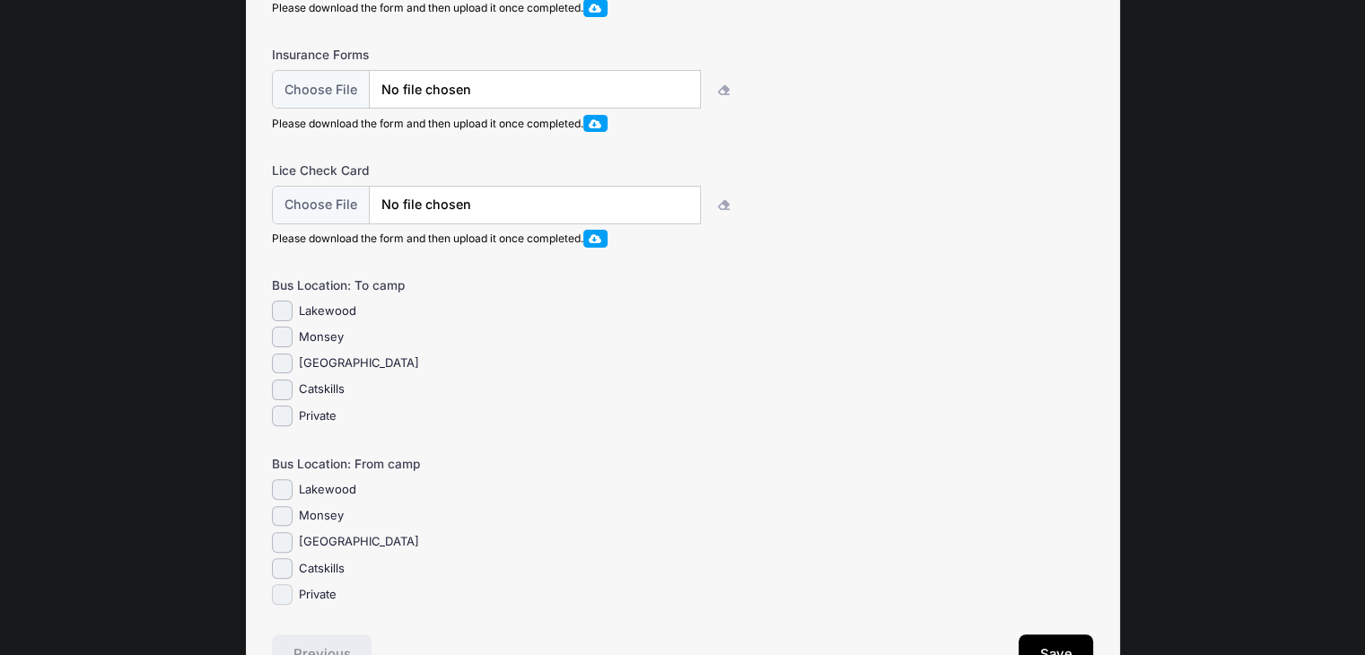
click at [287, 605] on input "Private" at bounding box center [282, 594] width 21 height 21
checkbox input "true"
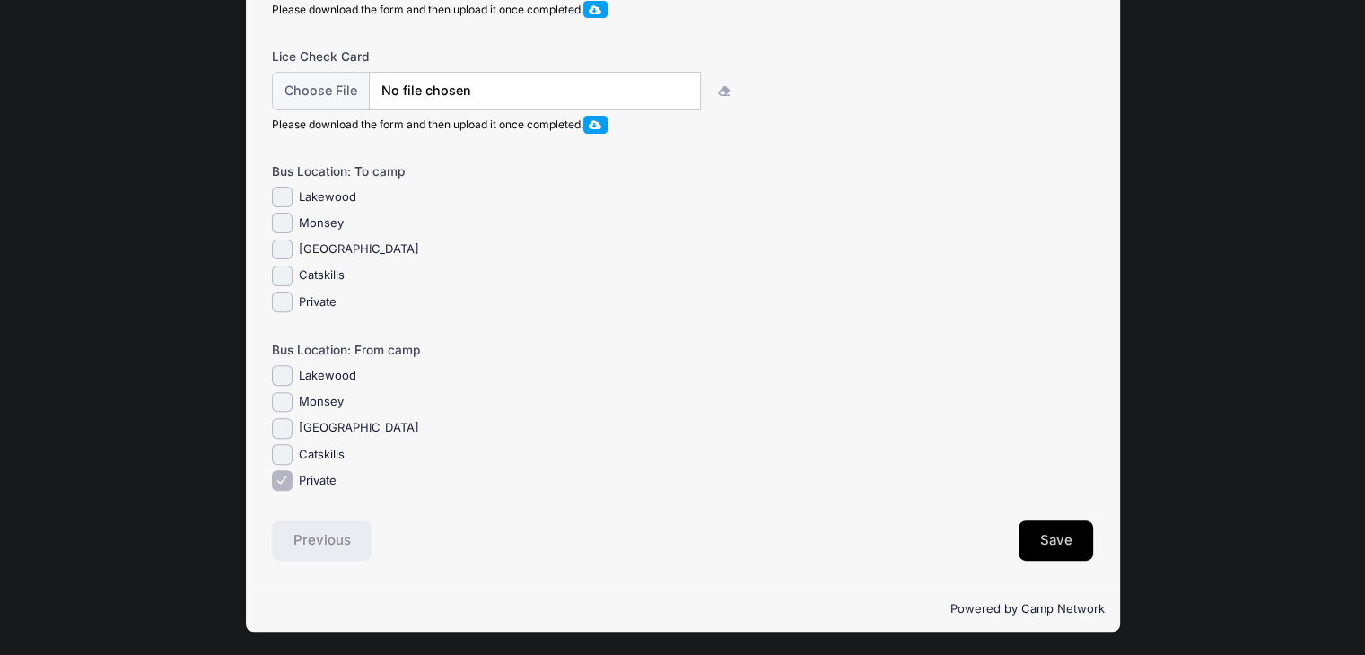
click at [1048, 529] on button "Save" at bounding box center [1056, 541] width 75 height 41
